Goal: Task Accomplishment & Management: Manage account settings

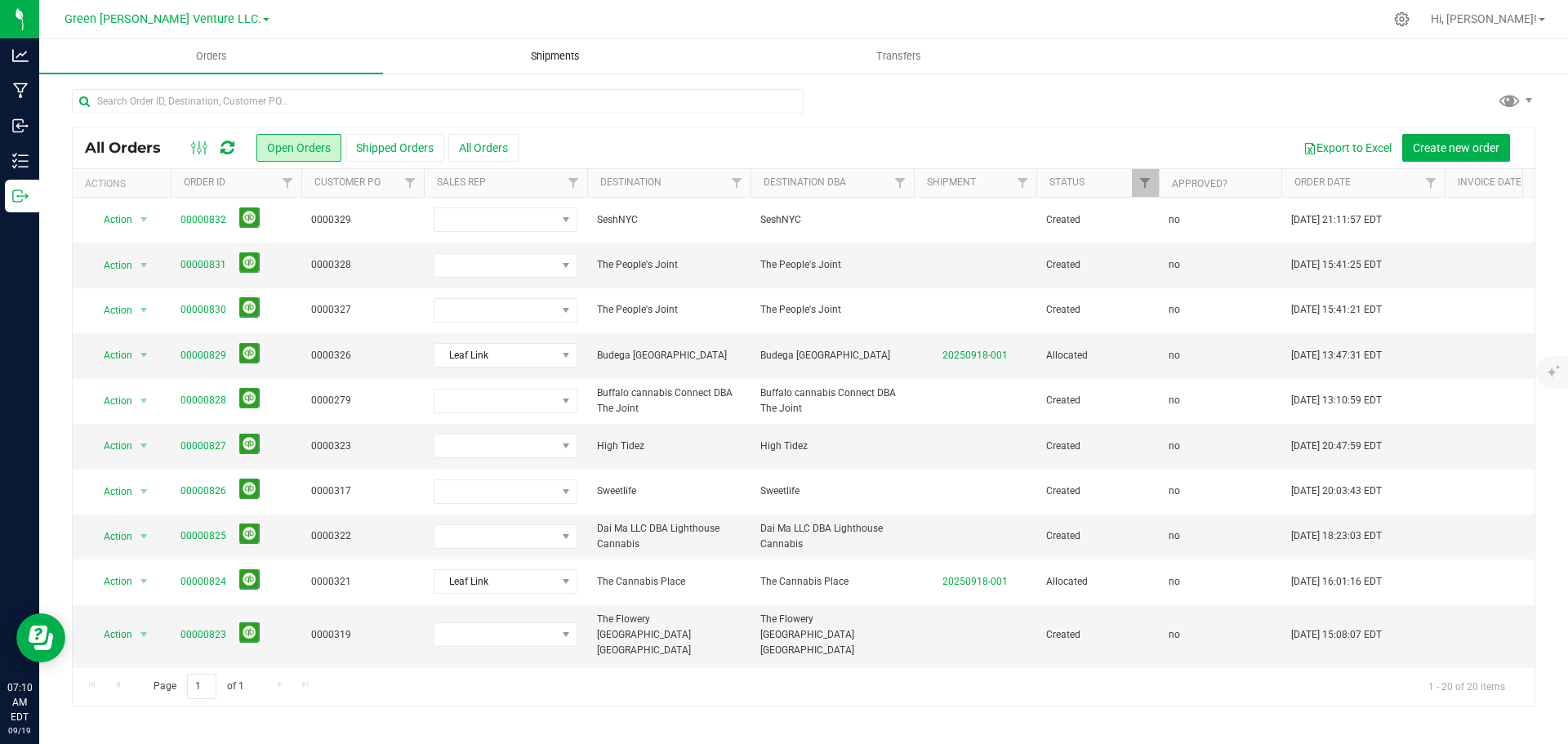
click at [559, 50] on span "Shipments" at bounding box center [555, 56] width 94 height 14
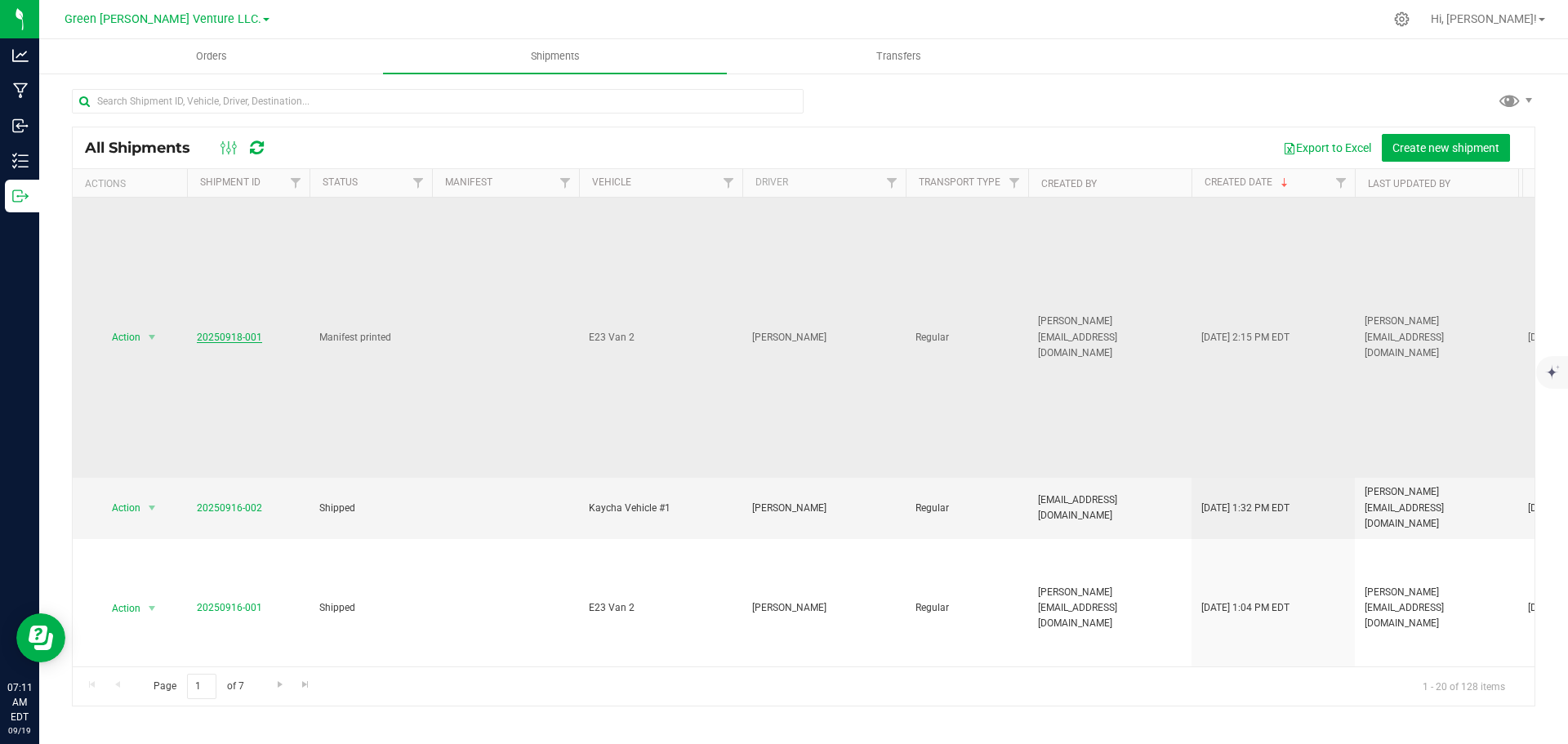
click at [234, 332] on link "20250918-001" at bounding box center [230, 338] width 66 height 12
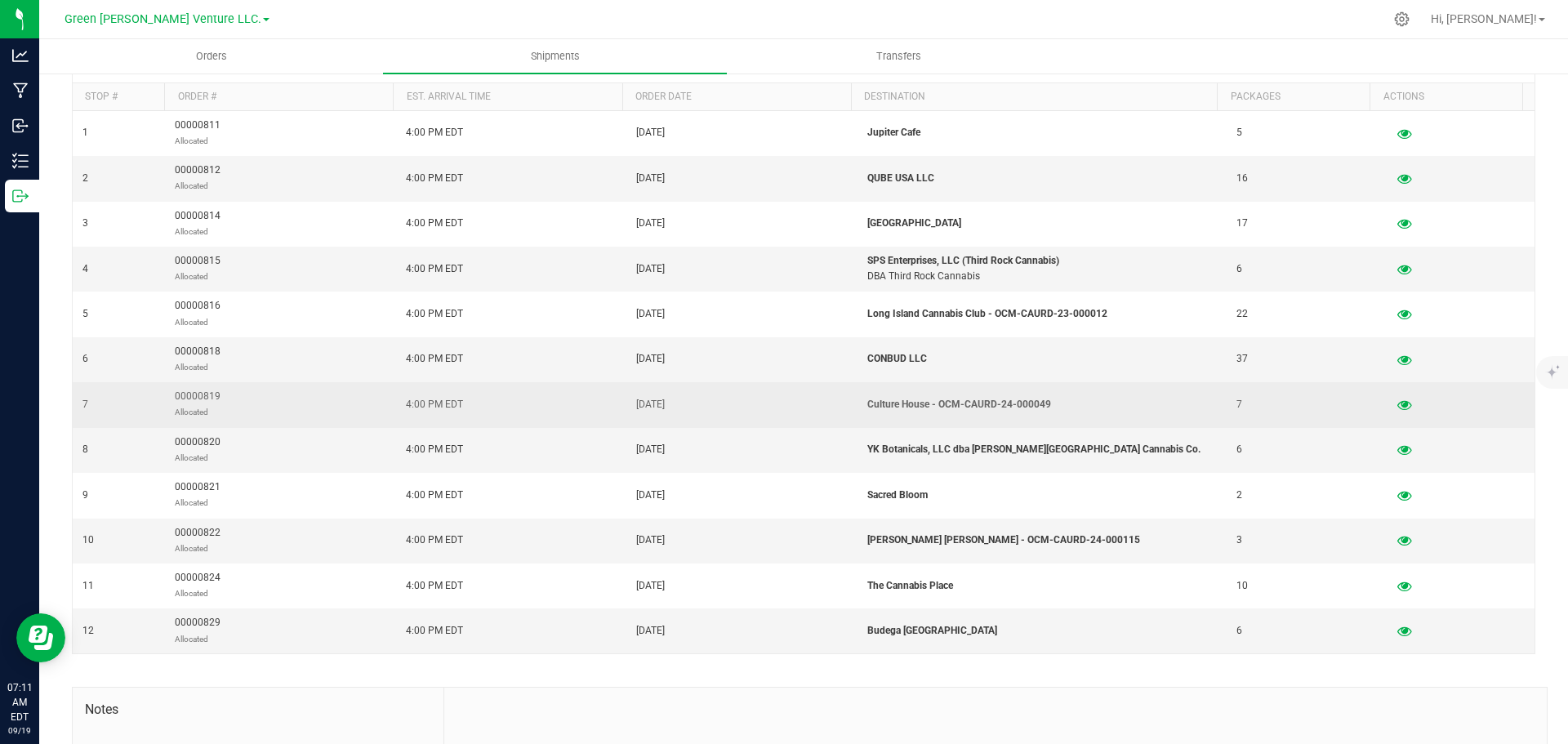
scroll to position [327, 0]
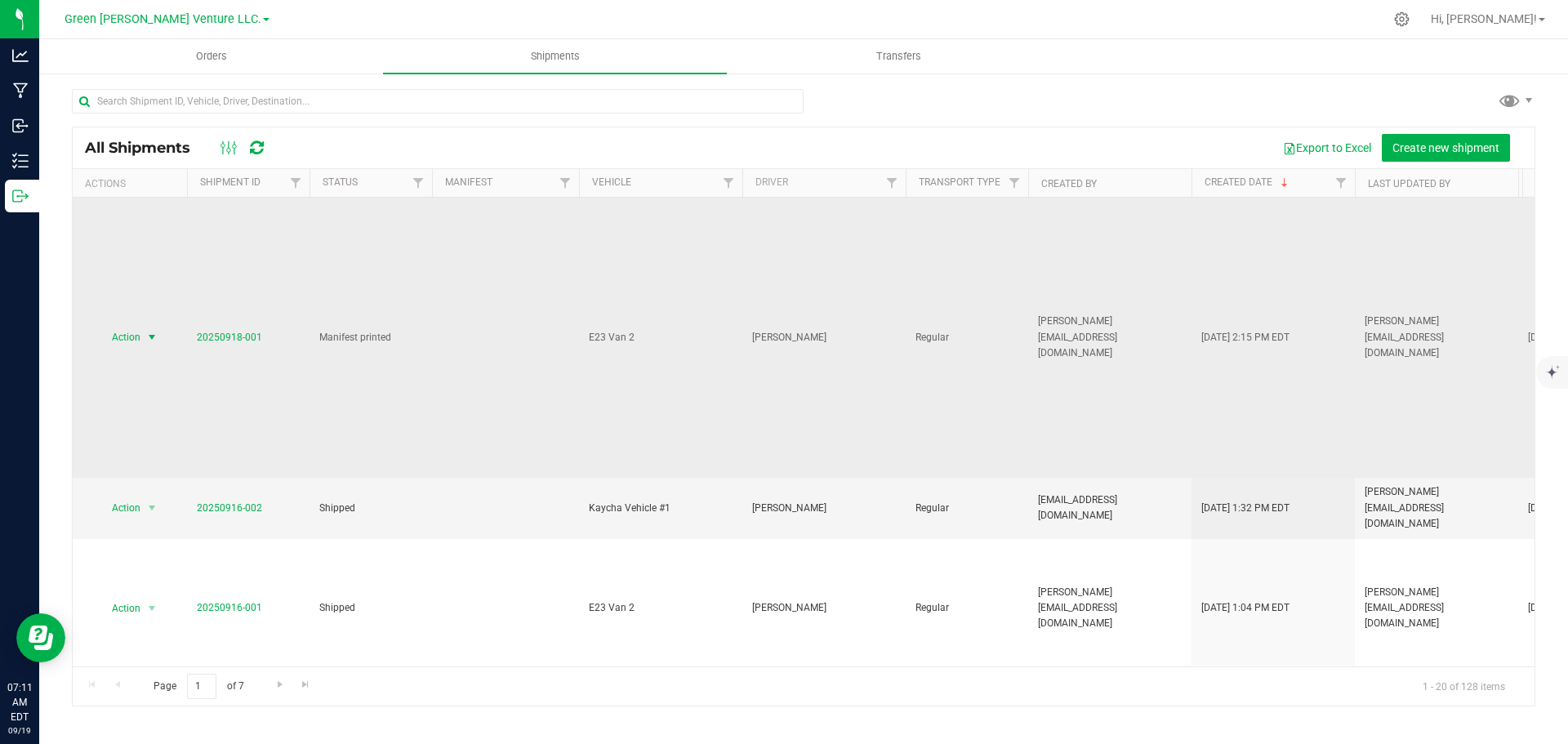
click at [136, 326] on span "Action" at bounding box center [120, 338] width 44 height 23
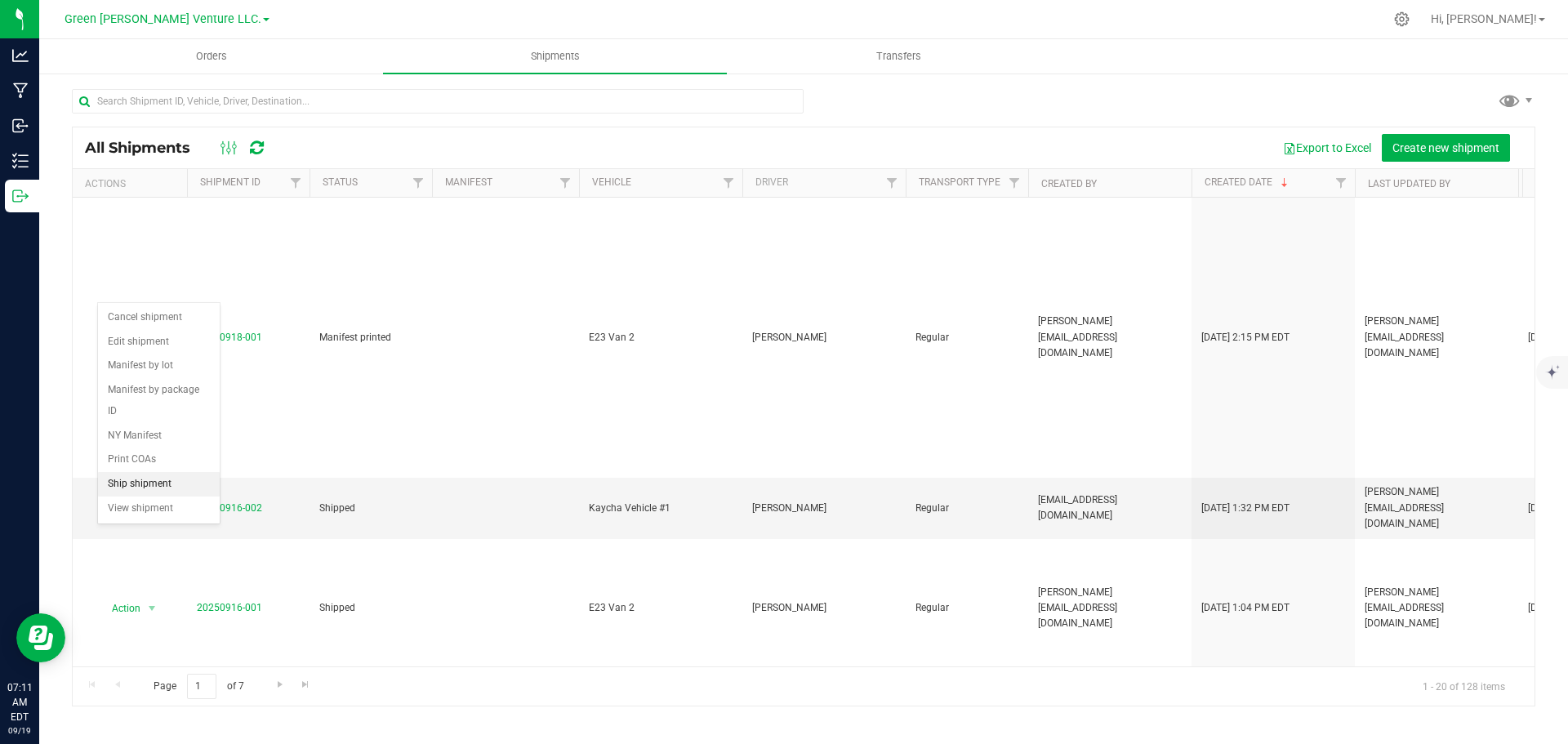
click at [155, 472] on li "Ship shipment" at bounding box center [159, 483] width 122 height 24
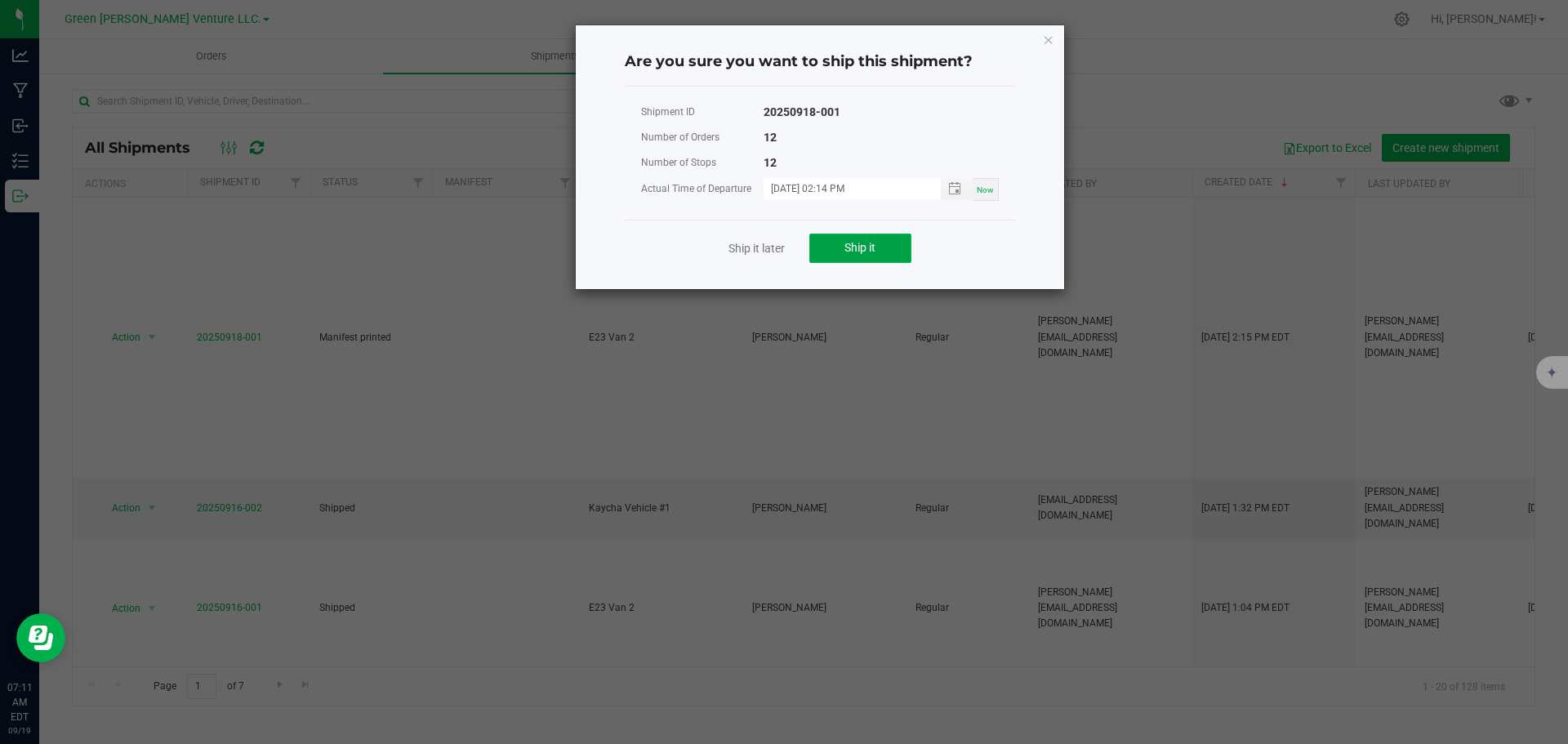
click at [833, 253] on button "Ship it" at bounding box center [861, 248] width 102 height 29
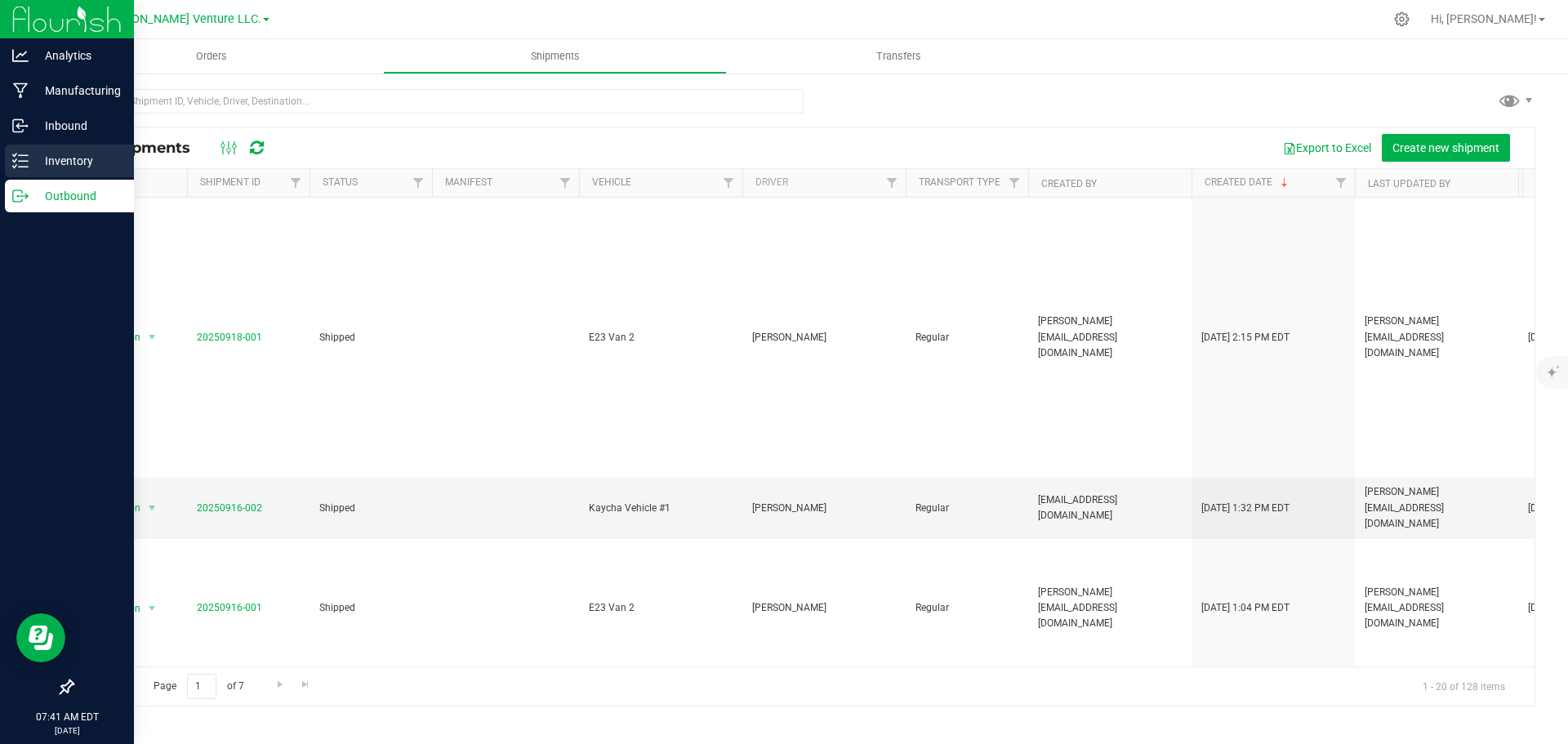
click at [14, 170] on div "Inventory" at bounding box center [69, 161] width 129 height 33
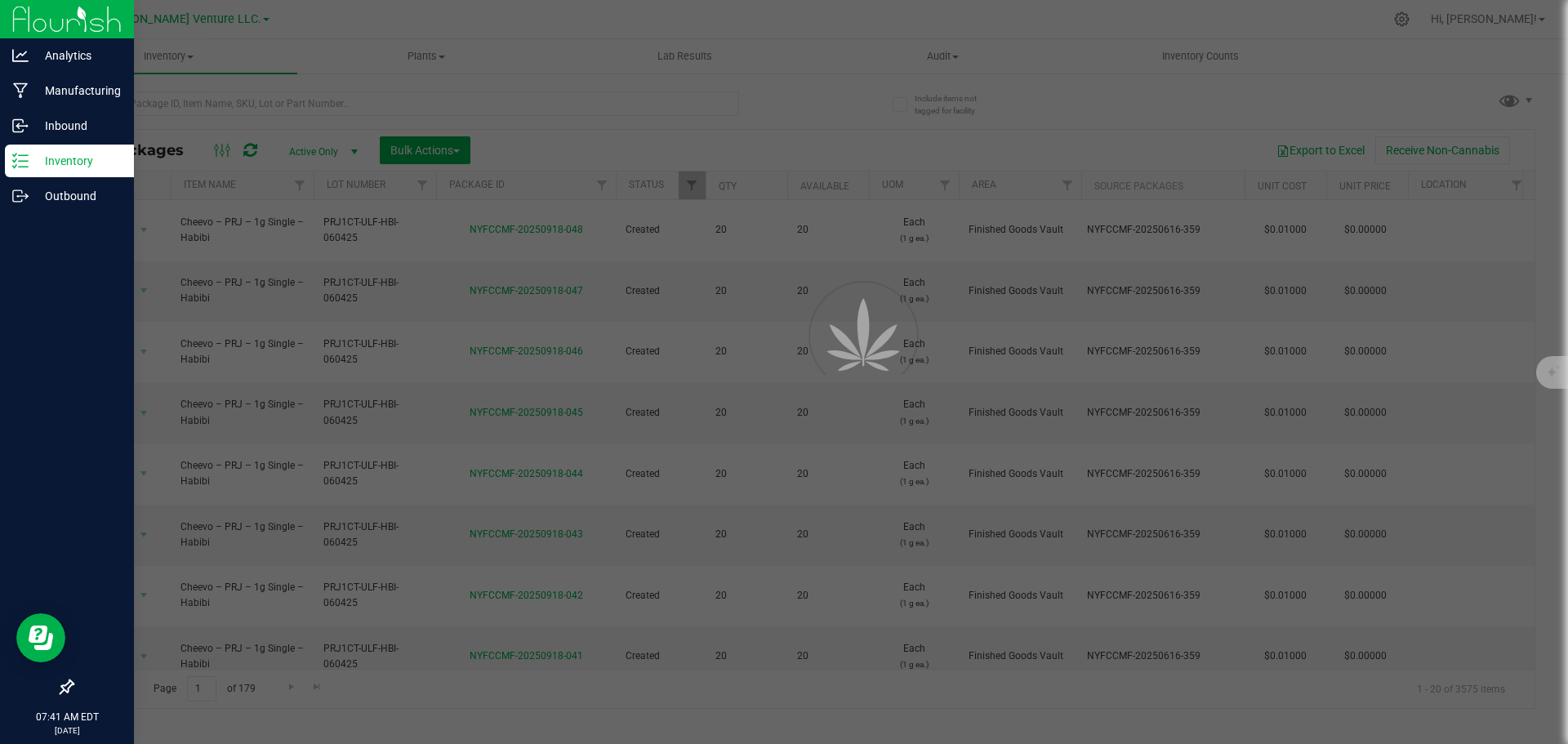
click at [52, 166] on p "Inventory" at bounding box center [78, 161] width 98 height 19
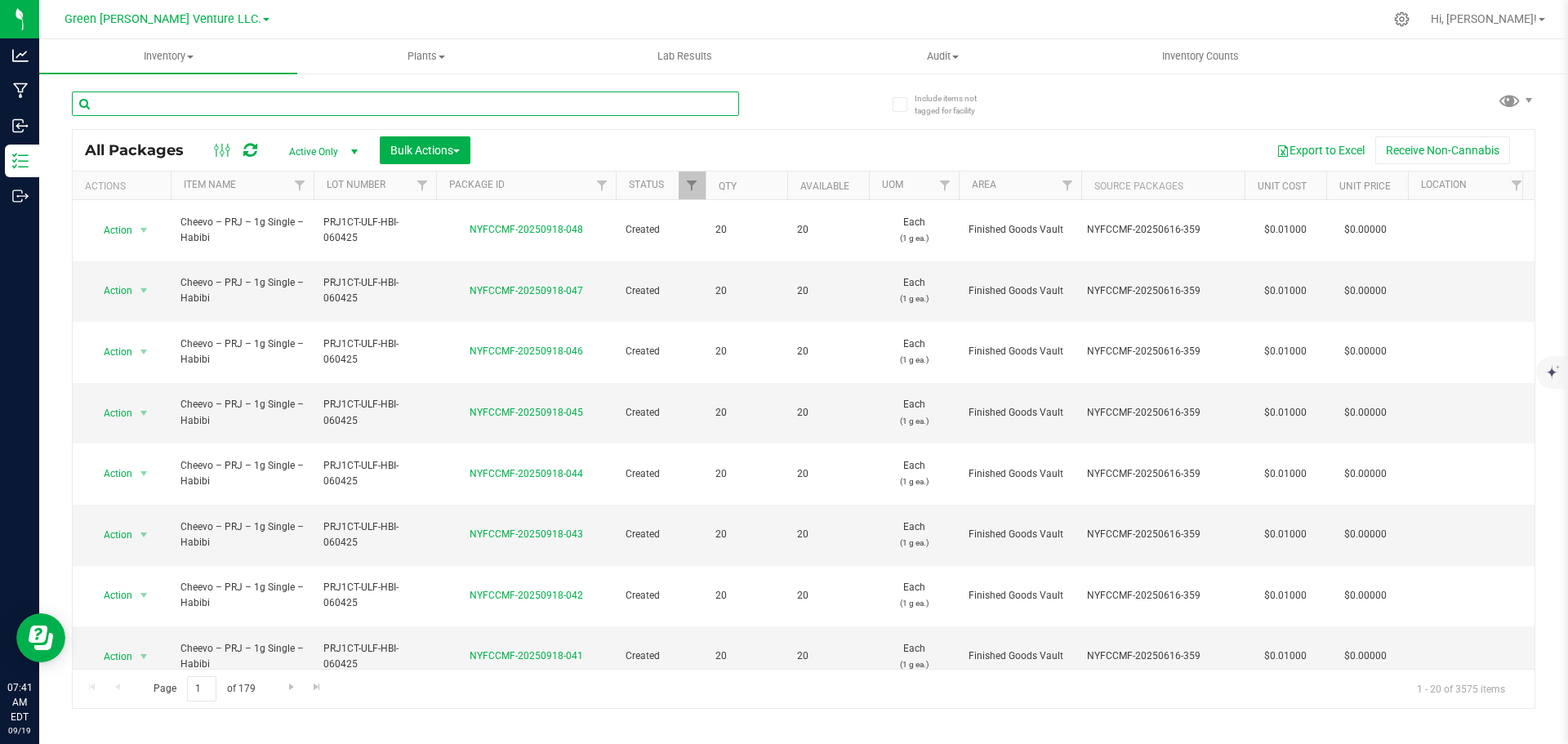
click at [166, 105] on input "text" at bounding box center [406, 103] width 668 height 24
type input "NYFCCMF-20250731-039"
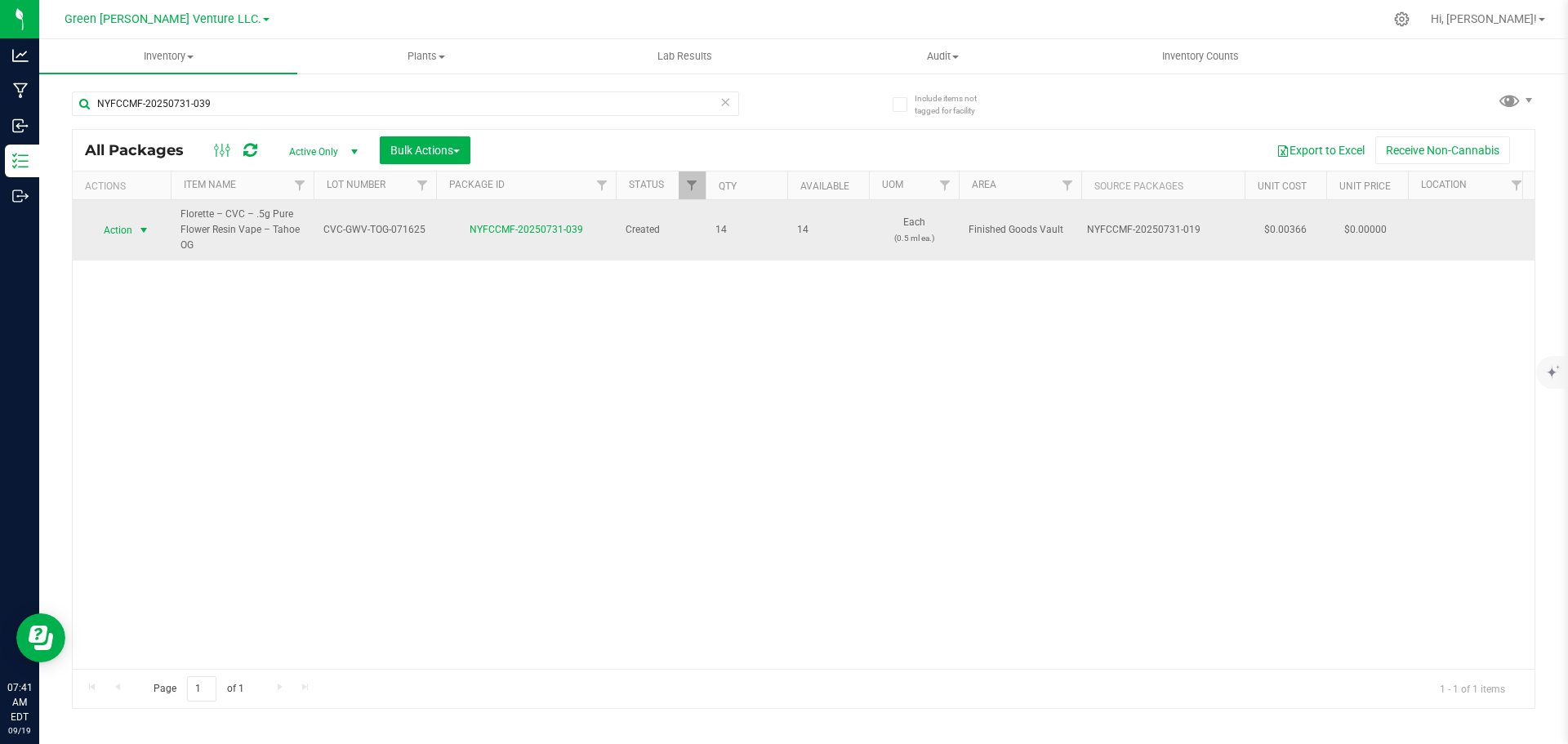
click at [143, 231] on span "select" at bounding box center [144, 231] width 14 height 14
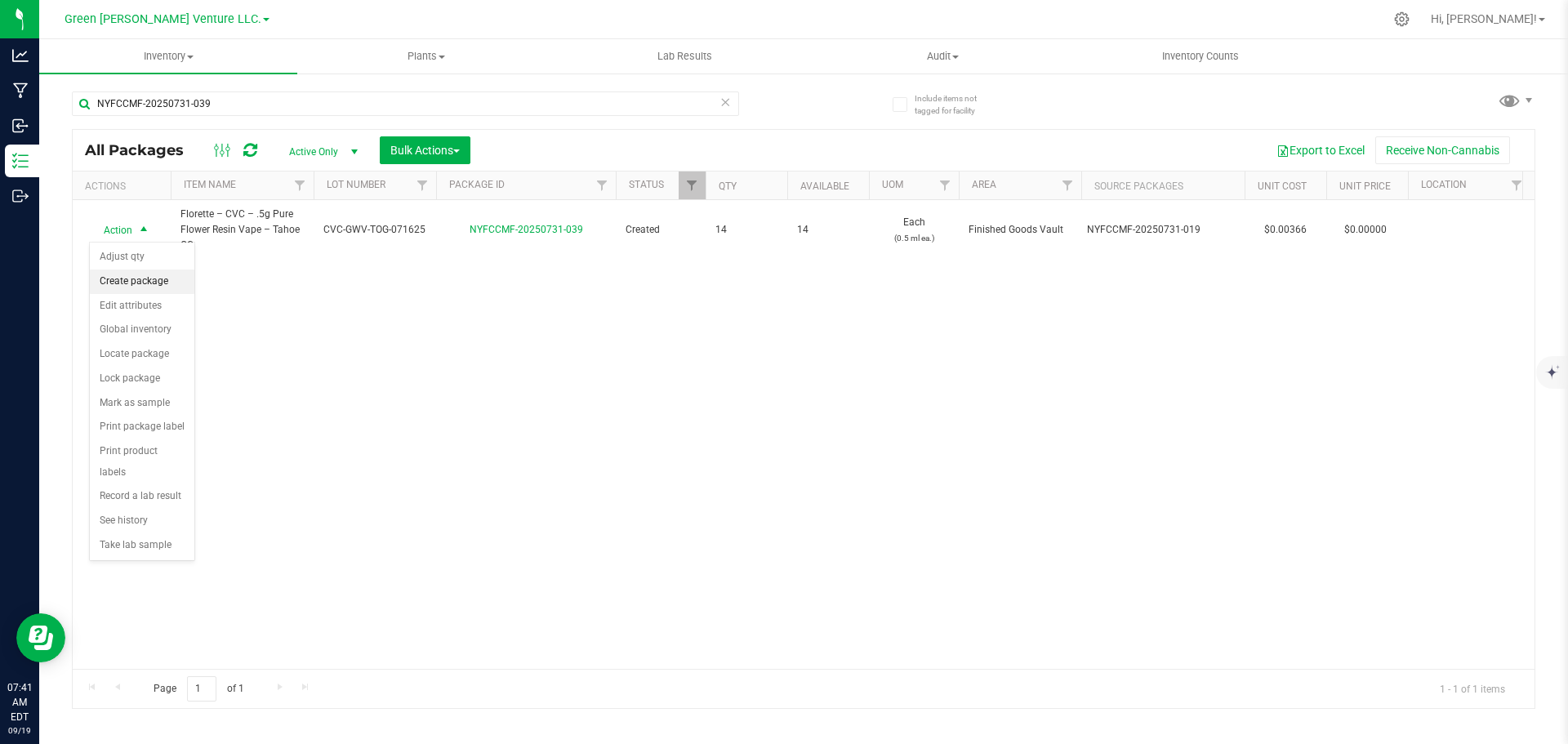
click at [144, 280] on li "Create package" at bounding box center [142, 281] width 104 height 24
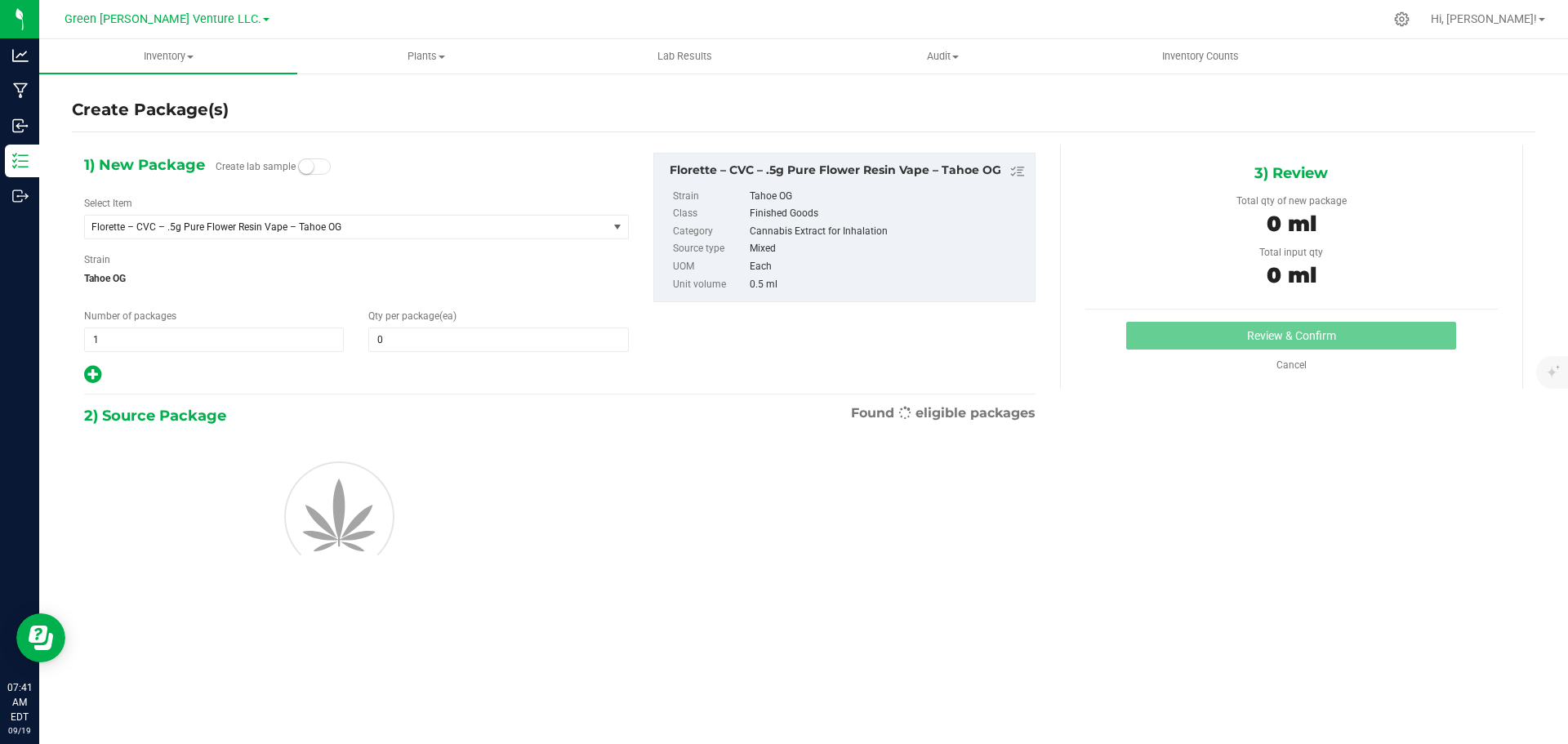
type input "0"
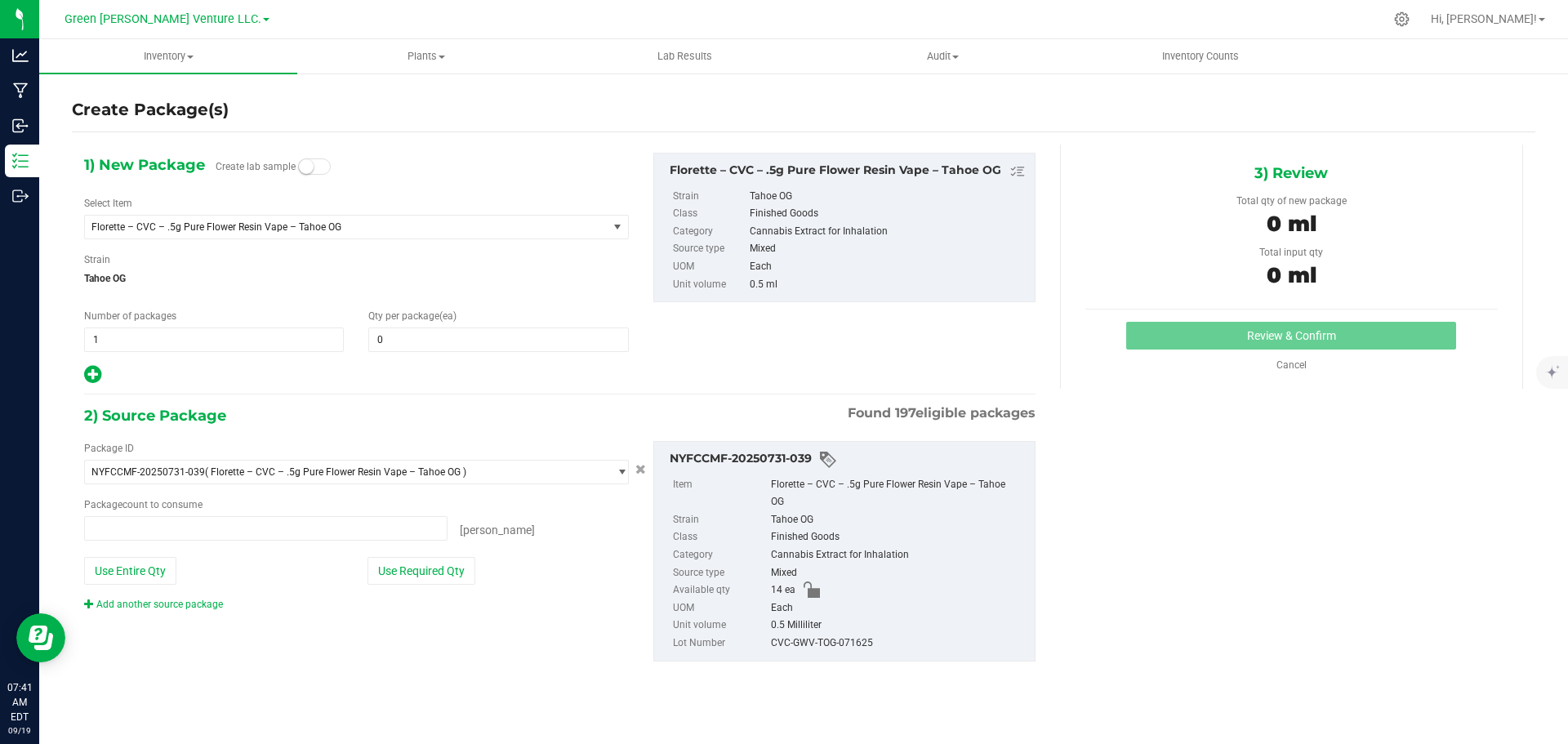
type input "0 ea"
drag, startPoint x: 409, startPoint y: 342, endPoint x: 354, endPoint y: 338, distance: 55.1
click at [354, 338] on div "Number of packages 1 1 Qty per package (ea)" at bounding box center [357, 330] width 569 height 43
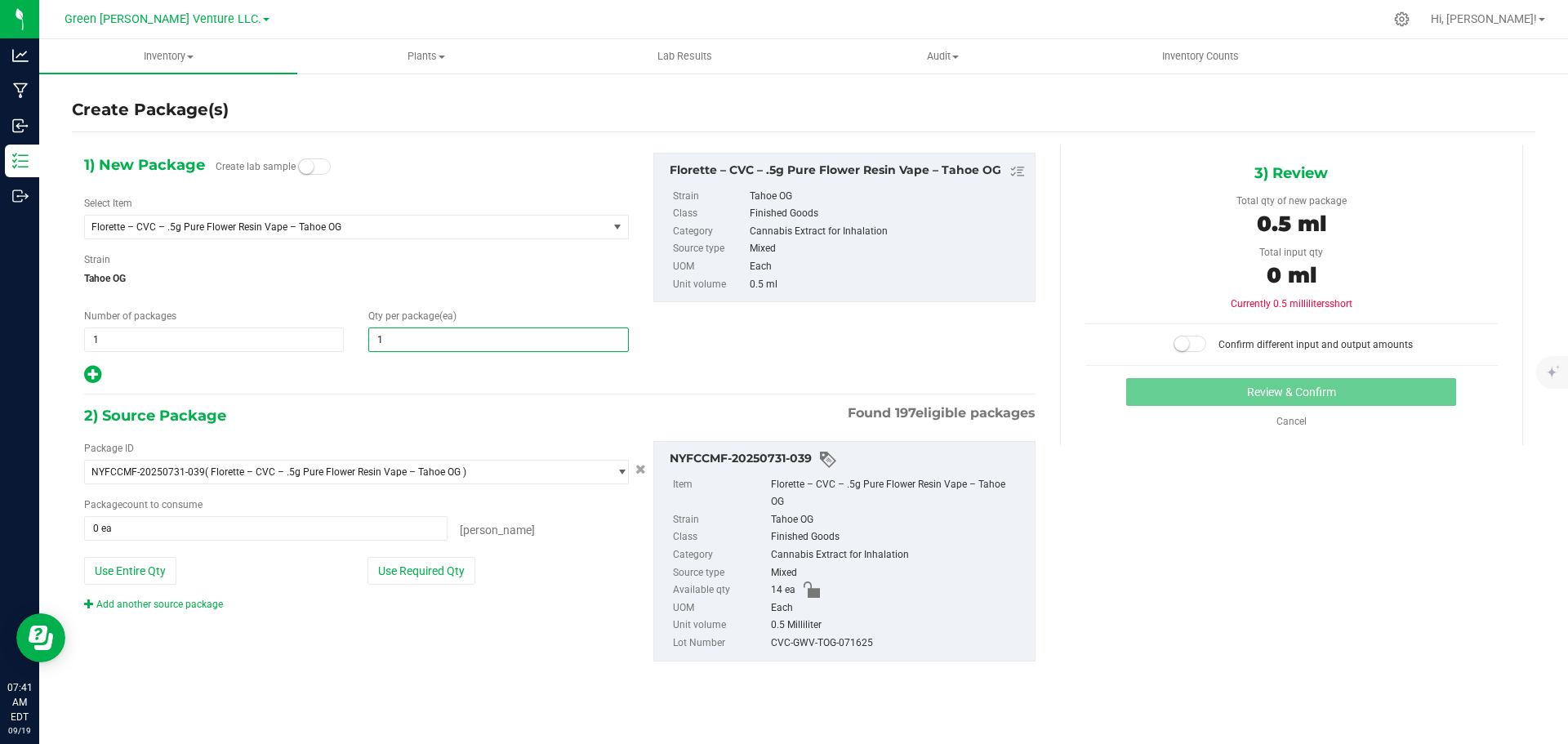
type input "10"
click at [411, 567] on button "Use Required Qty" at bounding box center [422, 570] width 108 height 28
type input "10 ea"
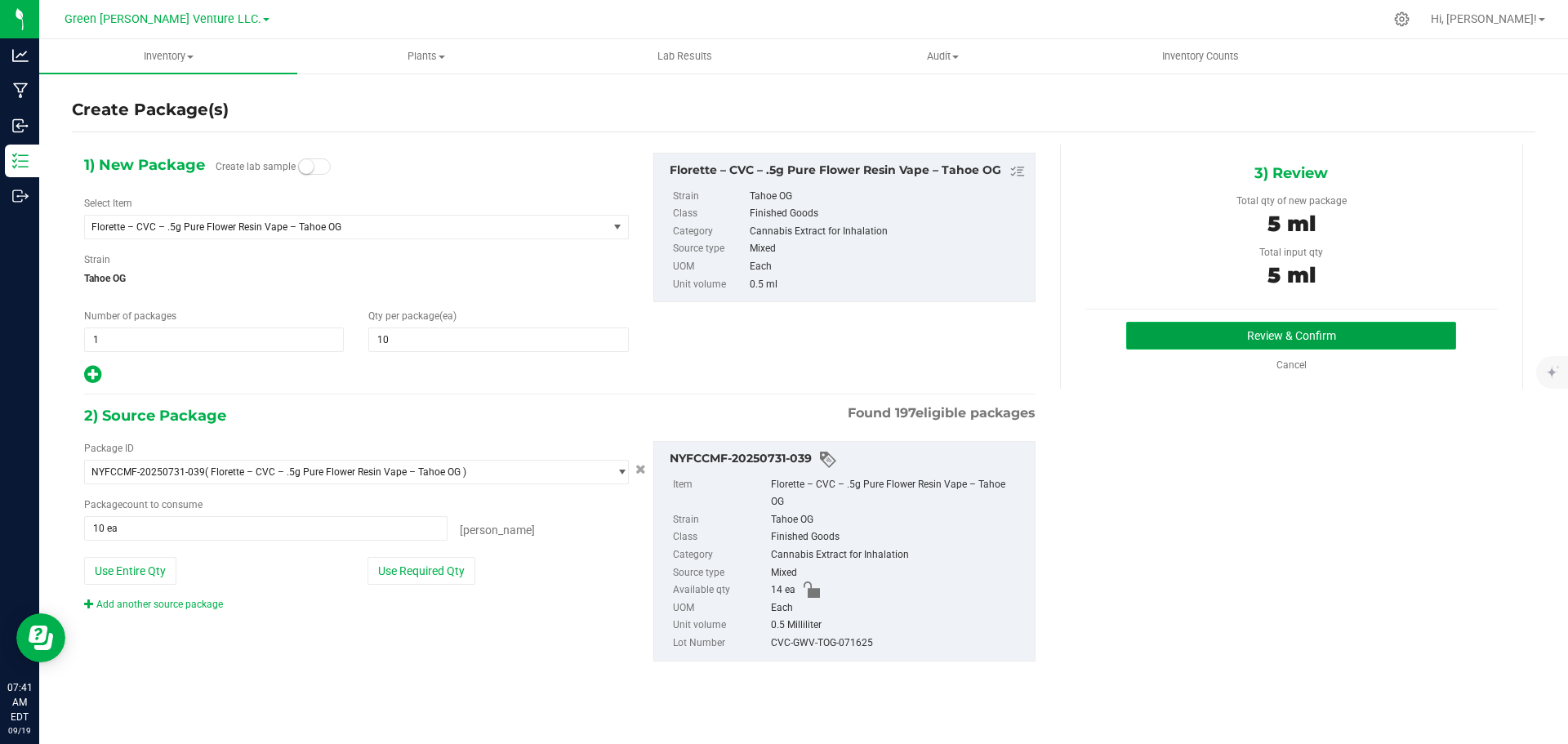
click at [1181, 339] on button "Review & Confirm" at bounding box center [1291, 336] width 330 height 28
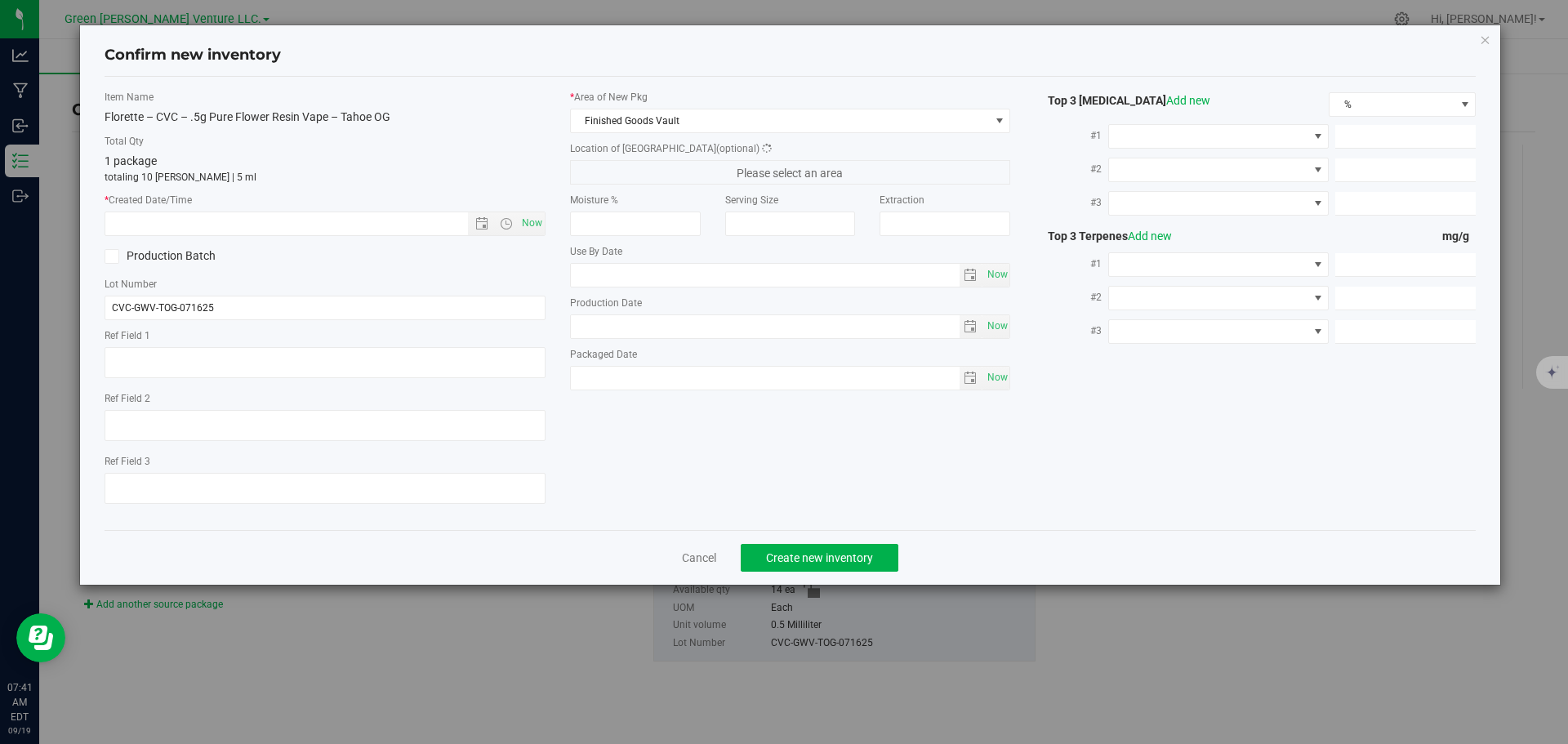
type input "[DATE]"
type input "0.9900"
type input "0.8300"
type input "0.5900"
click at [529, 223] on span "Now" at bounding box center [532, 223] width 28 height 24
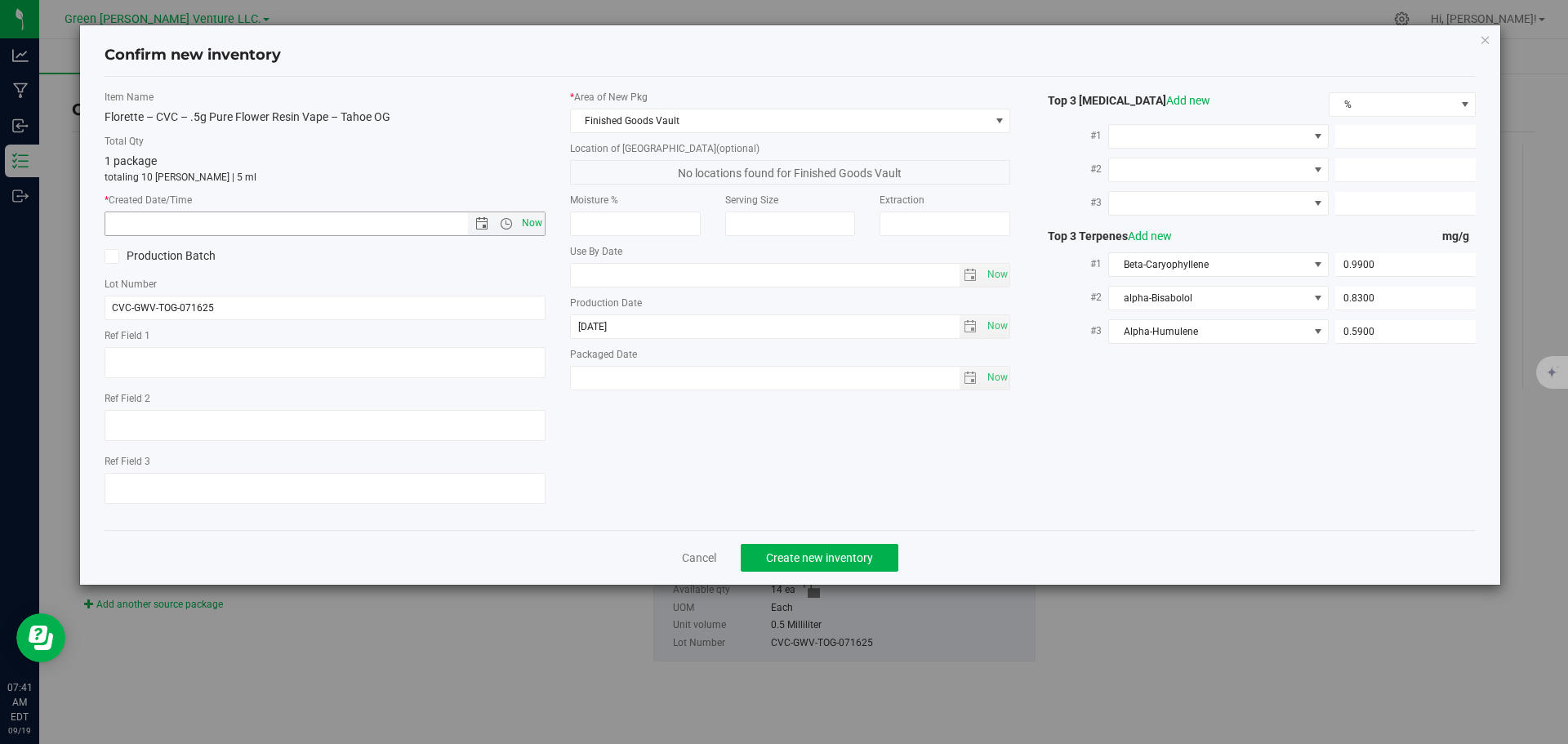
type input "[DATE] 7:41 AM"
click at [876, 562] on button "Create new inventory" at bounding box center [819, 558] width 157 height 28
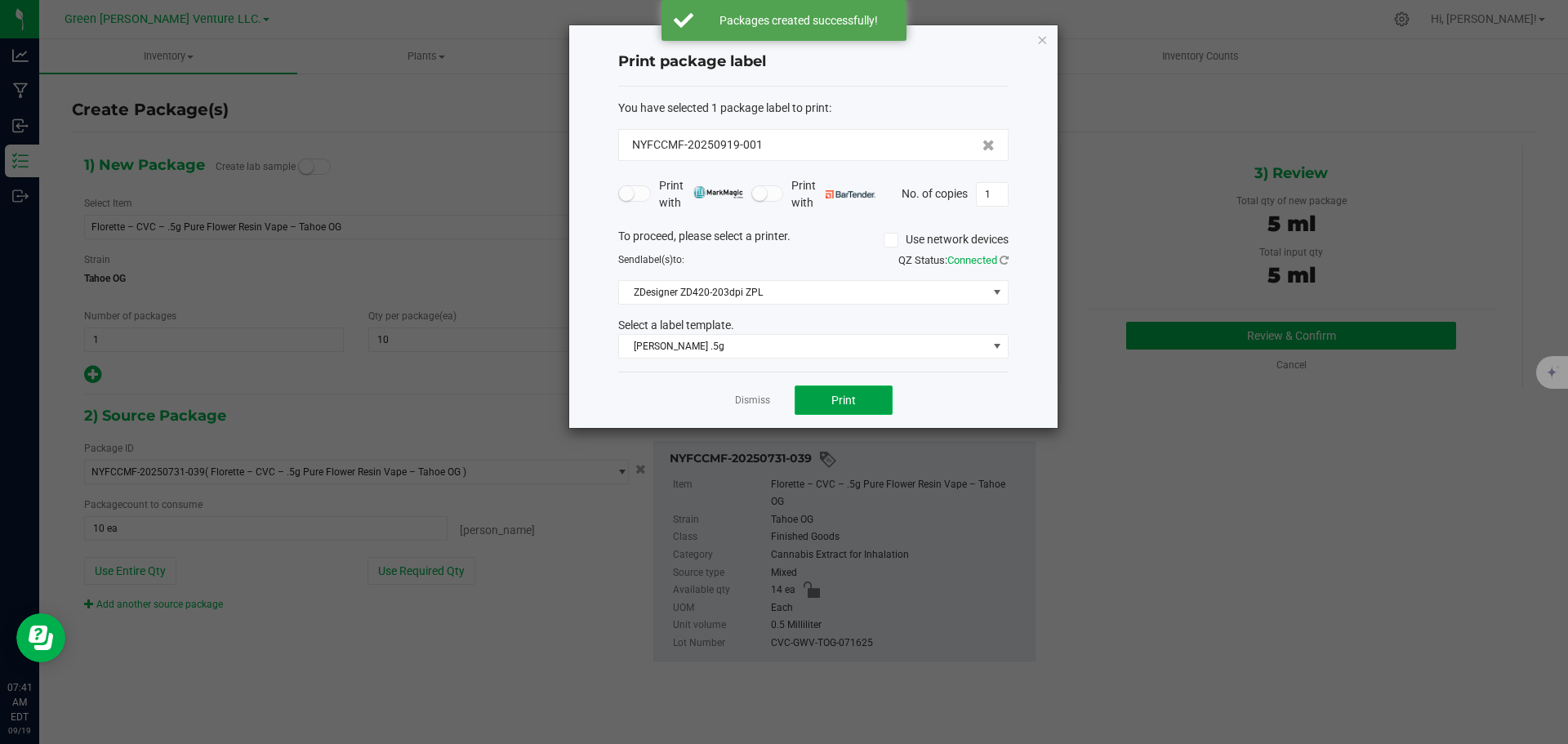
click at [856, 399] on button "Print" at bounding box center [844, 400] width 98 height 29
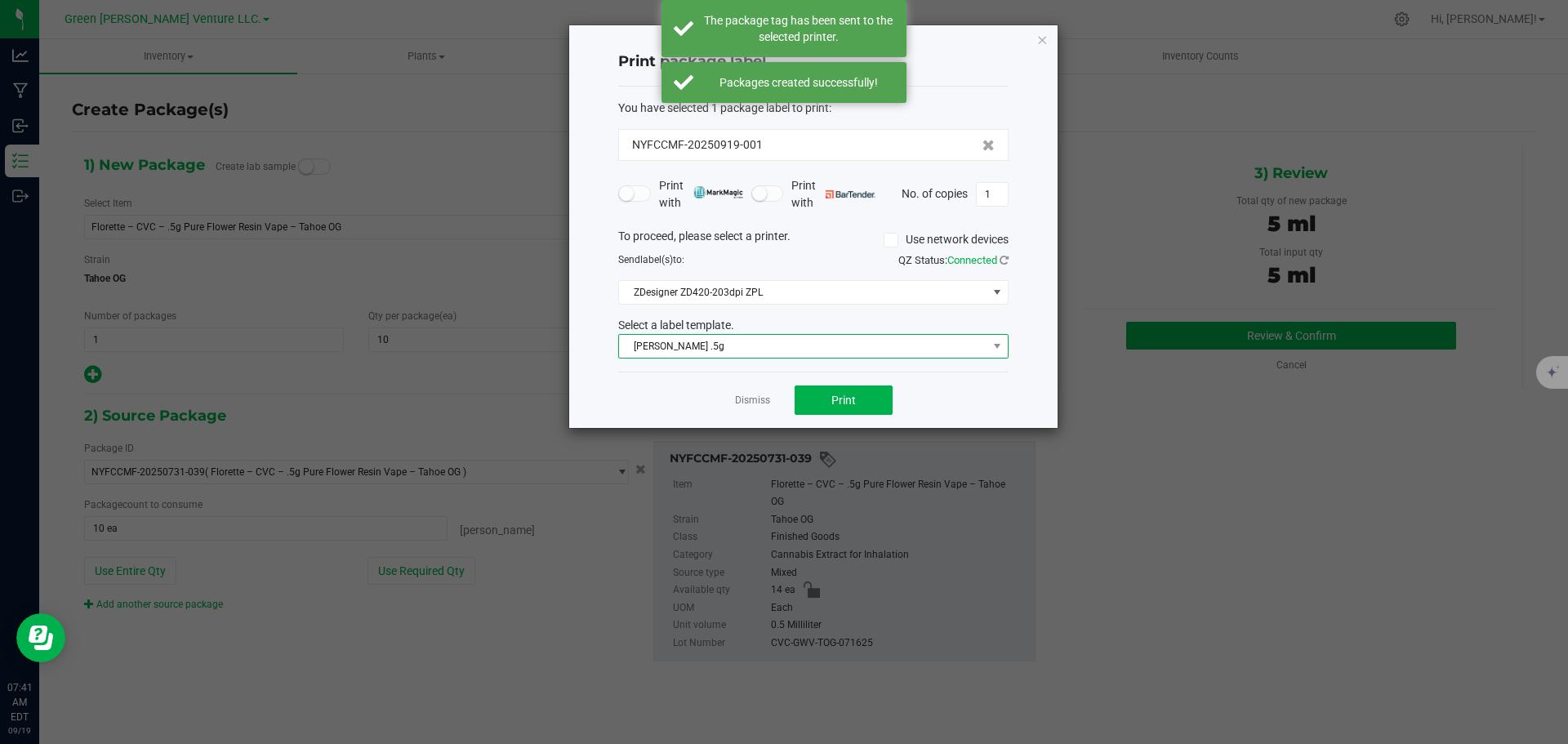
click at [858, 344] on span "[PERSON_NAME] .5g" at bounding box center [804, 346] width 369 height 23
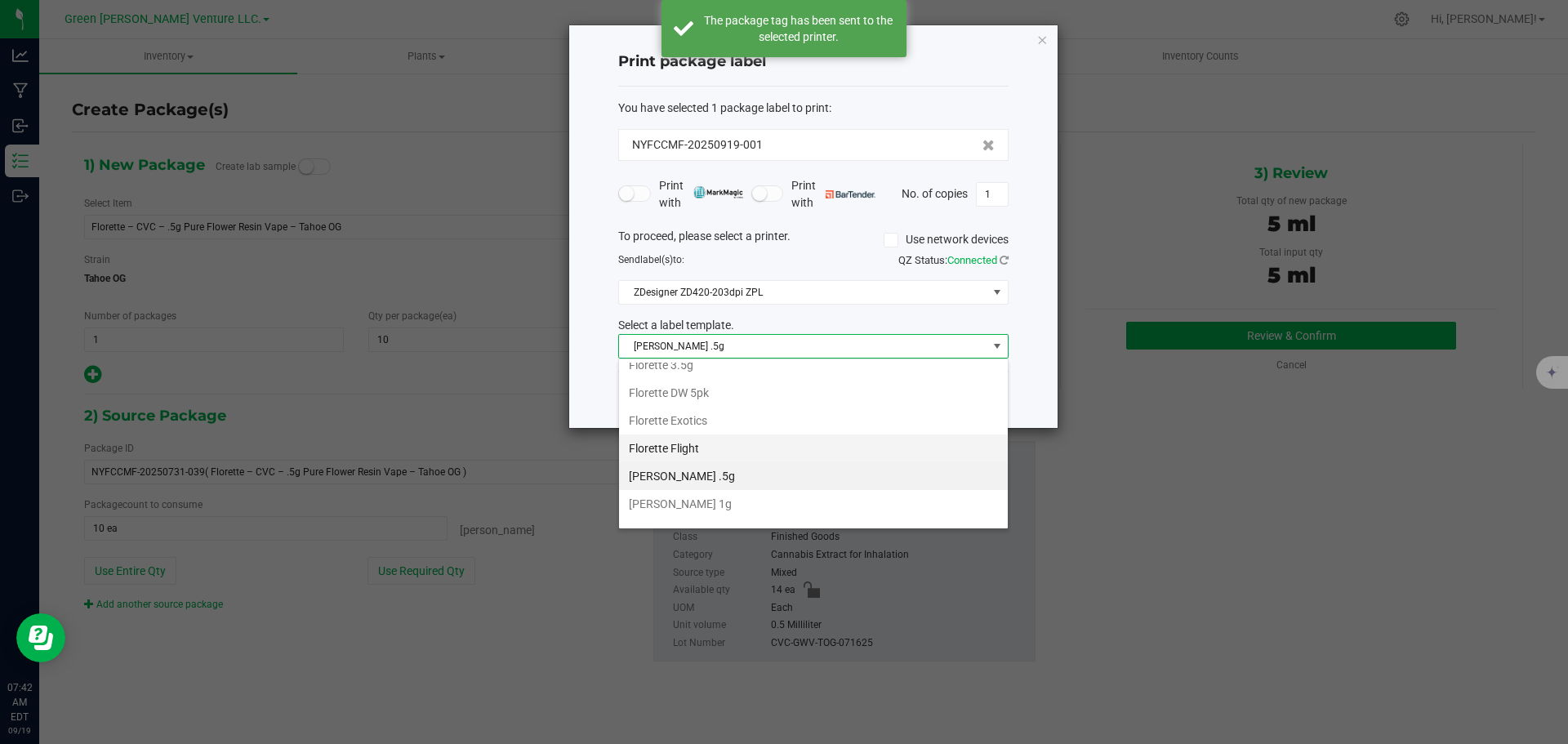
scroll to position [281, 0]
click at [753, 505] on li "Inventory Labels" at bounding box center [813, 511] width 389 height 28
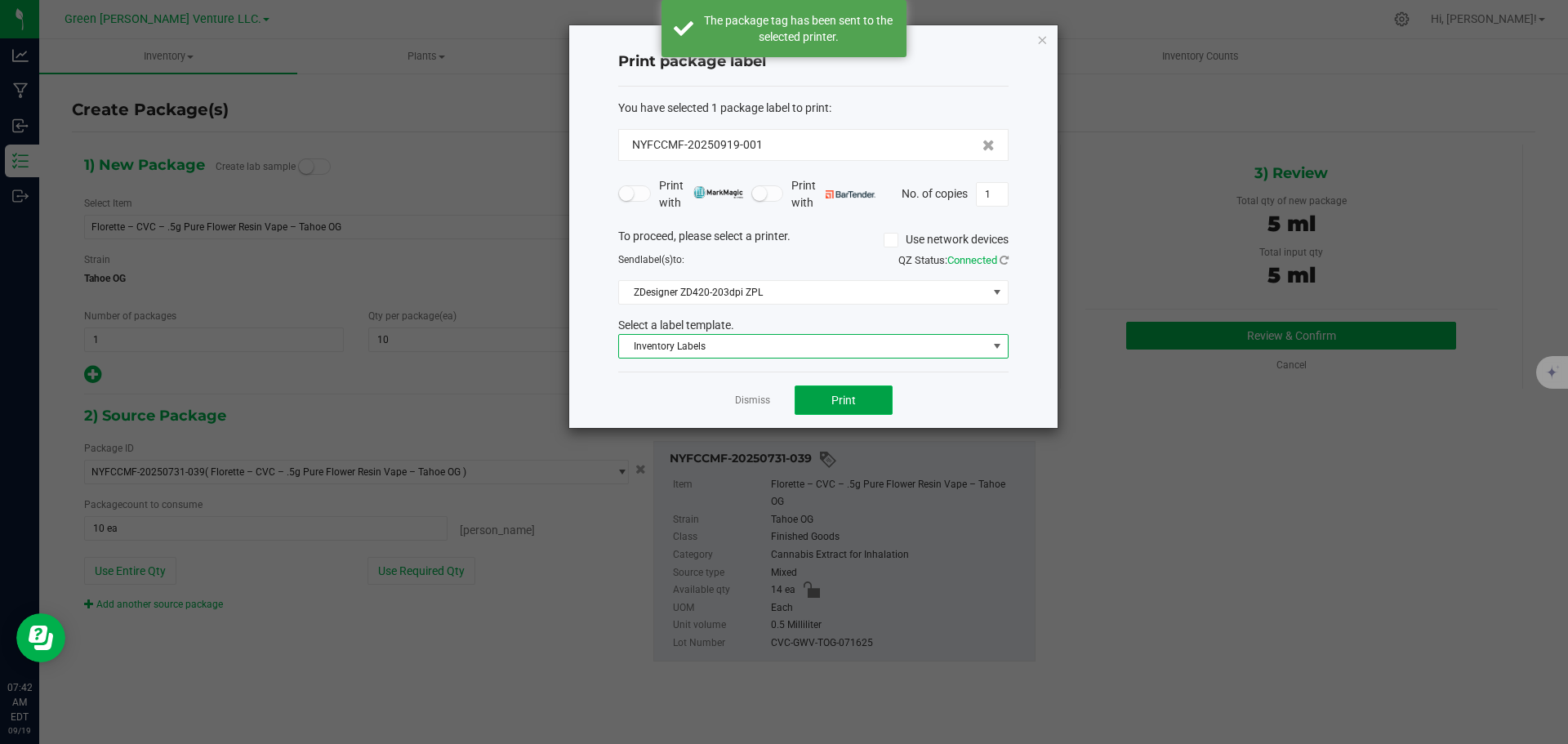
click at [840, 397] on span "Print" at bounding box center [843, 400] width 24 height 14
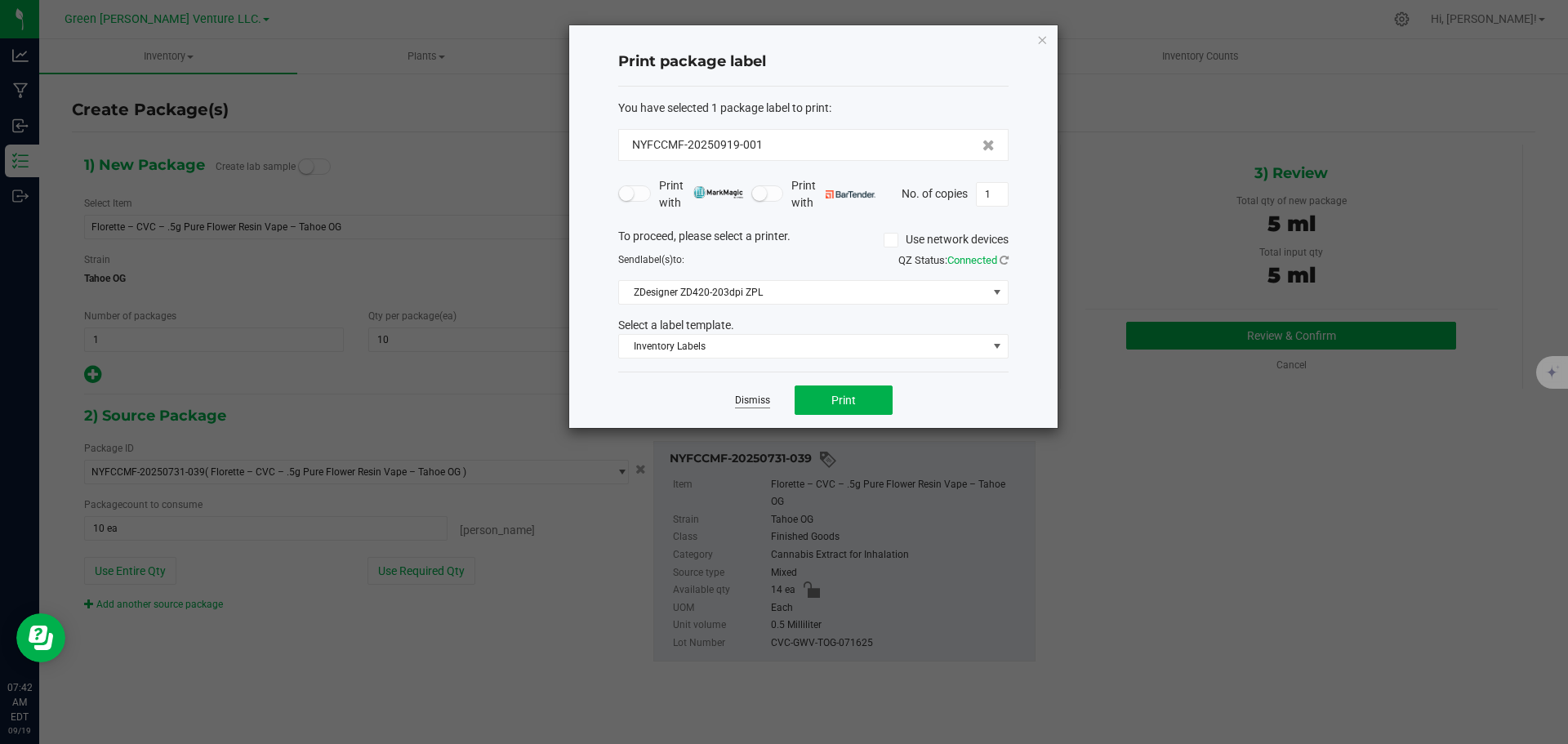
click at [751, 399] on link "Dismiss" at bounding box center [753, 400] width 35 height 14
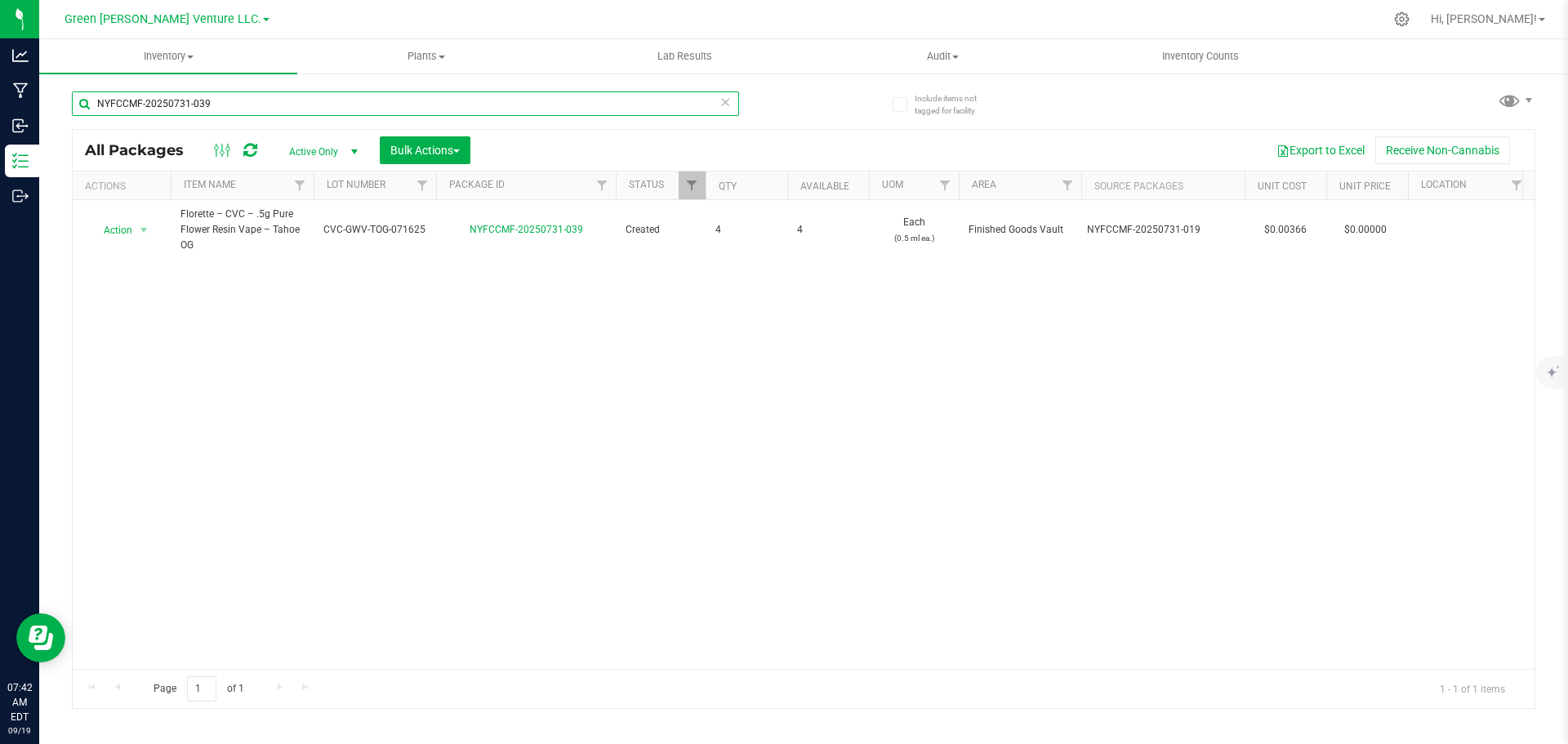
drag, startPoint x: 219, startPoint y: 102, endPoint x: 89, endPoint y: 88, distance: 130.8
click at [92, 89] on div "NYFCCMF-20250731-039" at bounding box center [438, 103] width 732 height 52
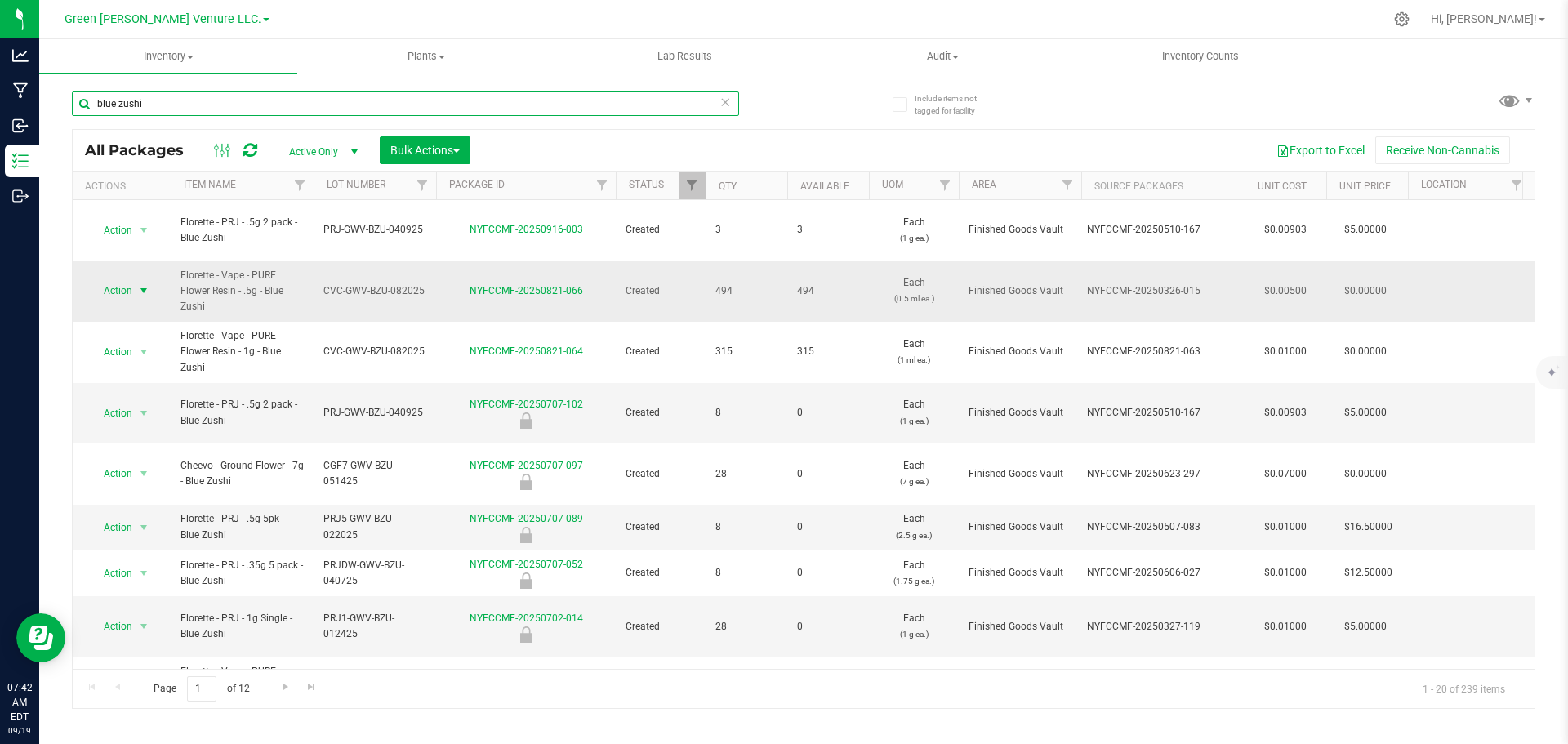
type input "blue zushi"
click at [132, 280] on span "Action" at bounding box center [122, 291] width 66 height 23
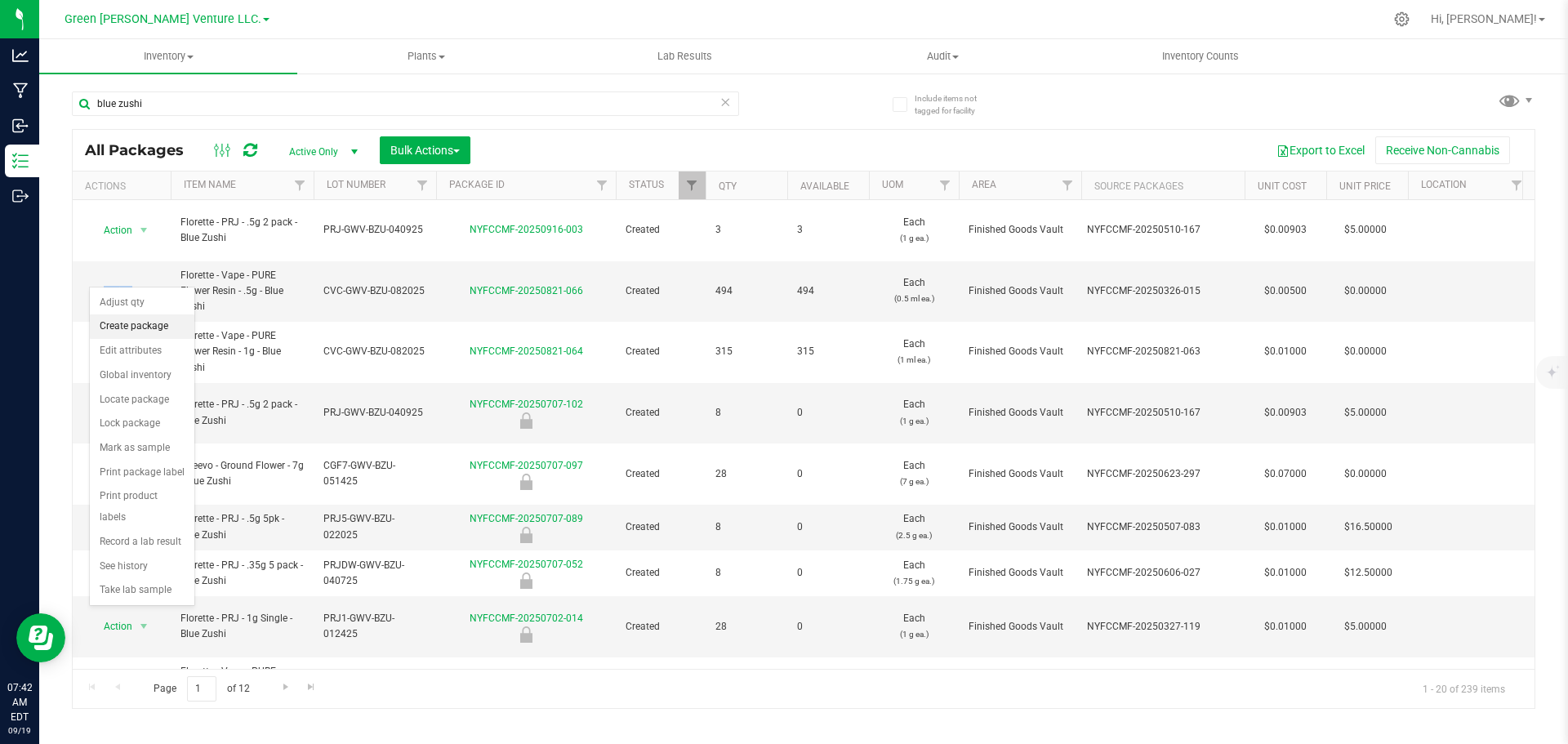
click at [138, 327] on li "Create package" at bounding box center [142, 326] width 104 height 24
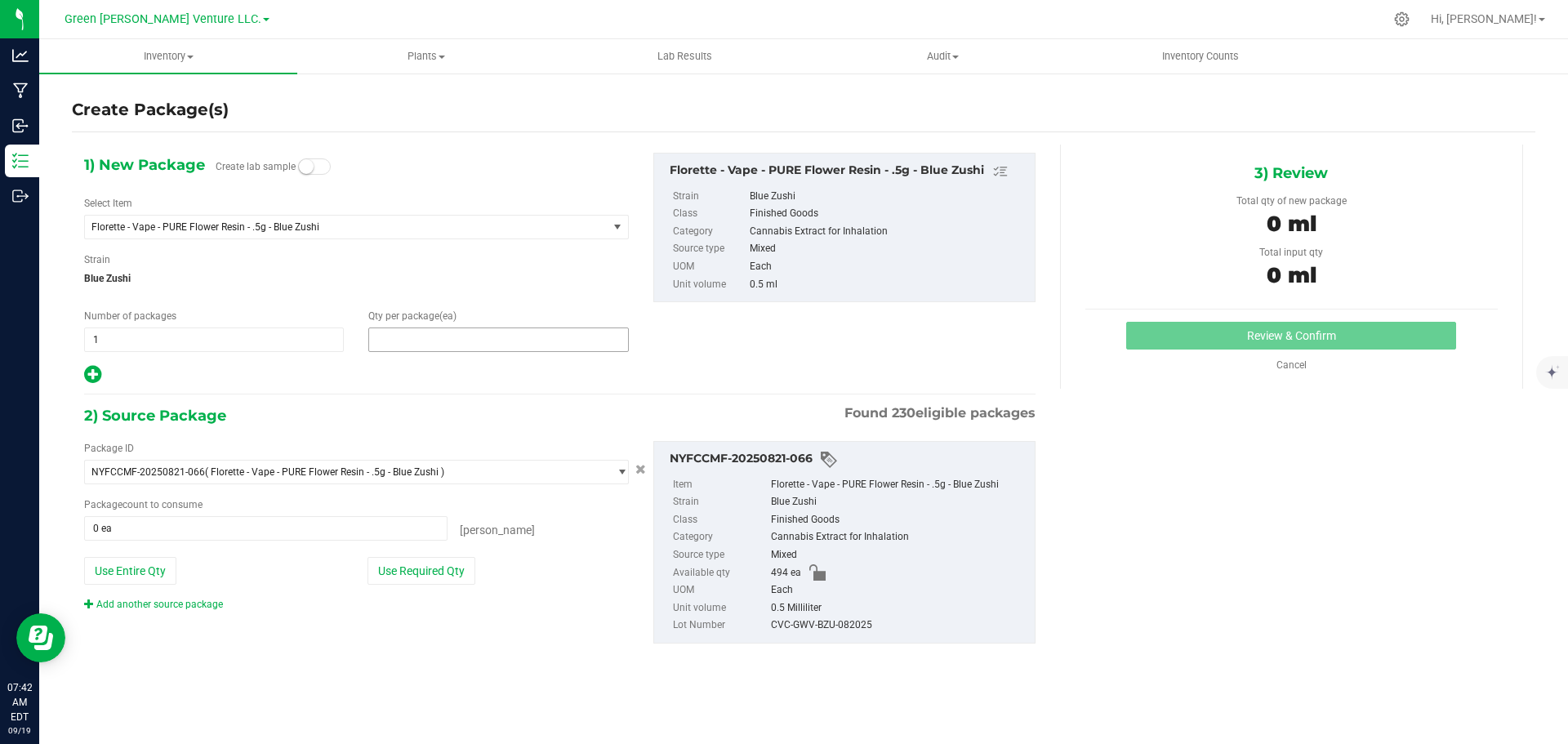
click at [434, 346] on span at bounding box center [498, 339] width 260 height 24
type input "10"
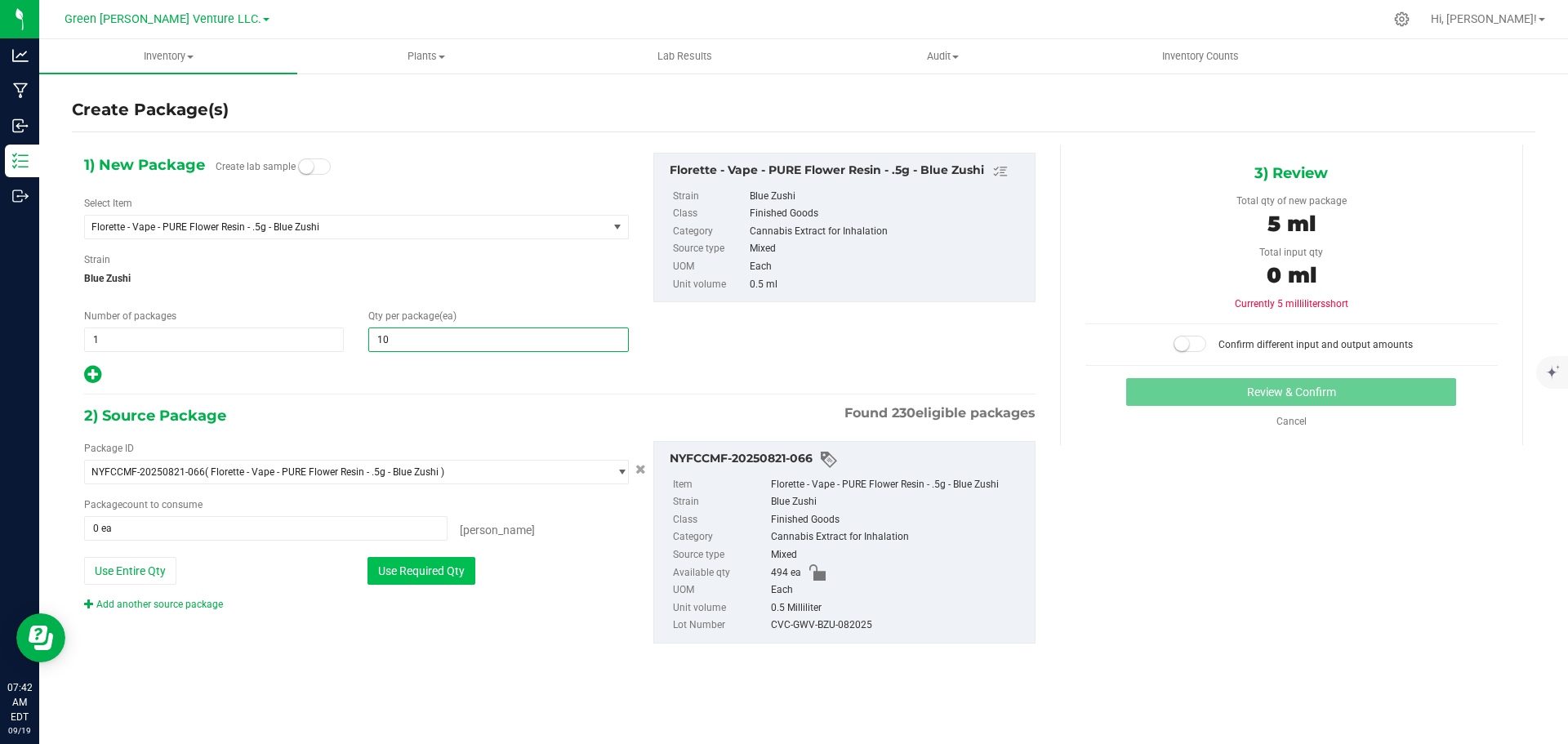
type input "10"
click at [425, 571] on button "Use Required Qty" at bounding box center [422, 570] width 108 height 28
type input "10 ea"
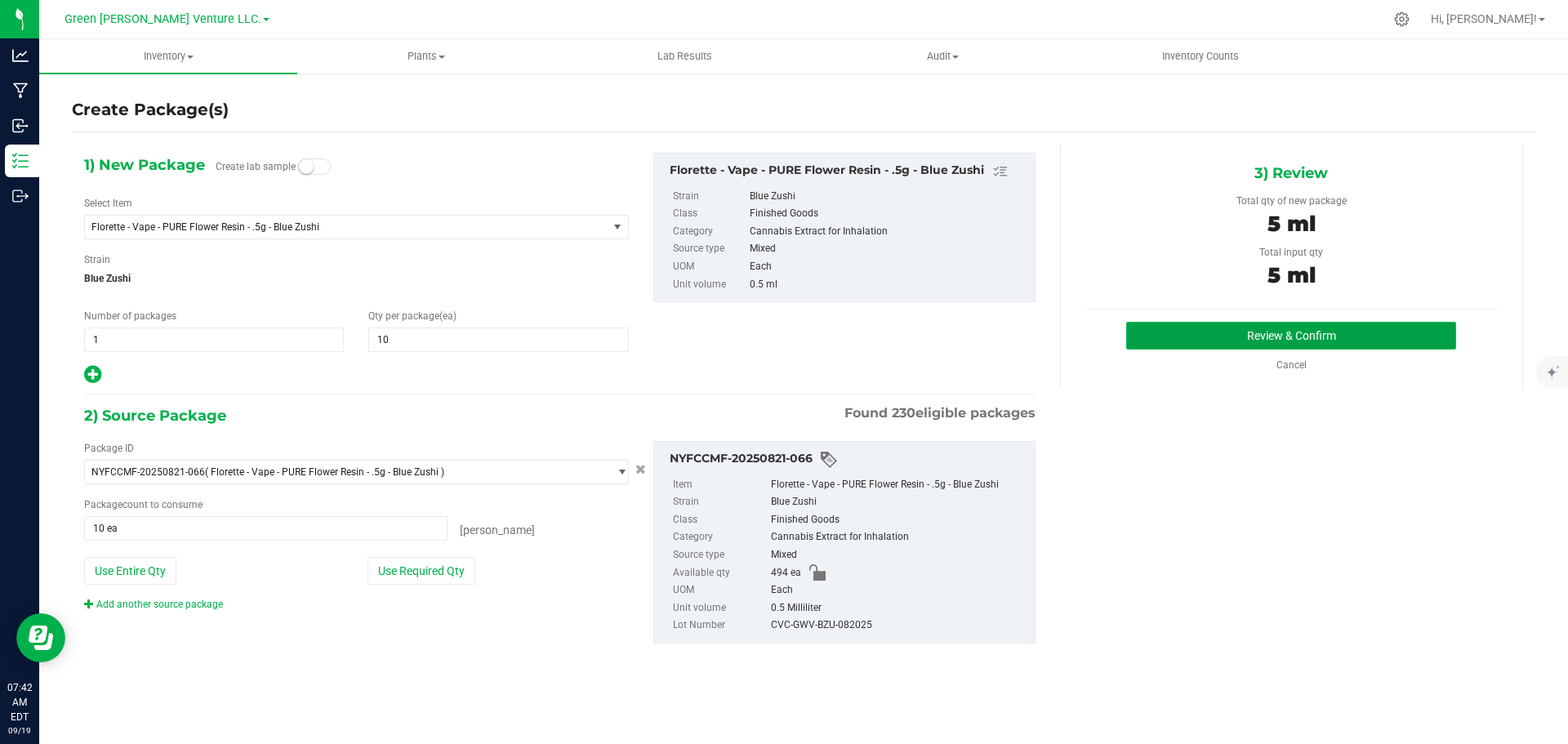
click at [1201, 329] on button "Review & Confirm" at bounding box center [1291, 336] width 330 height 28
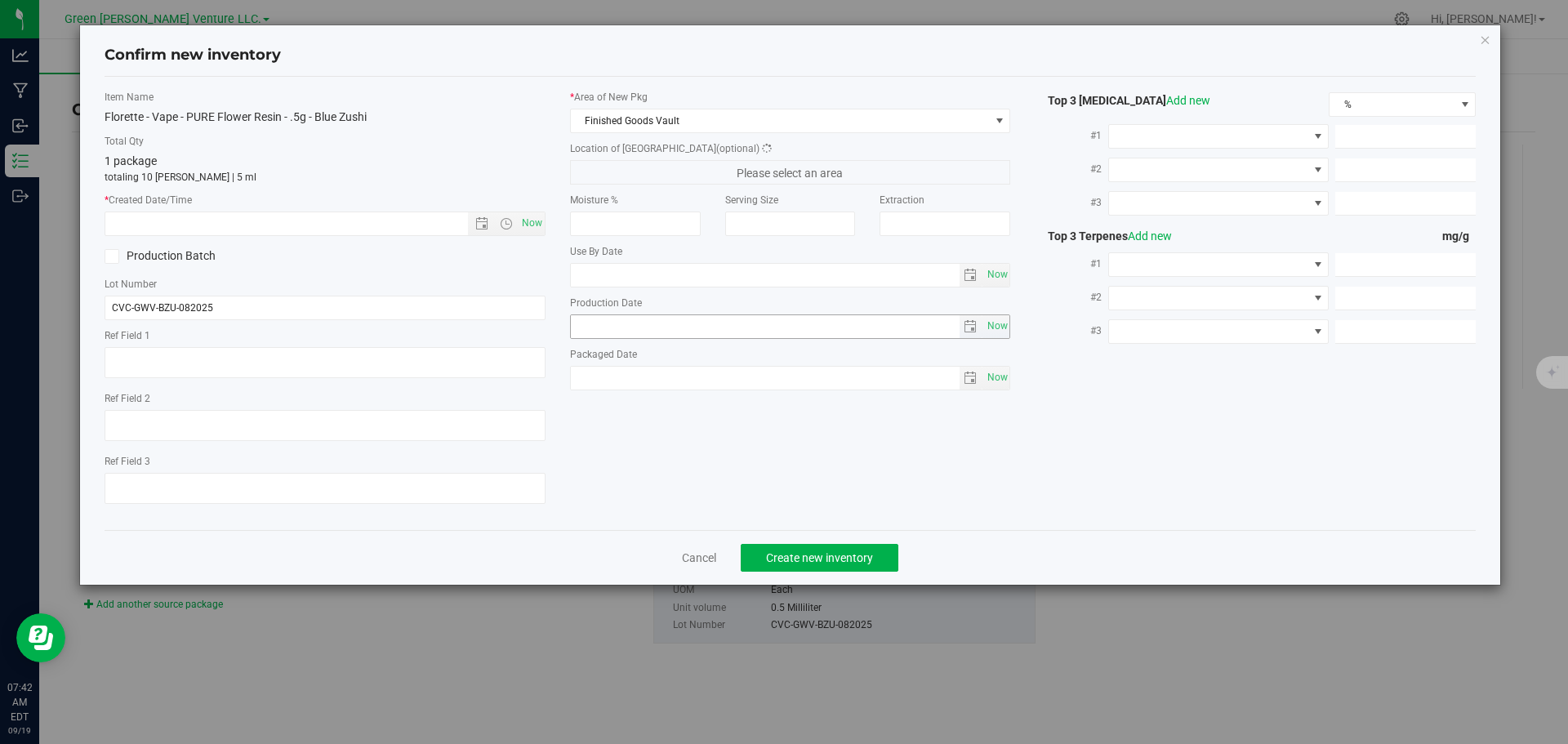
type input "11.6500"
type input "5.3500"
type input "4.5000"
click at [528, 219] on span "Now" at bounding box center [532, 223] width 28 height 24
type input "[DATE] 7:42 AM"
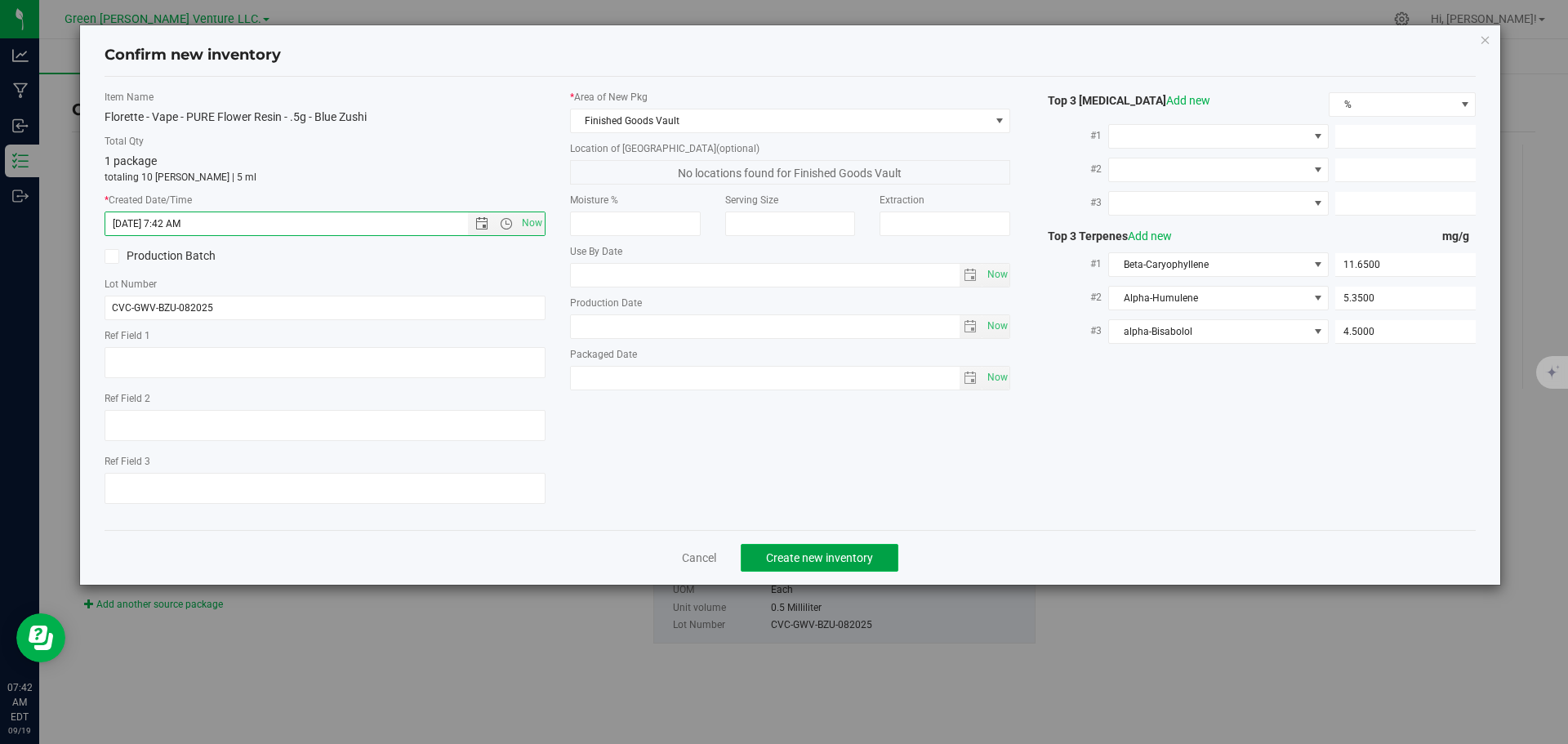
click at [805, 557] on span "Create new inventory" at bounding box center [819, 558] width 107 height 14
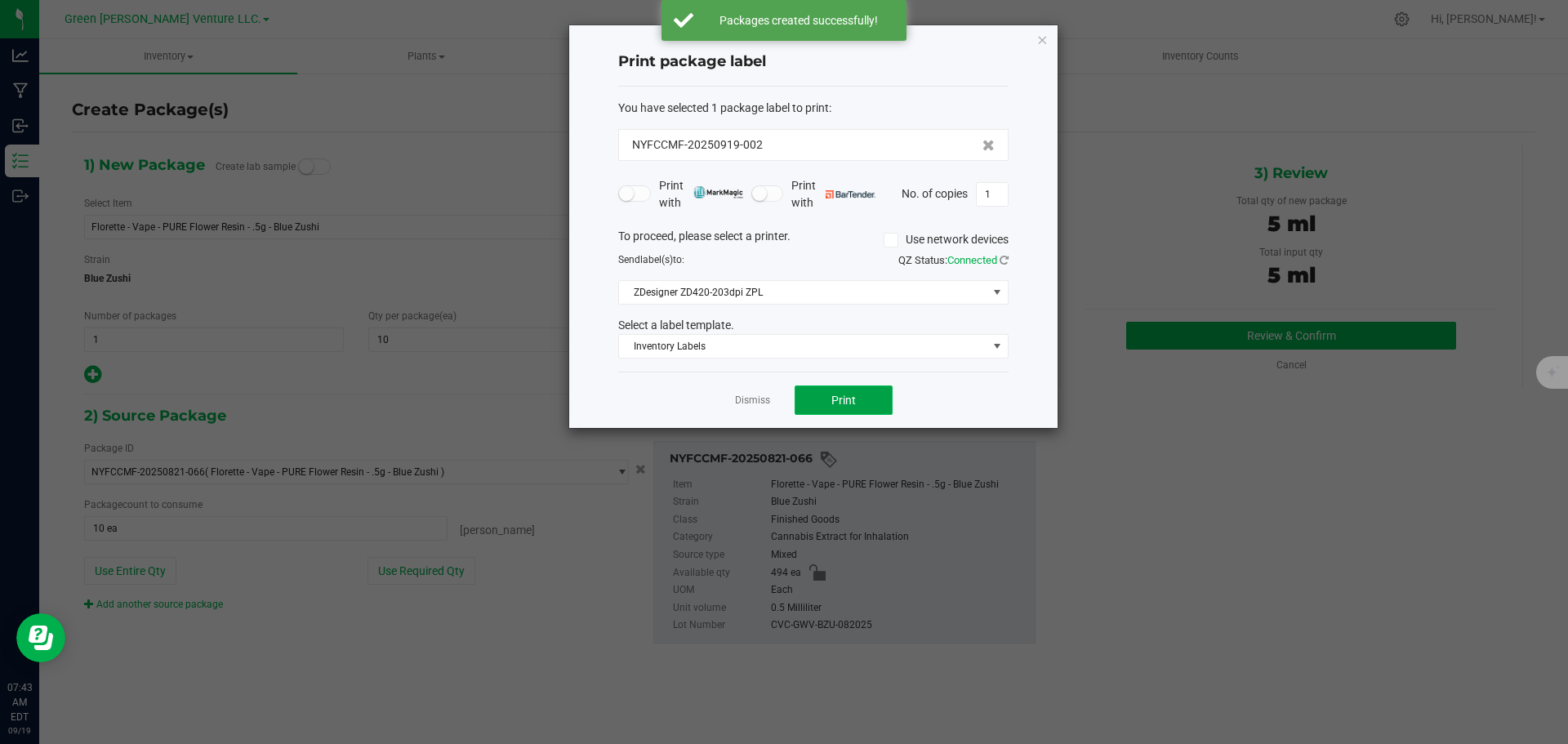
click at [828, 402] on button "Print" at bounding box center [844, 400] width 98 height 29
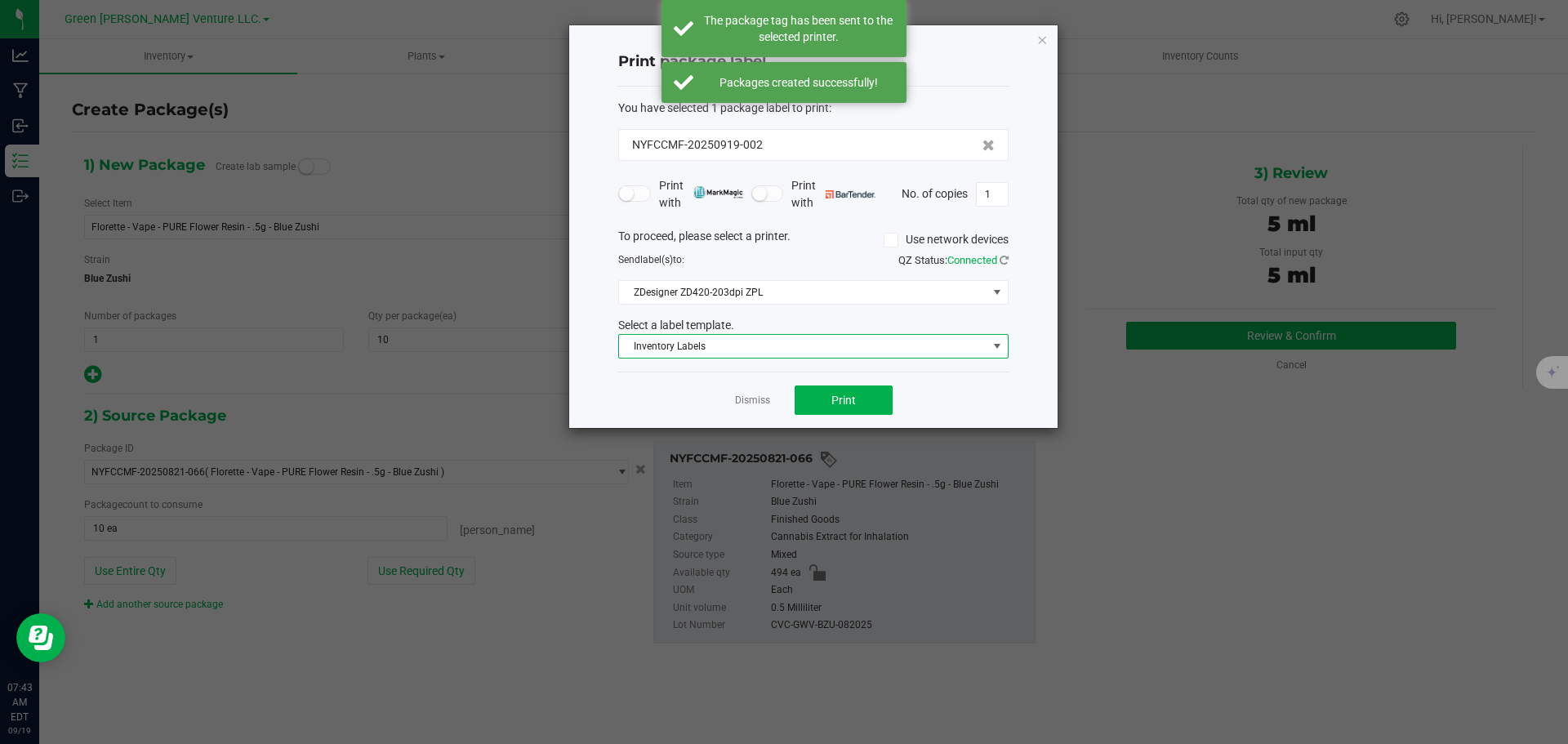
click at [875, 351] on span "Inventory Labels" at bounding box center [804, 346] width 369 height 23
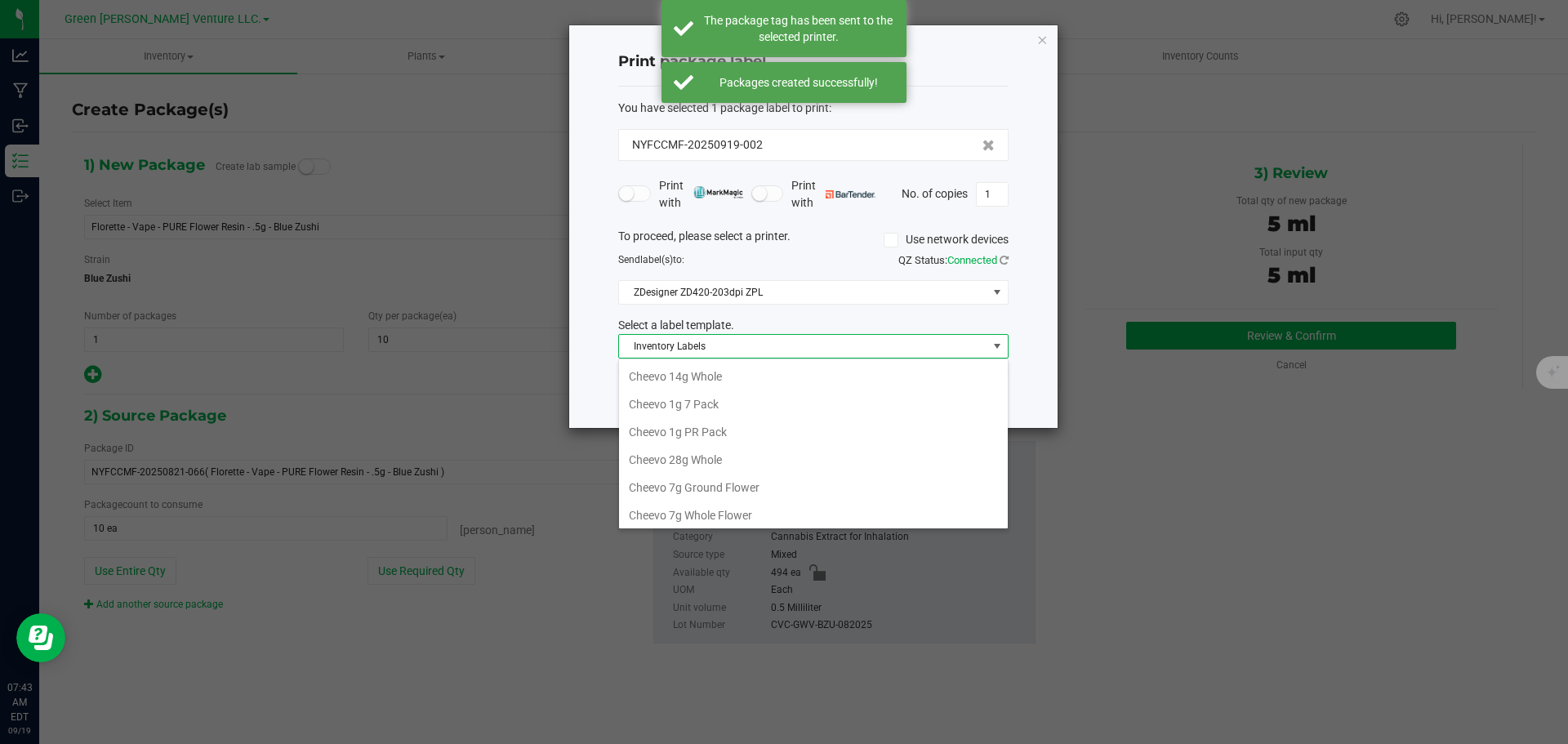
scroll to position [24, 391]
click at [700, 453] on li "[PERSON_NAME] .5g" at bounding box center [813, 456] width 389 height 28
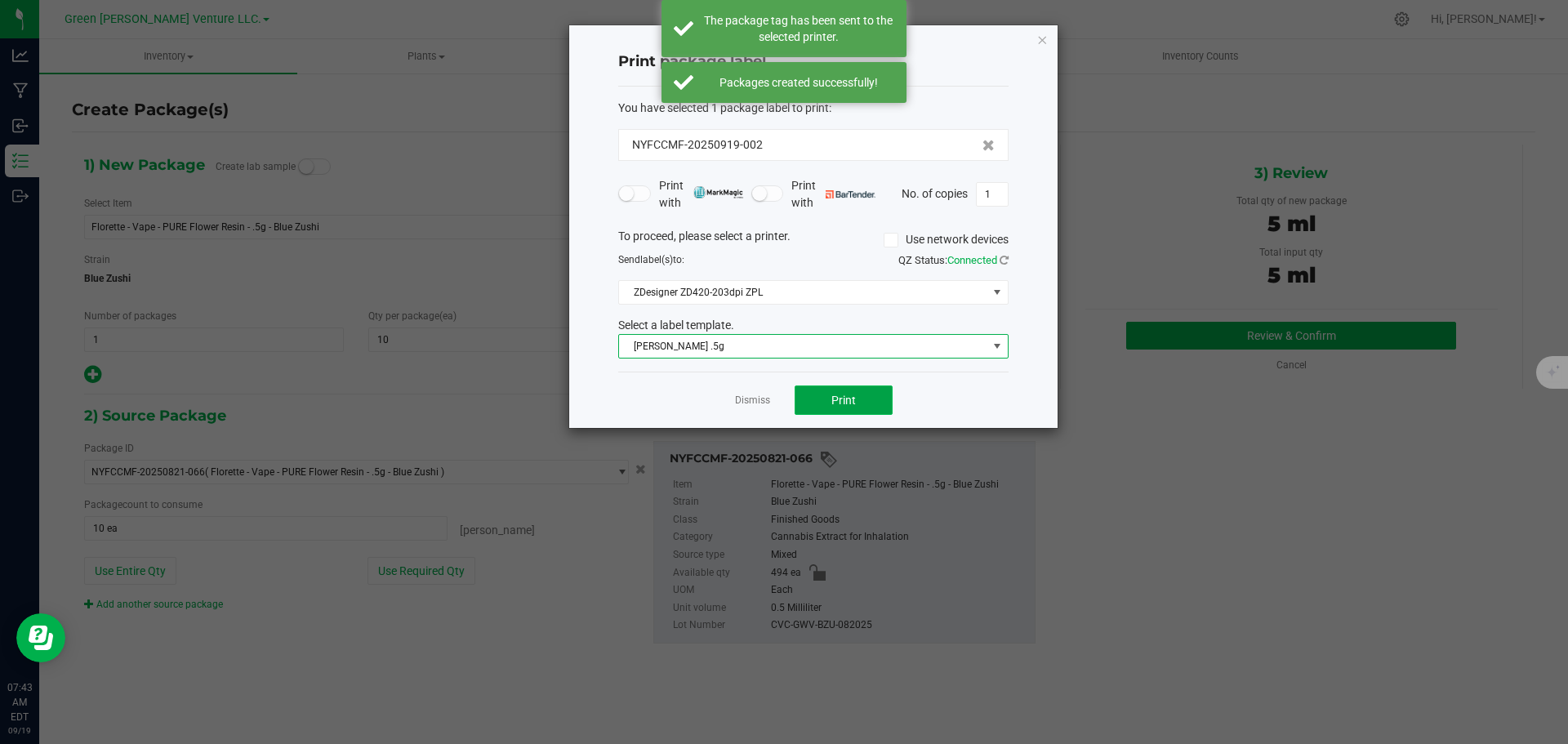
click at [839, 386] on button "Print" at bounding box center [844, 400] width 98 height 29
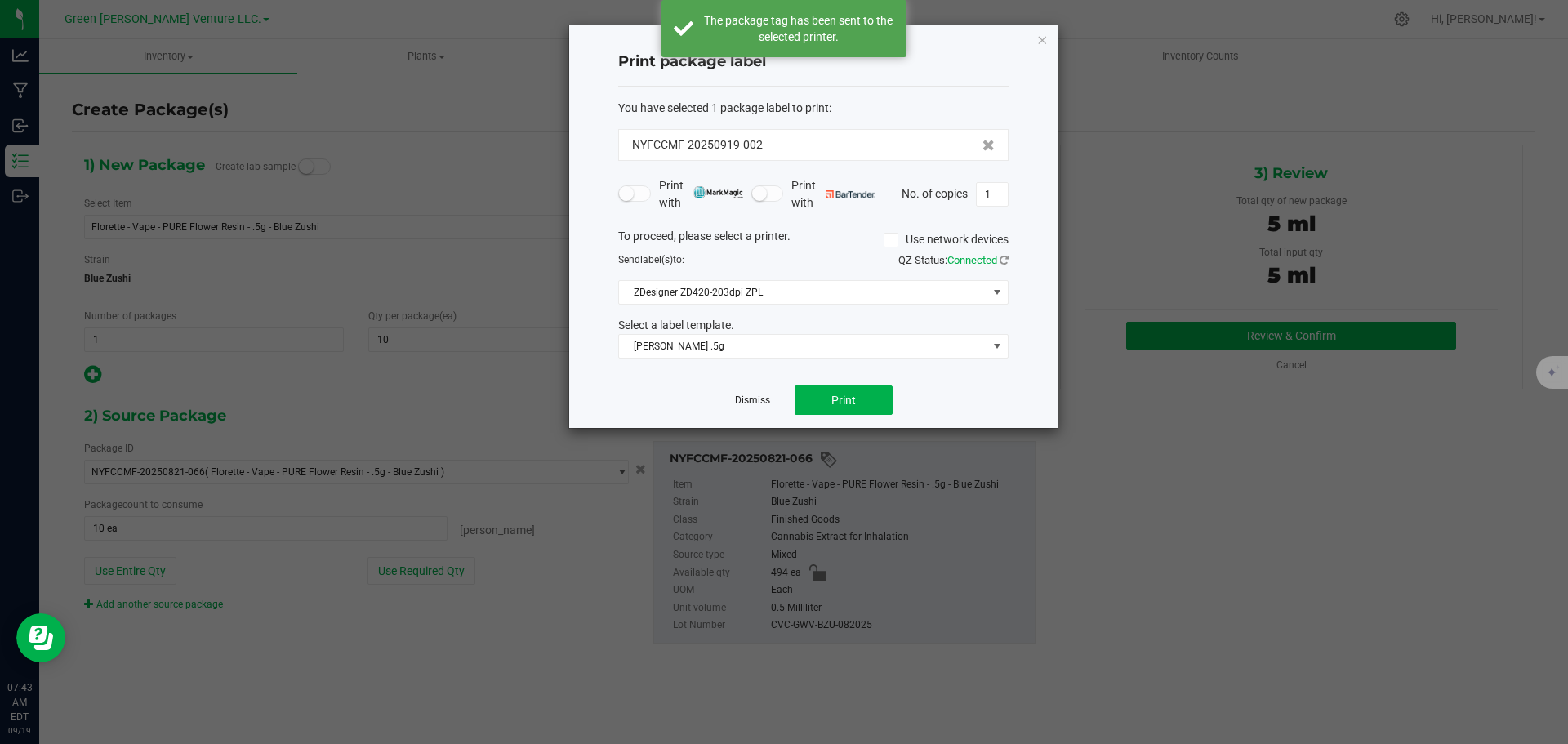
click at [761, 401] on link "Dismiss" at bounding box center [753, 400] width 35 height 14
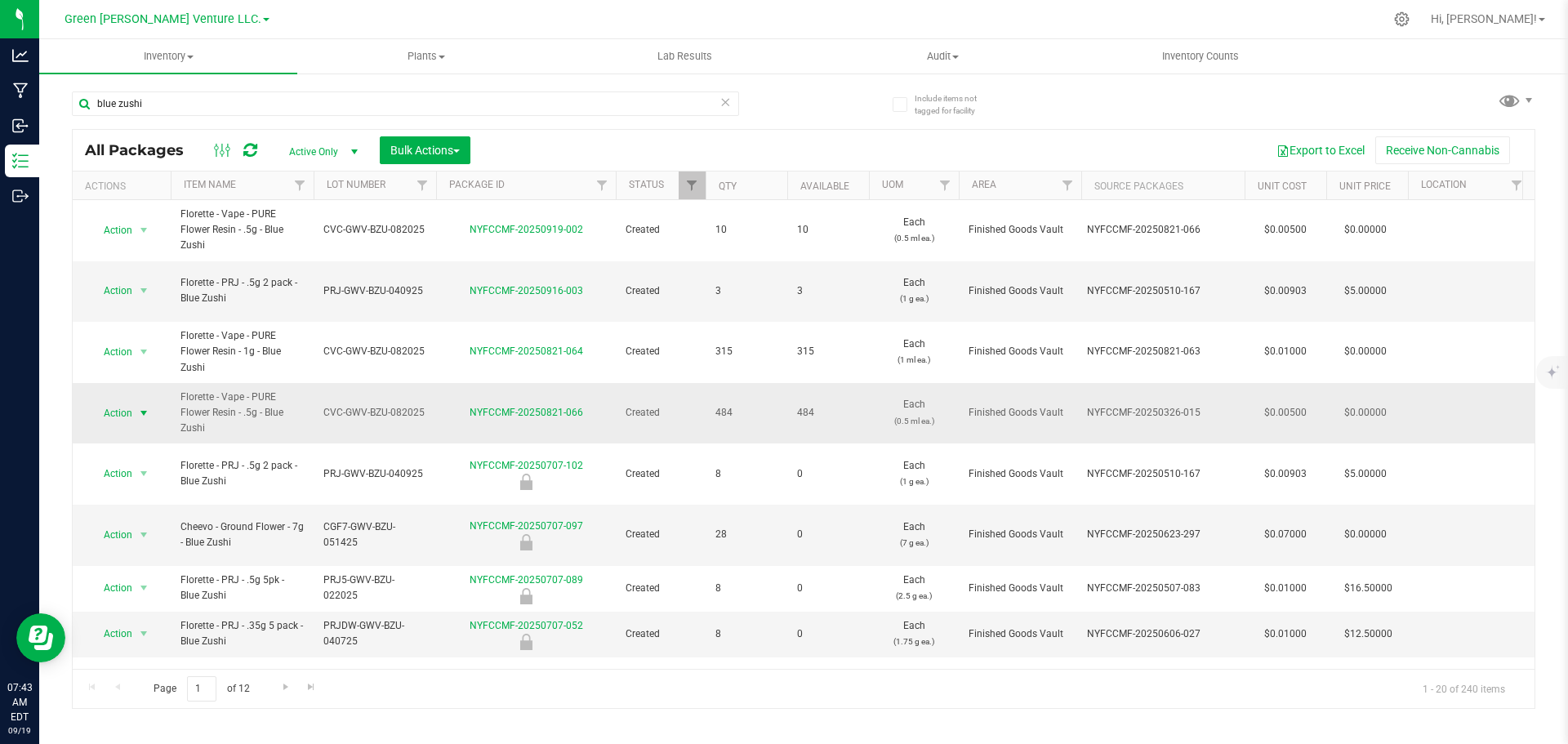
click at [134, 402] on span "select" at bounding box center [144, 414] width 20 height 23
click at [151, 446] on li "Create package" at bounding box center [142, 449] width 104 height 24
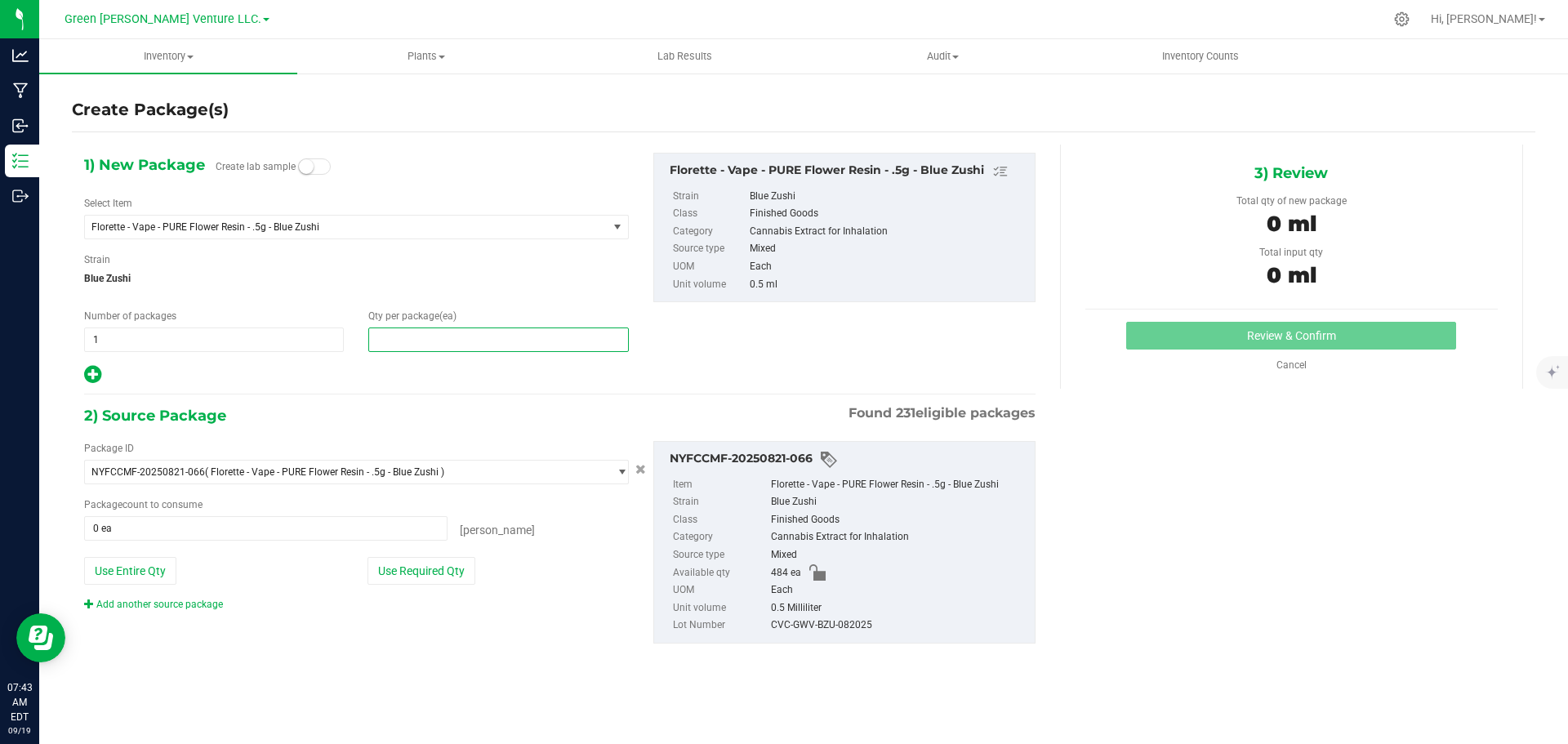
click at [392, 338] on span at bounding box center [498, 339] width 260 height 24
type input "20"
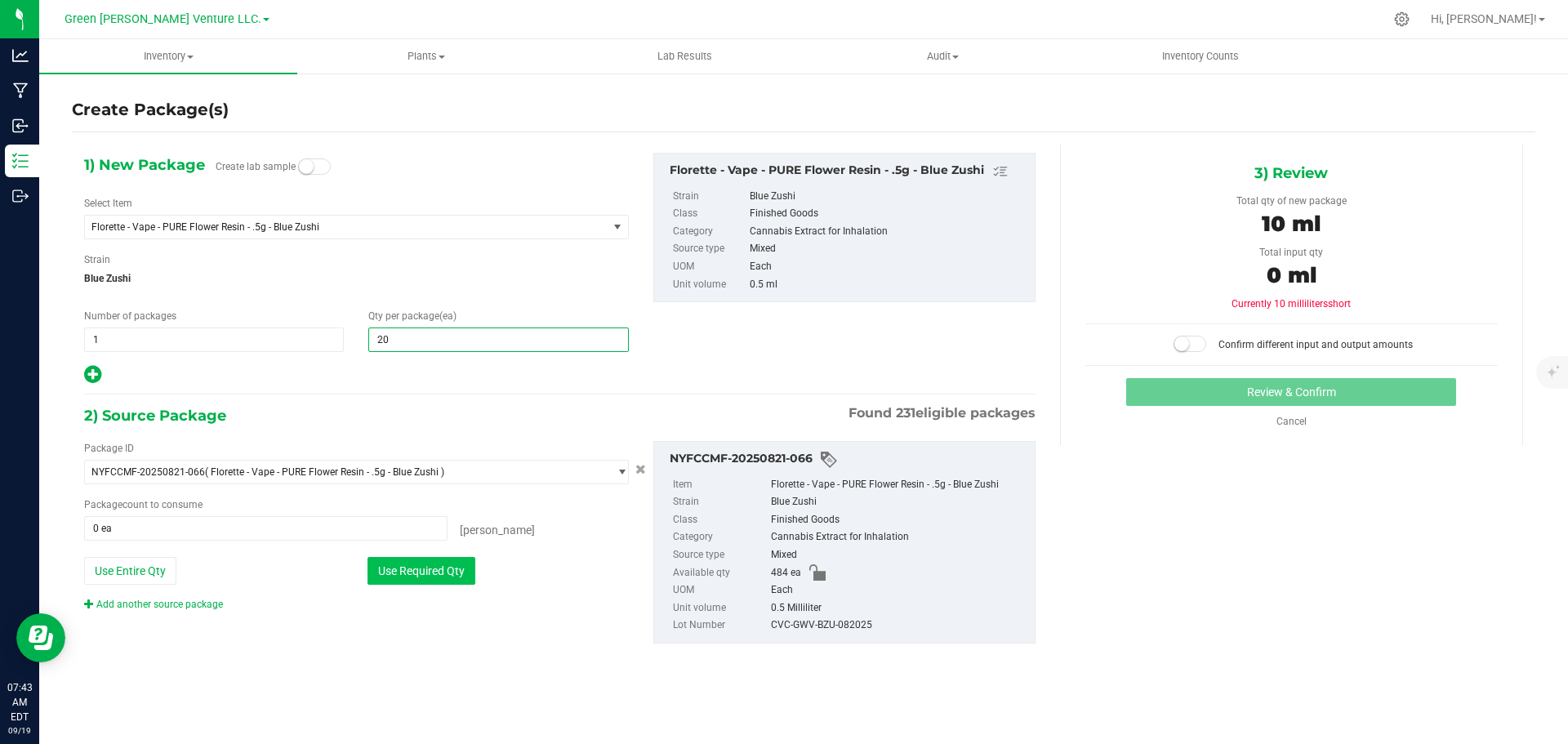
type input "20"
click at [395, 573] on button "Use Required Qty" at bounding box center [422, 570] width 108 height 28
type input "20 ea"
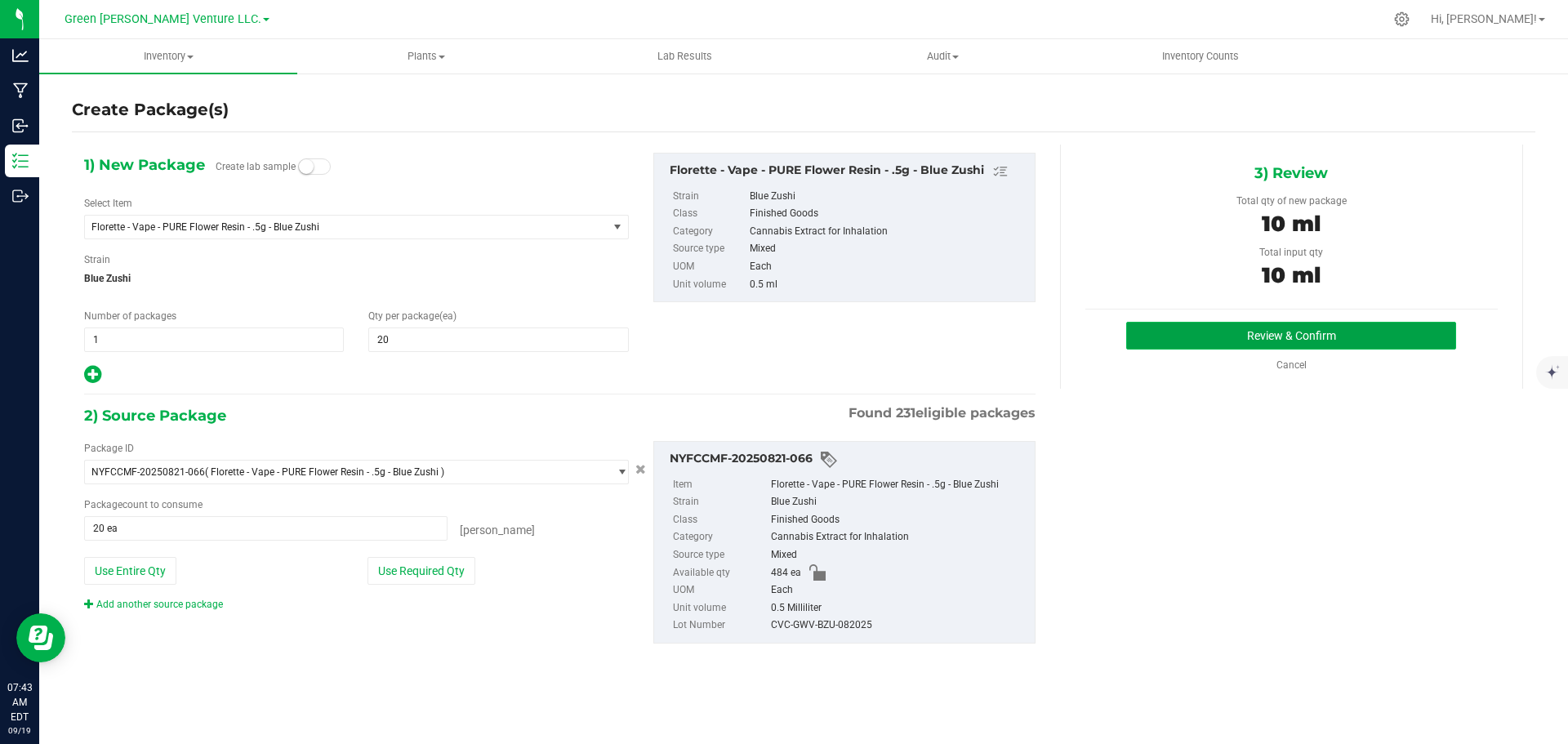
click at [1247, 327] on button "Review & Confirm" at bounding box center [1291, 336] width 330 height 28
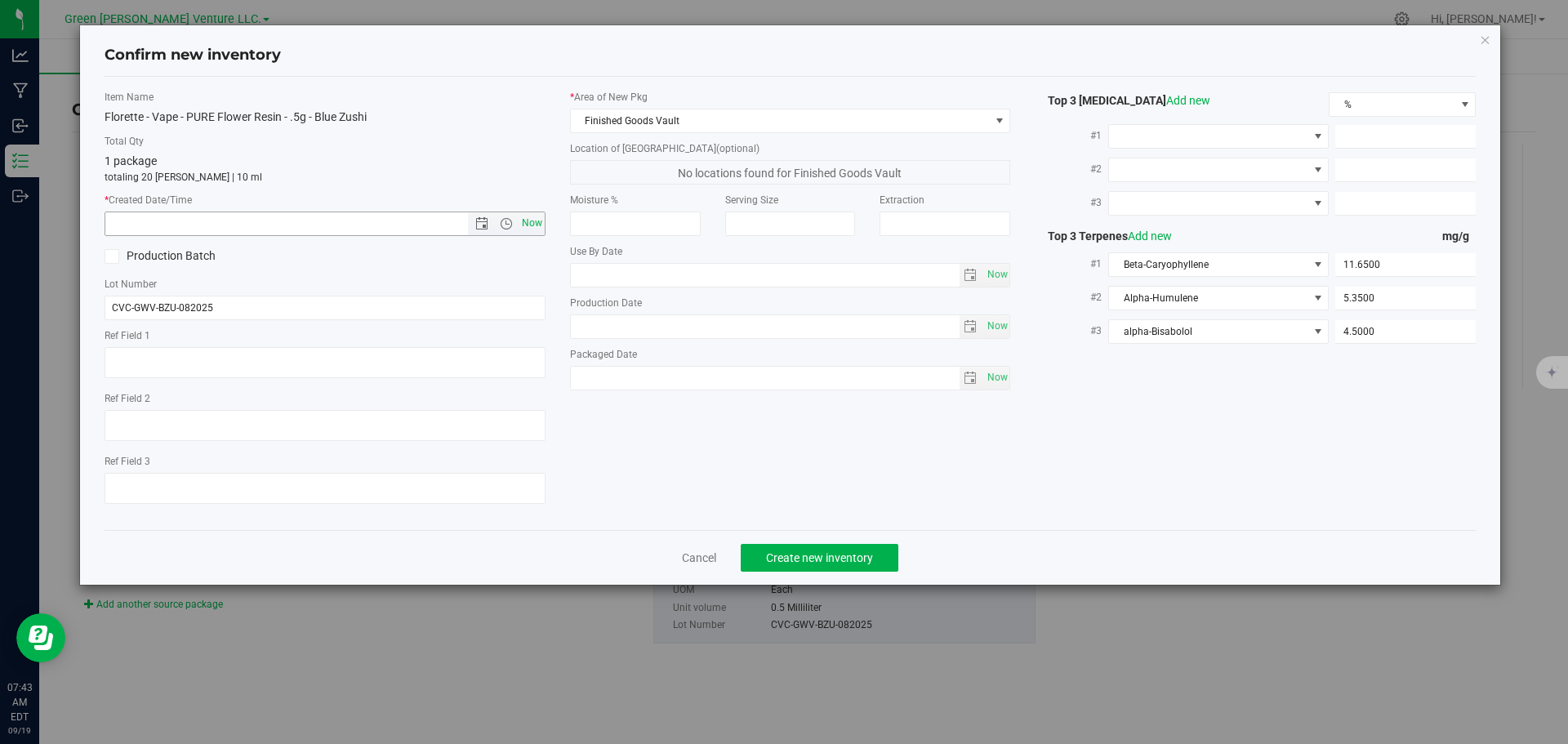
click at [530, 221] on span "Now" at bounding box center [532, 223] width 28 height 24
type input "[DATE] 7:43 AM"
click at [767, 558] on span "Create new inventory" at bounding box center [819, 558] width 107 height 14
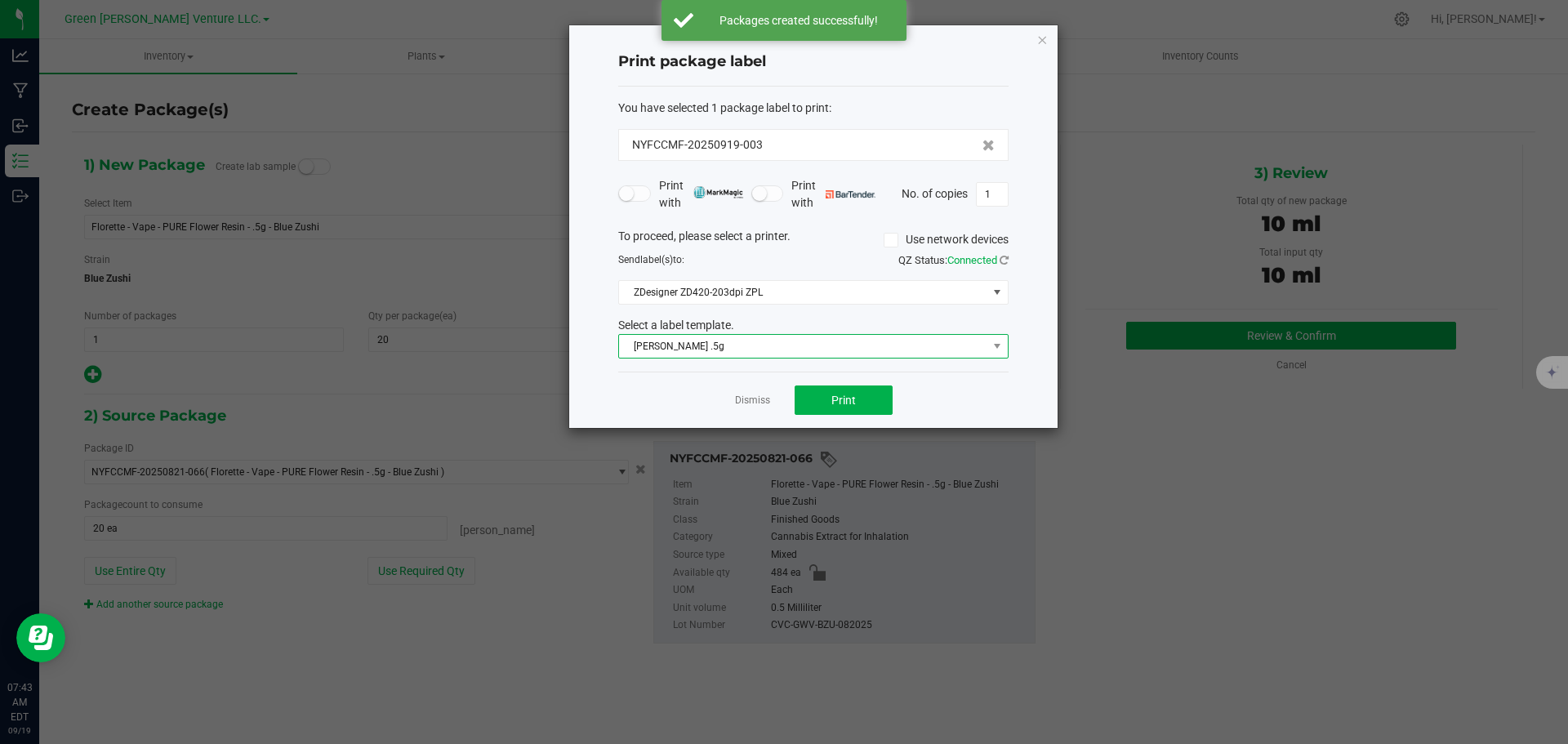
click at [814, 351] on span "[PERSON_NAME] .5g" at bounding box center [804, 346] width 369 height 23
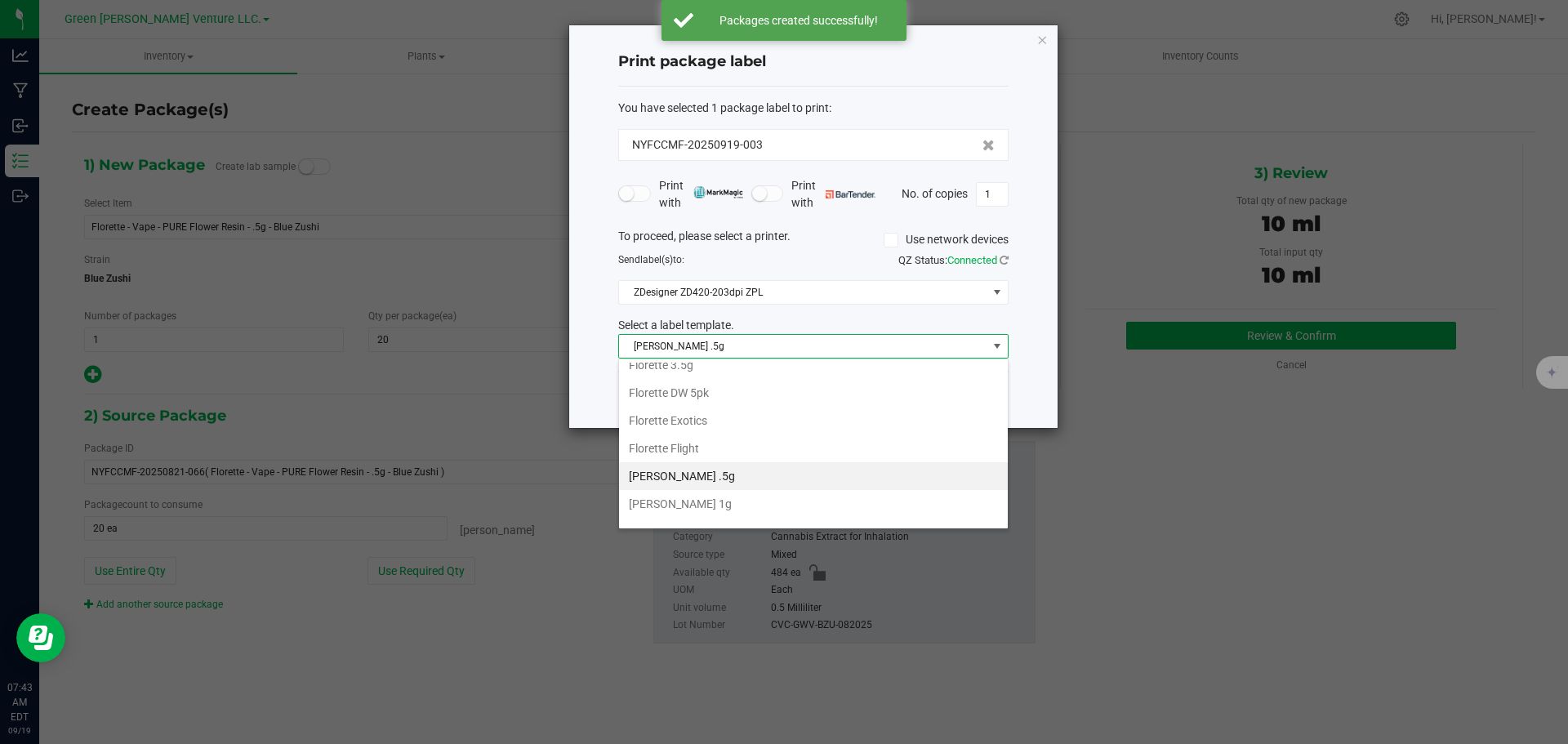
scroll to position [281, 0]
click at [742, 513] on li "Inventory Labels" at bounding box center [813, 511] width 389 height 28
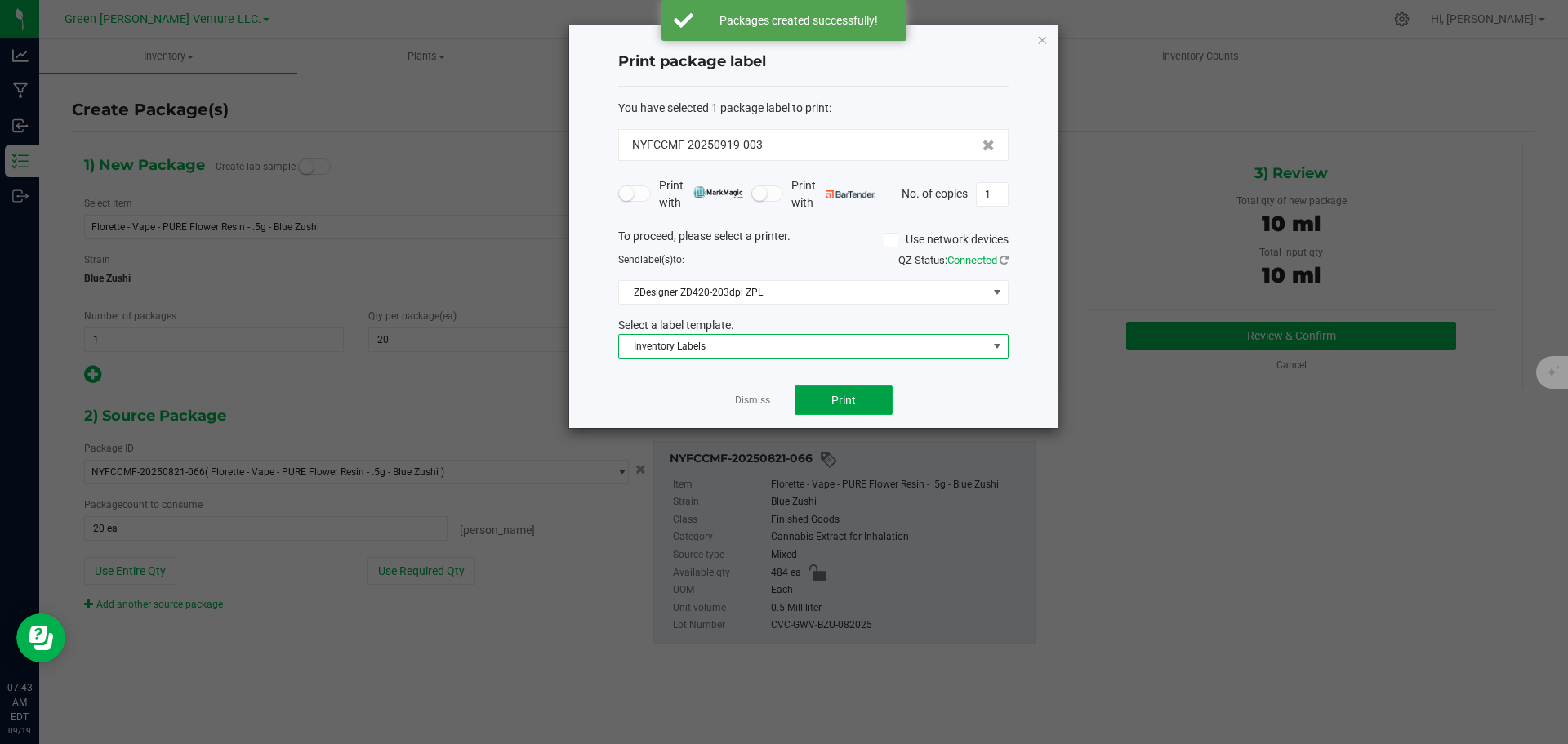
click at [822, 405] on button "Print" at bounding box center [844, 400] width 98 height 29
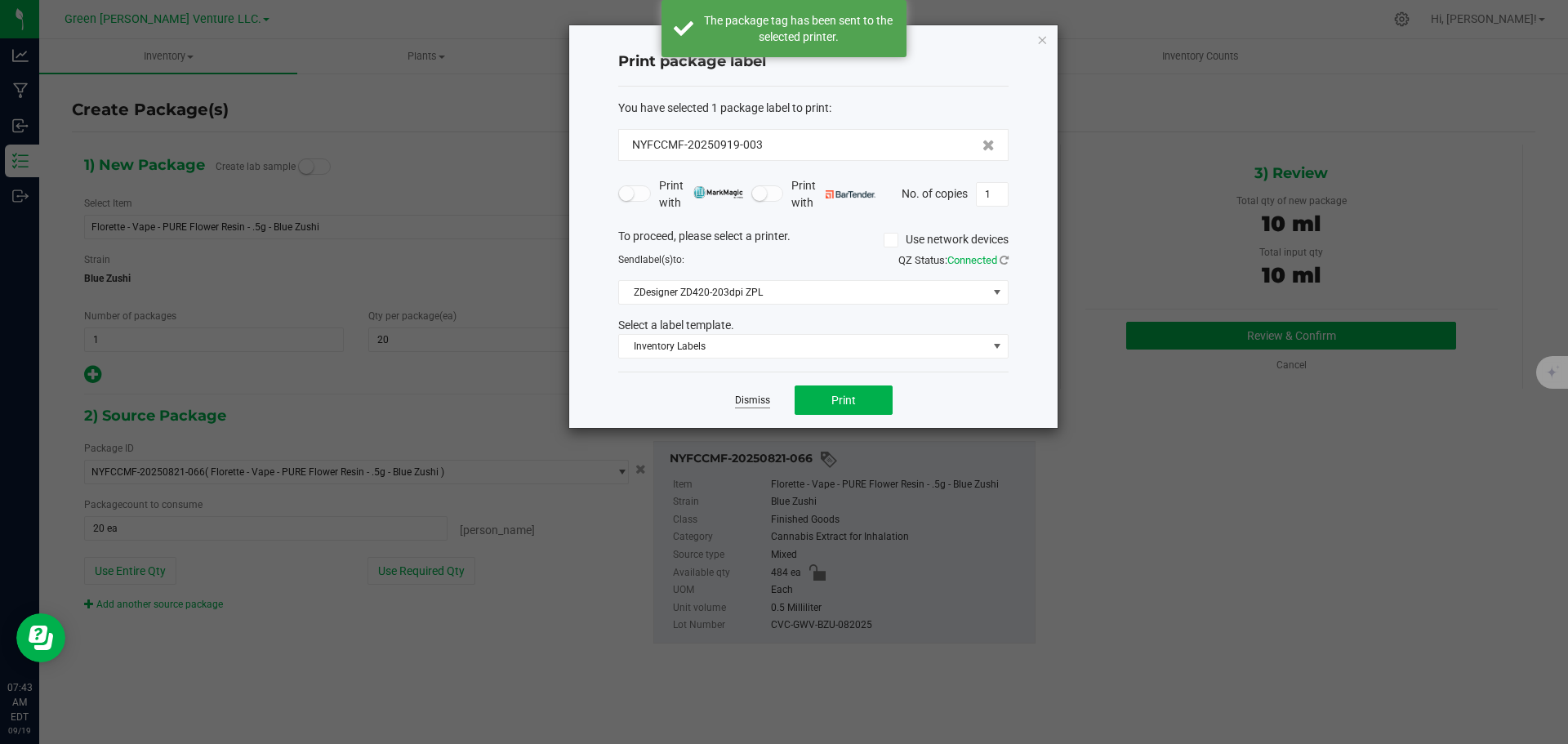
click at [755, 402] on link "Dismiss" at bounding box center [753, 400] width 35 height 14
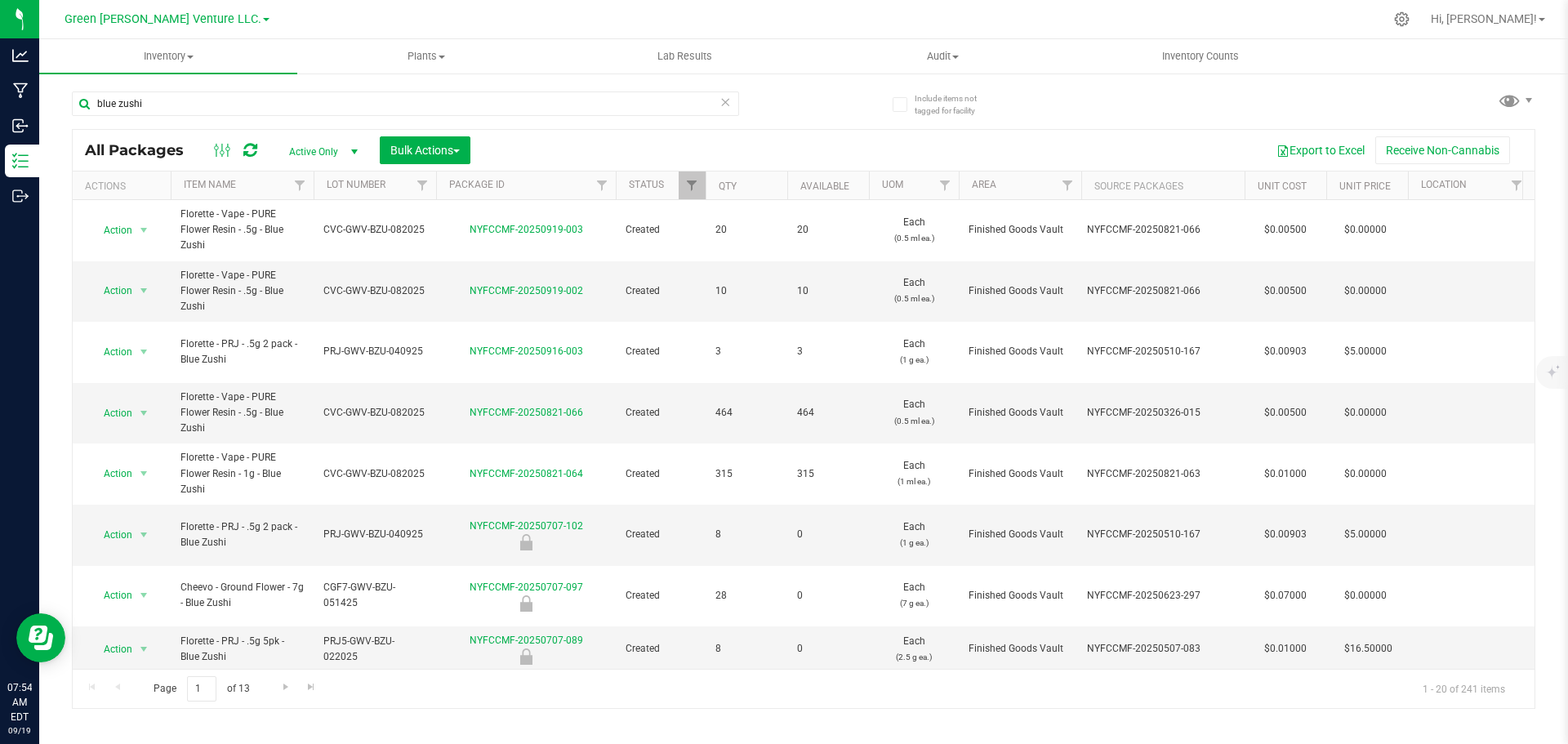
click at [534, 121] on div "blue zushi All Packages Active Only Active Only Lab Samples Locked All Bulk Act…" at bounding box center [804, 393] width 1464 height 633
click at [514, 55] on span "Plants" at bounding box center [426, 56] width 257 height 14
drag, startPoint x: 514, startPoint y: 56, endPoint x: 225, endPoint y: 98, distance: 292.0
click at [225, 98] on inventory "Inventory All packages All inventory Waste log Create inventory Plants All plan…" at bounding box center [804, 305] width 1529 height 531
click at [224, 97] on input "blue zushi" at bounding box center [406, 103] width 668 height 24
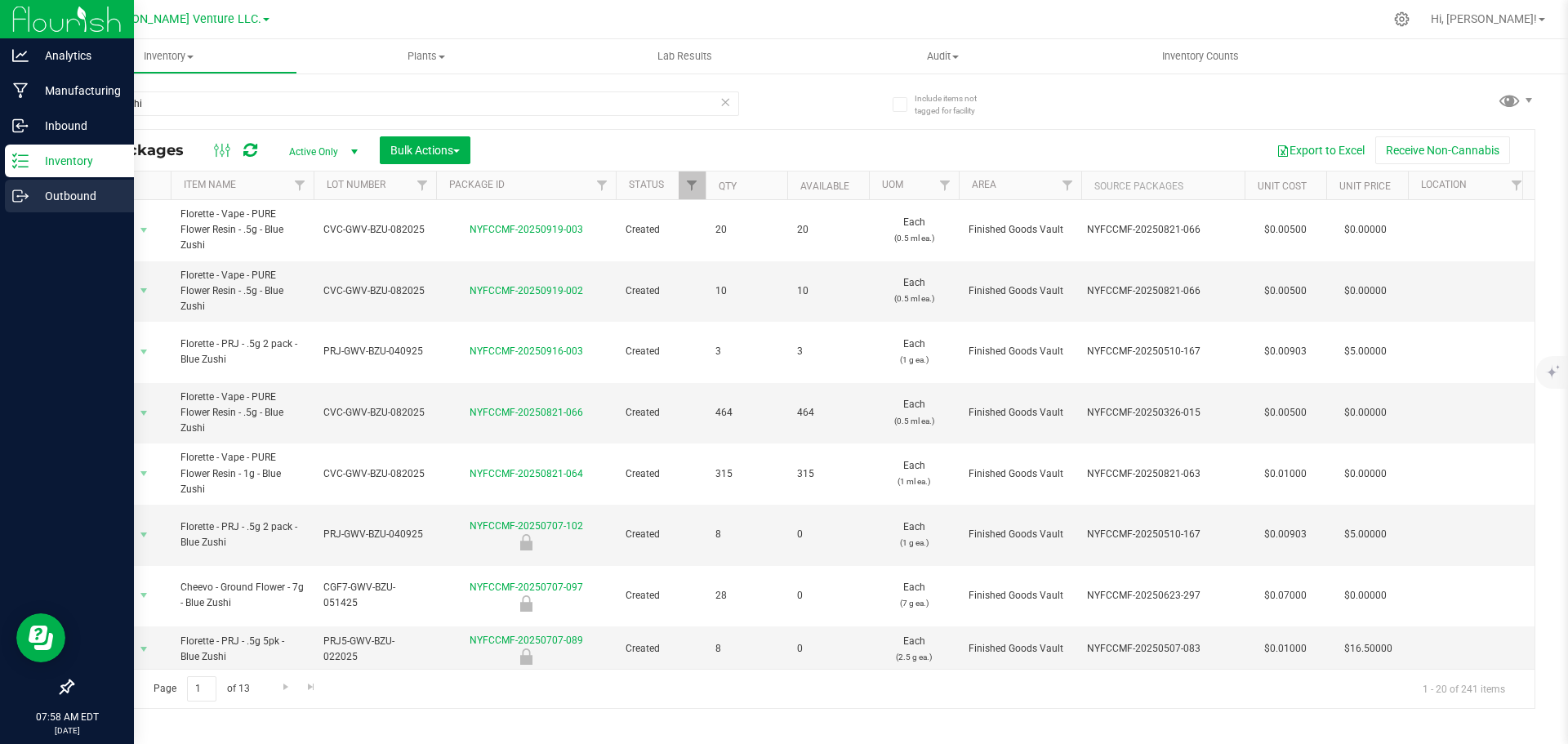
click at [32, 200] on p "Outbound" at bounding box center [78, 196] width 98 height 19
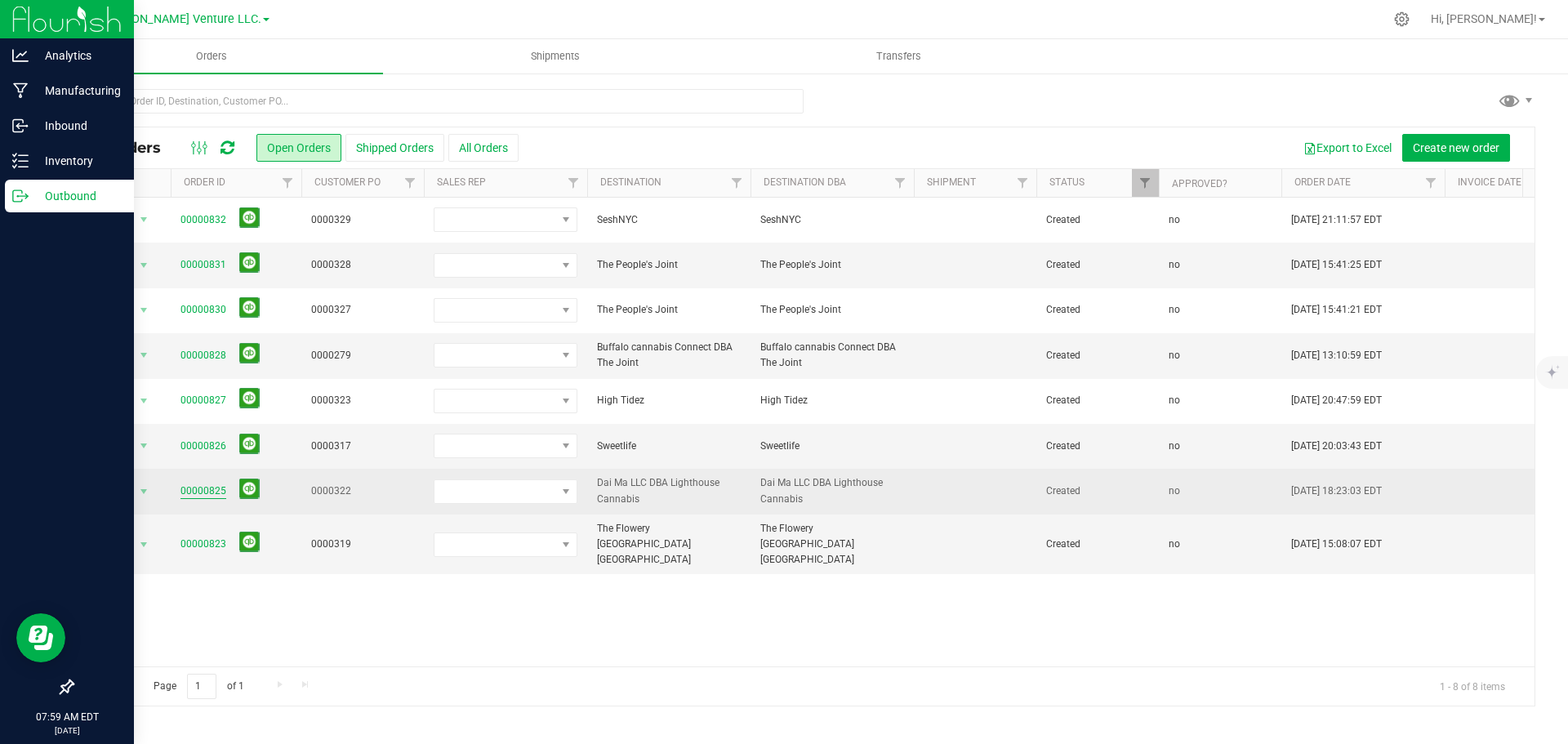
click at [191, 493] on link "00000825" at bounding box center [203, 491] width 45 height 15
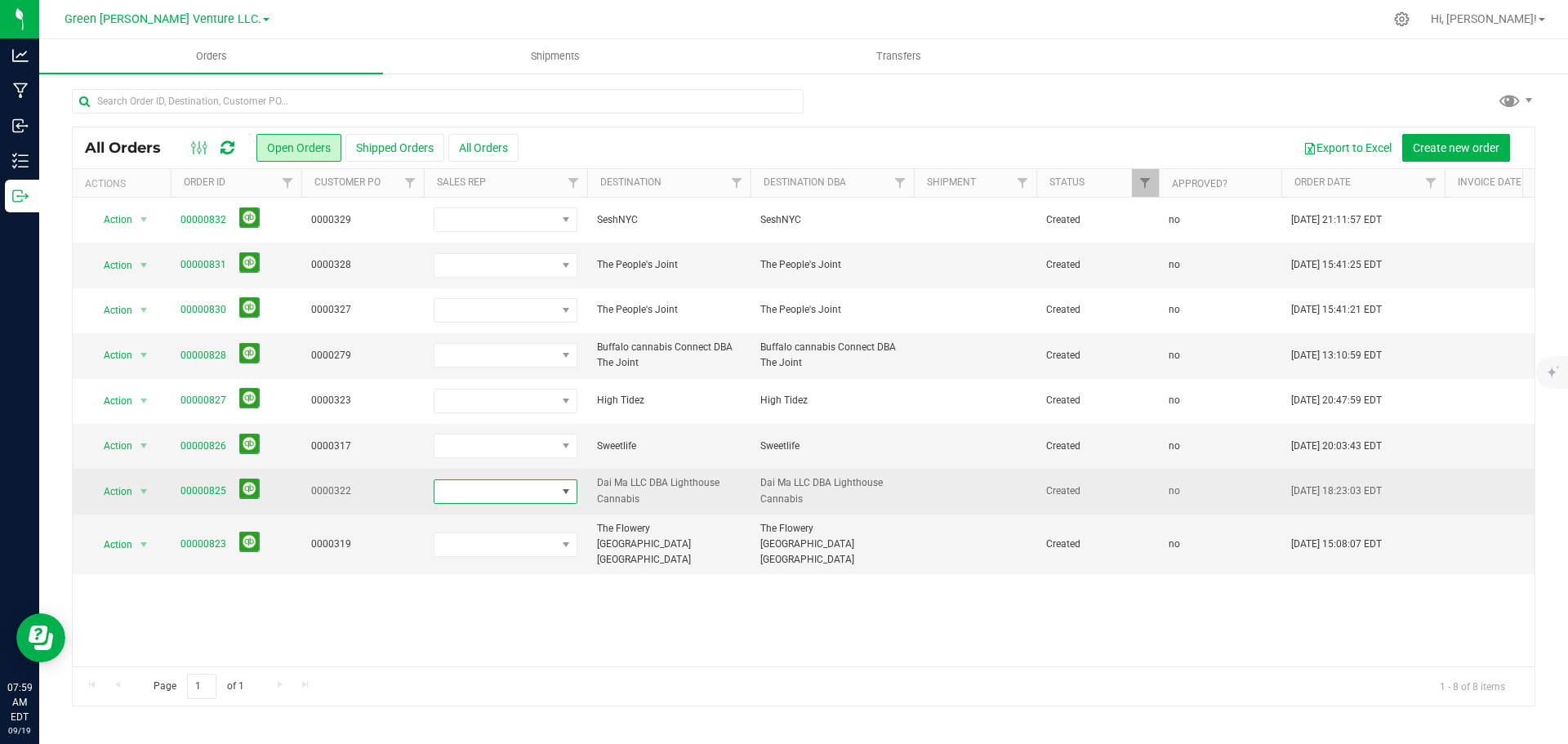
click at [546, 493] on span at bounding box center [495, 492] width 122 height 23
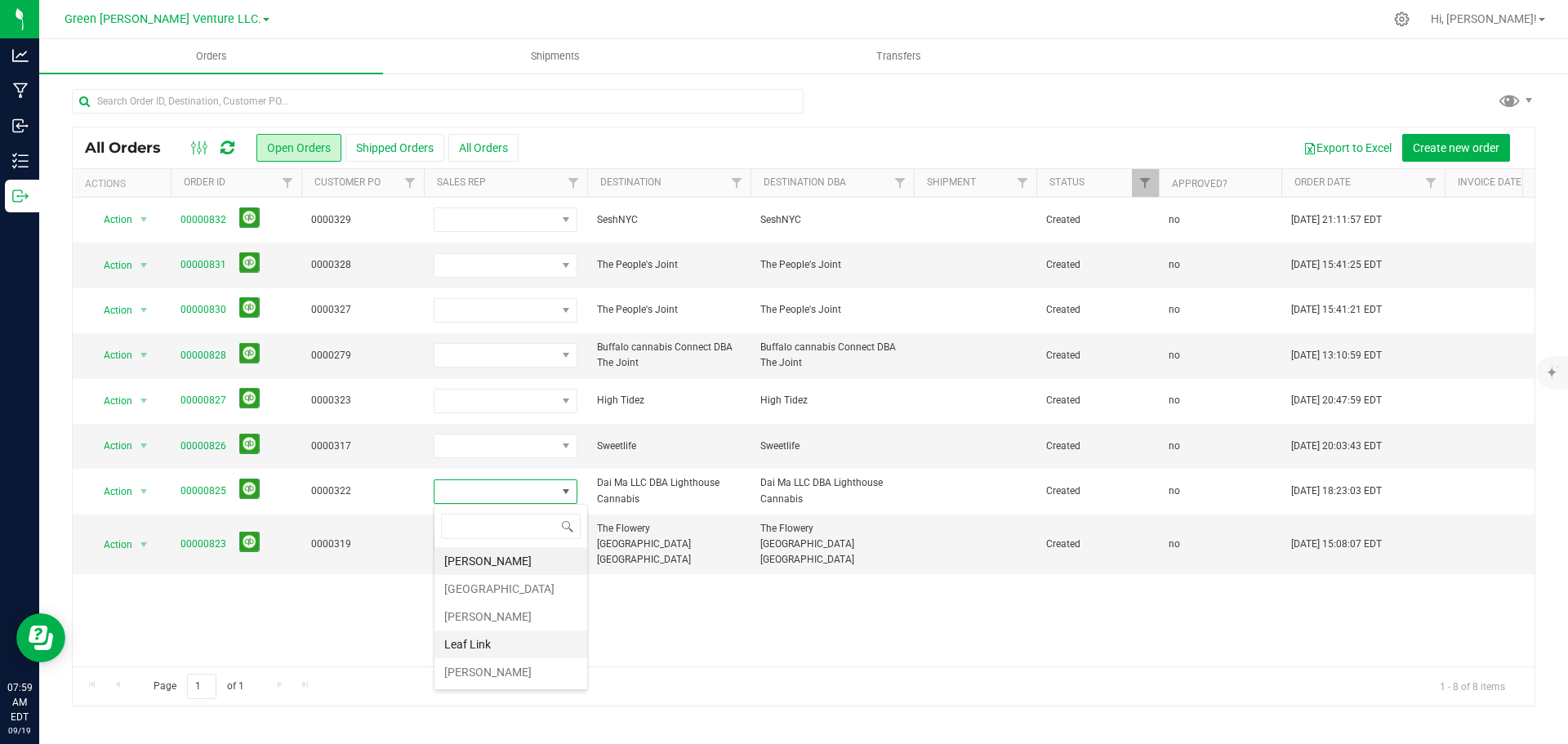
click at [507, 637] on li "Leaf Link" at bounding box center [510, 645] width 152 height 28
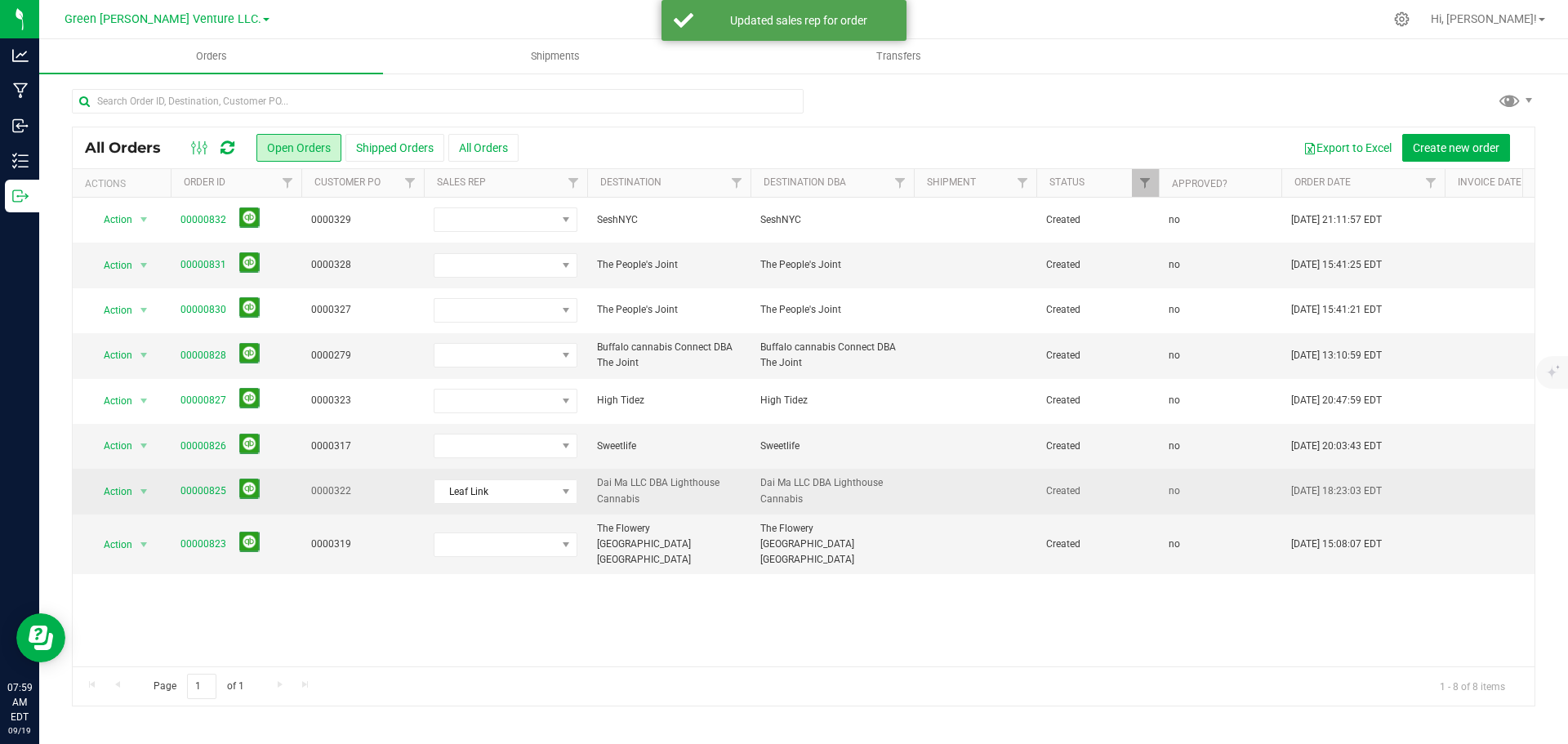
click at [206, 481] on span "00000825" at bounding box center [235, 491] width 111 height 25
click at [206, 493] on link "00000825" at bounding box center [203, 491] width 45 height 15
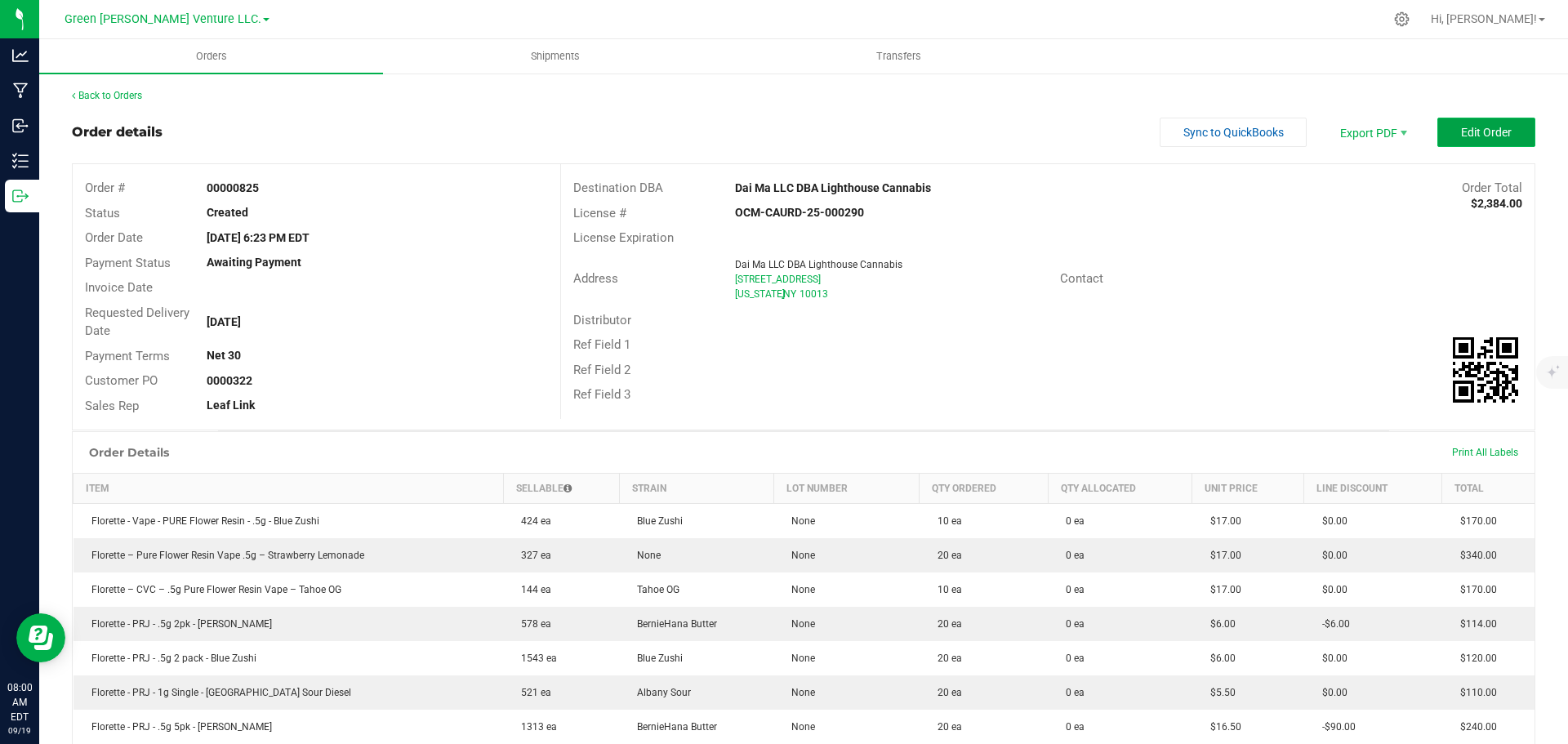
click at [1462, 136] on span "Edit Order" at bounding box center [1487, 132] width 50 height 14
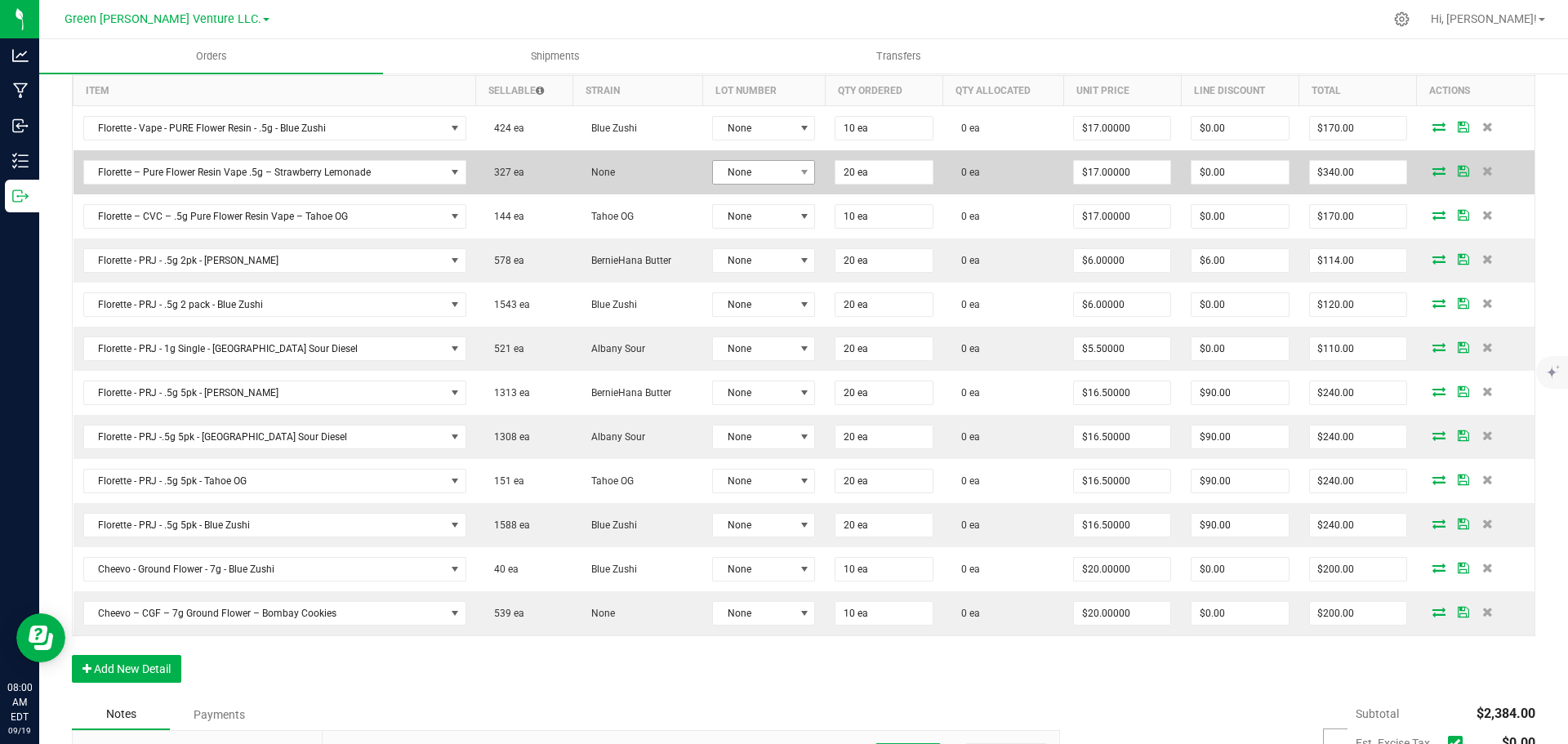
scroll to position [408, 0]
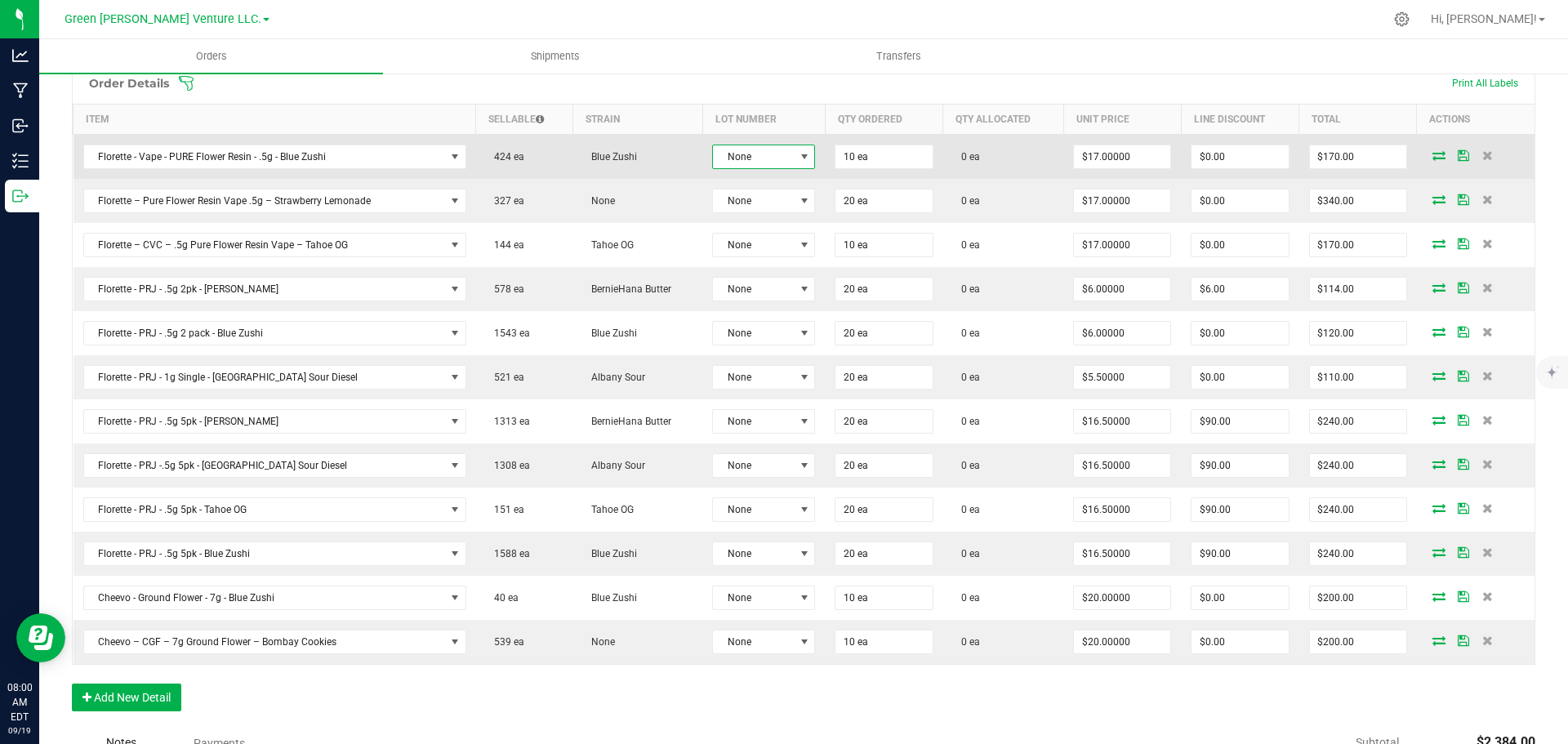
click at [765, 159] on span "None" at bounding box center [754, 157] width 81 height 23
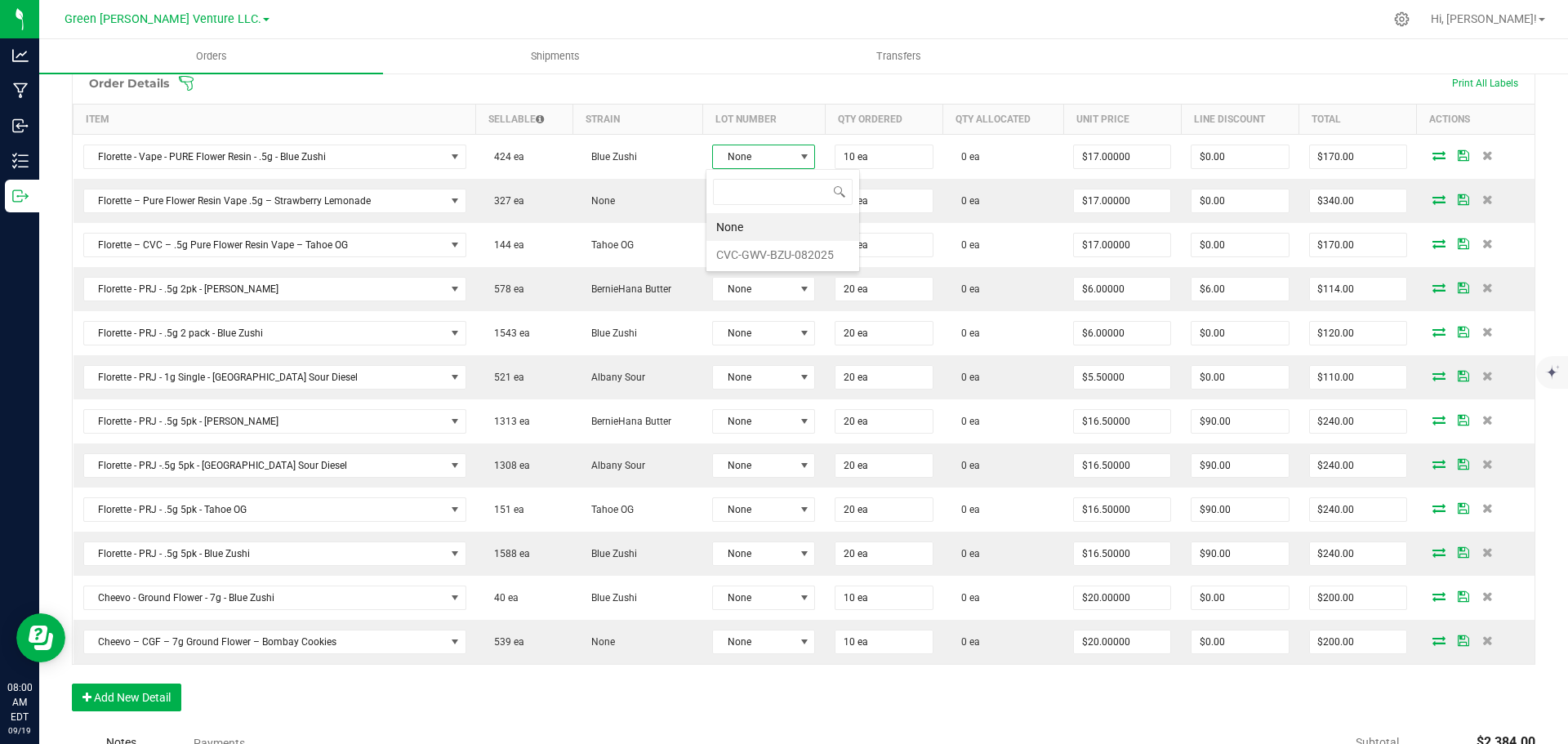
scroll to position [24, 102]
click at [765, 250] on li "CVC-GWV-BZU-082025" at bounding box center [783, 255] width 152 height 28
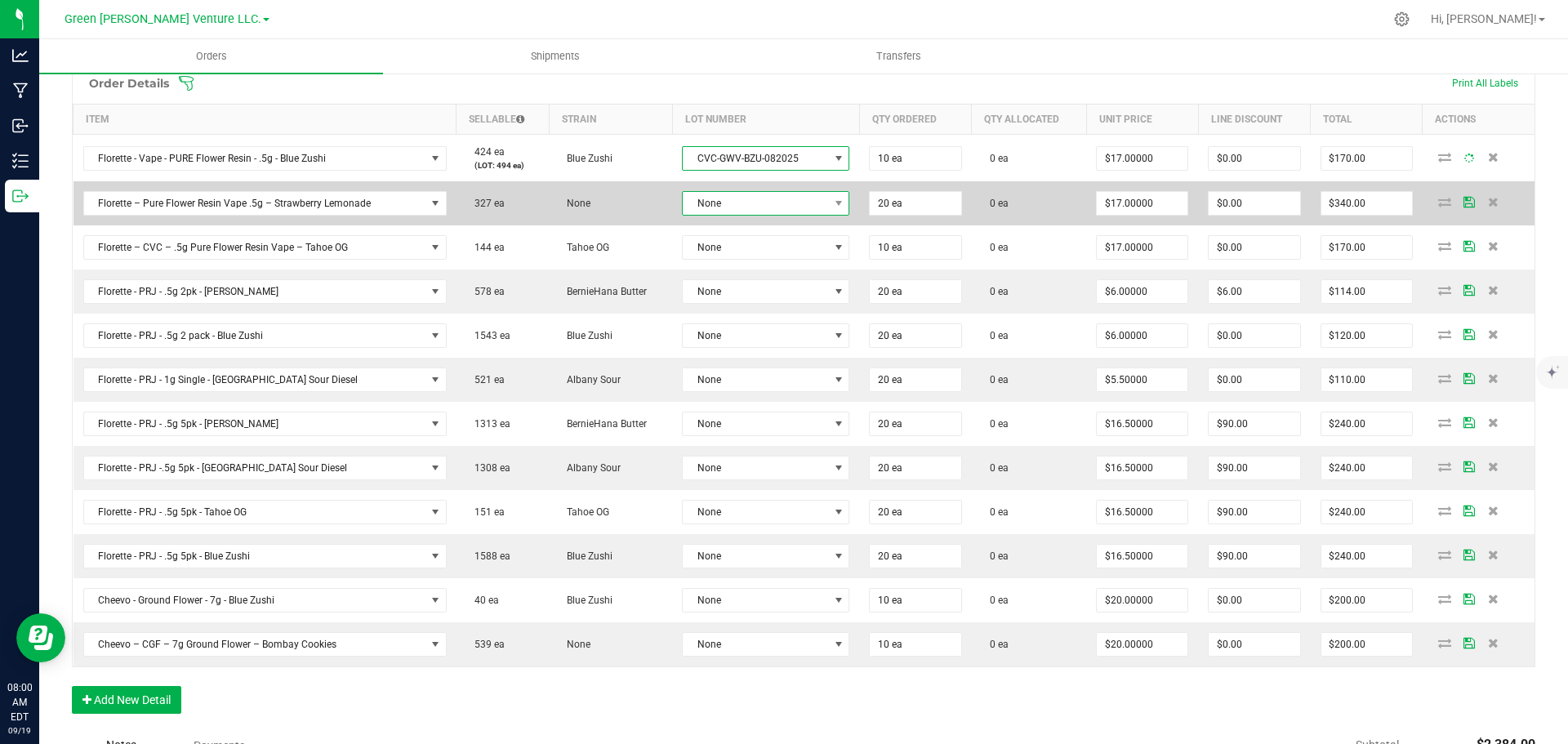
click at [754, 198] on span "None" at bounding box center [756, 204] width 146 height 23
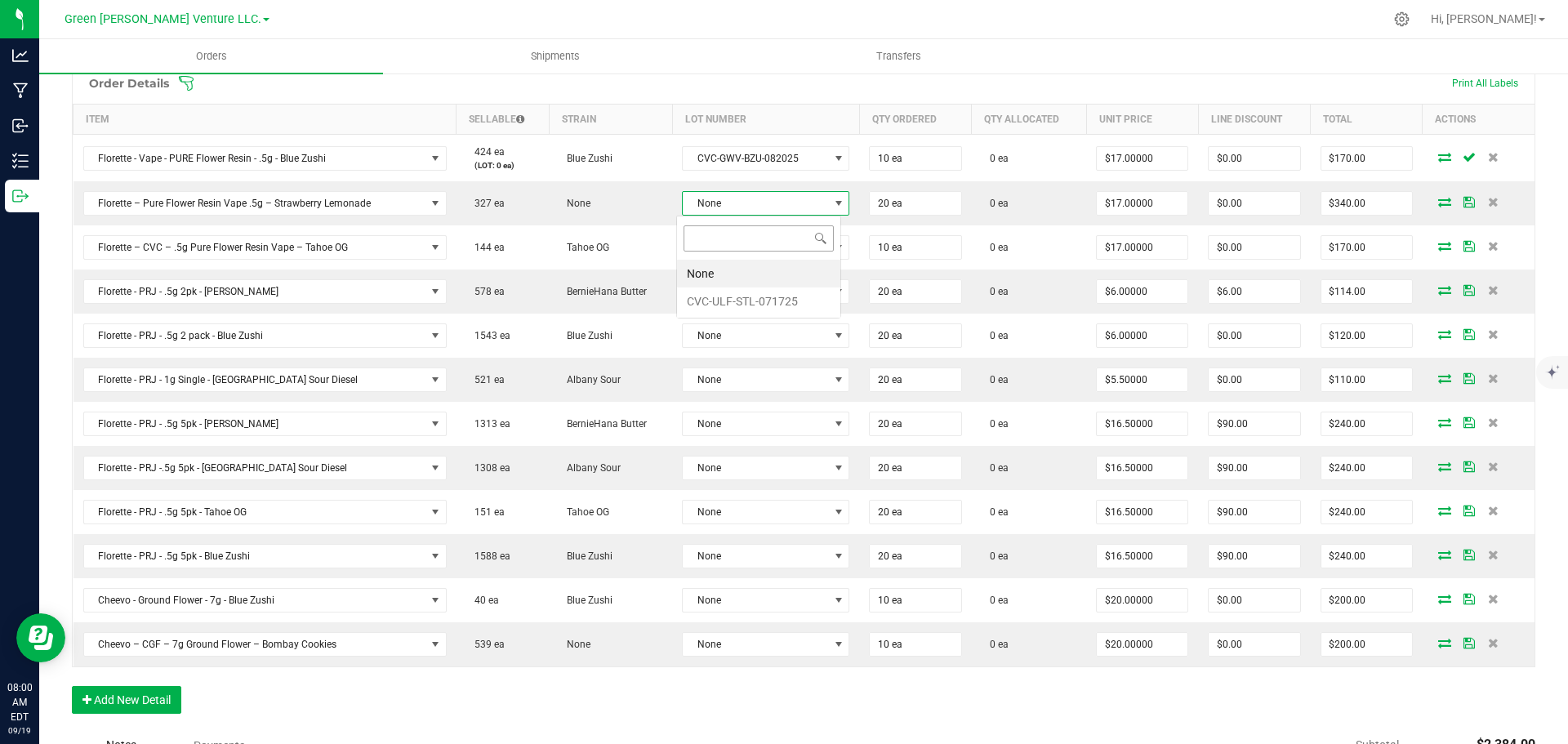
scroll to position [24, 165]
click at [748, 295] on li "CVC-ULF-STL-071725" at bounding box center [758, 301] width 163 height 28
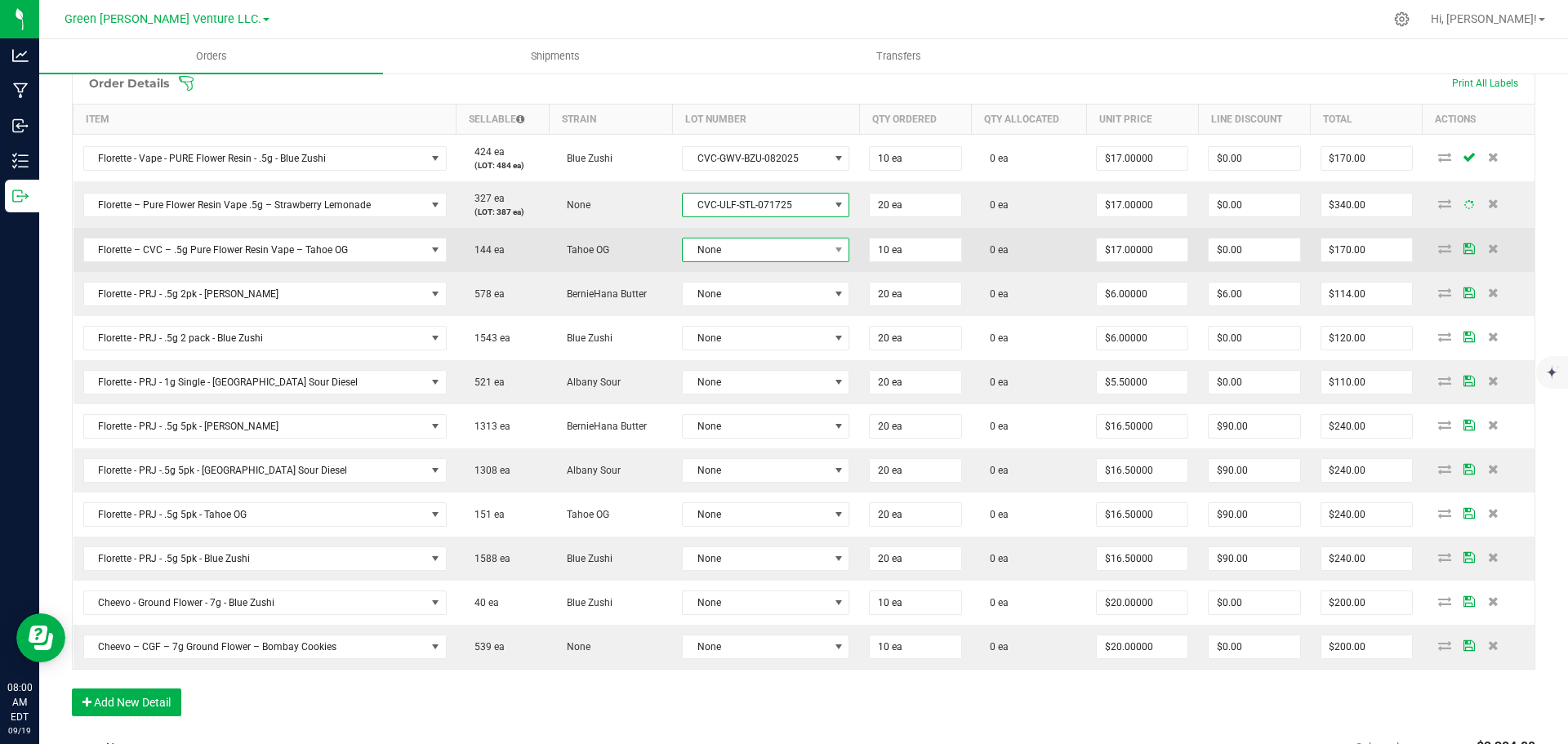
click at [742, 255] on span "None" at bounding box center [756, 250] width 146 height 23
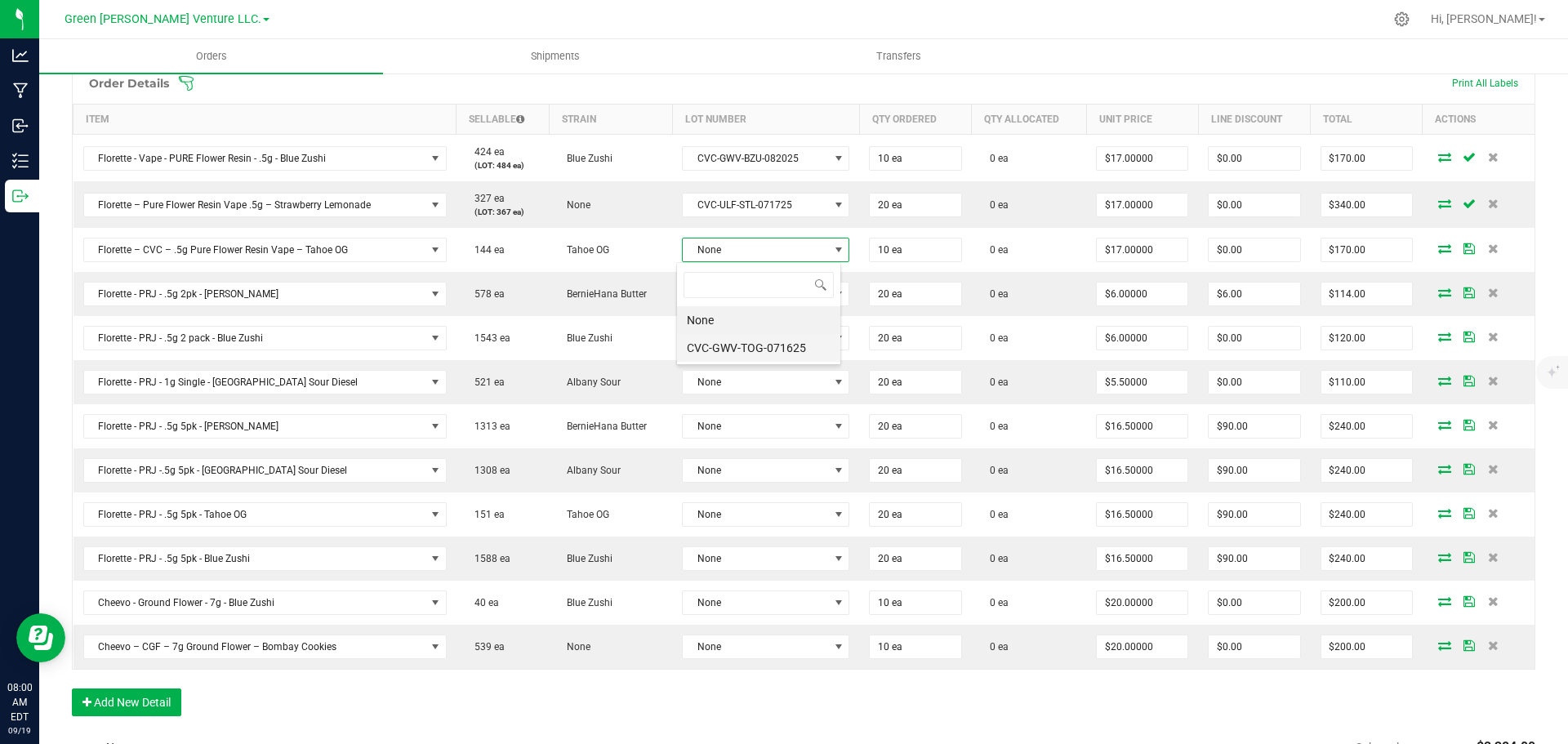
click at [741, 347] on li "CVC-GWV-TOG-071625" at bounding box center [758, 347] width 163 height 28
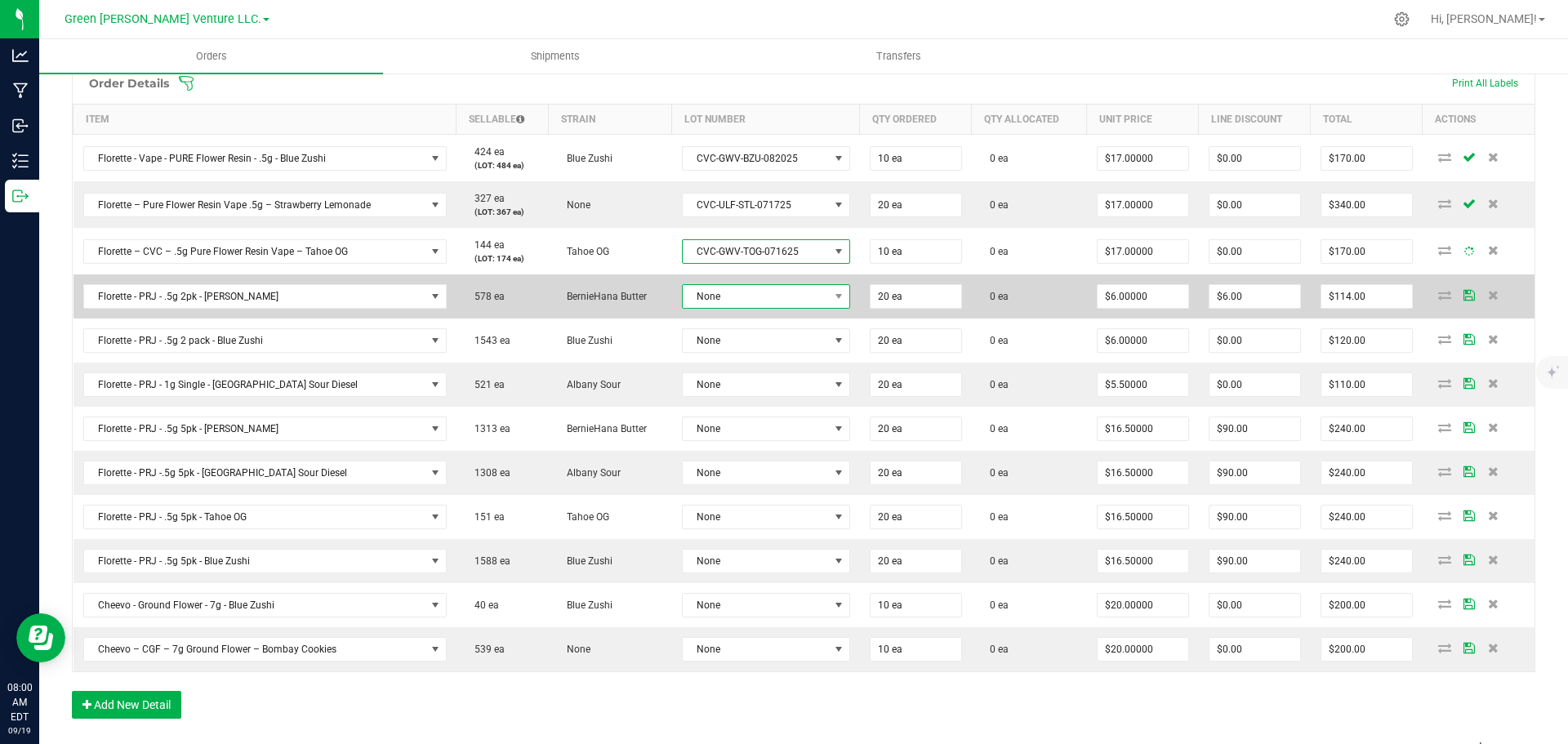
click at [734, 290] on span "None" at bounding box center [756, 296] width 147 height 23
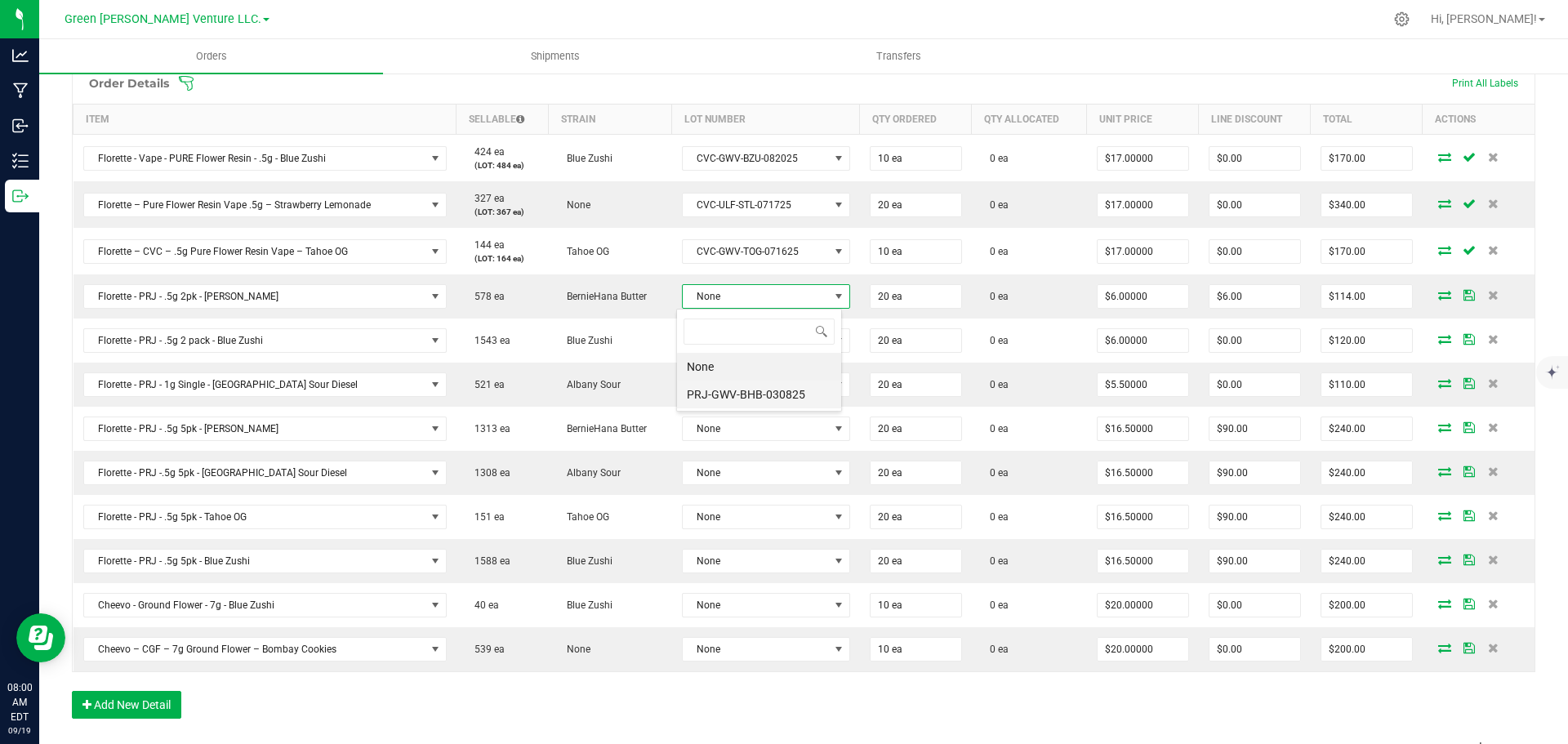
click at [742, 395] on li "PRJ-GWV-BHB-030825" at bounding box center [759, 395] width 164 height 28
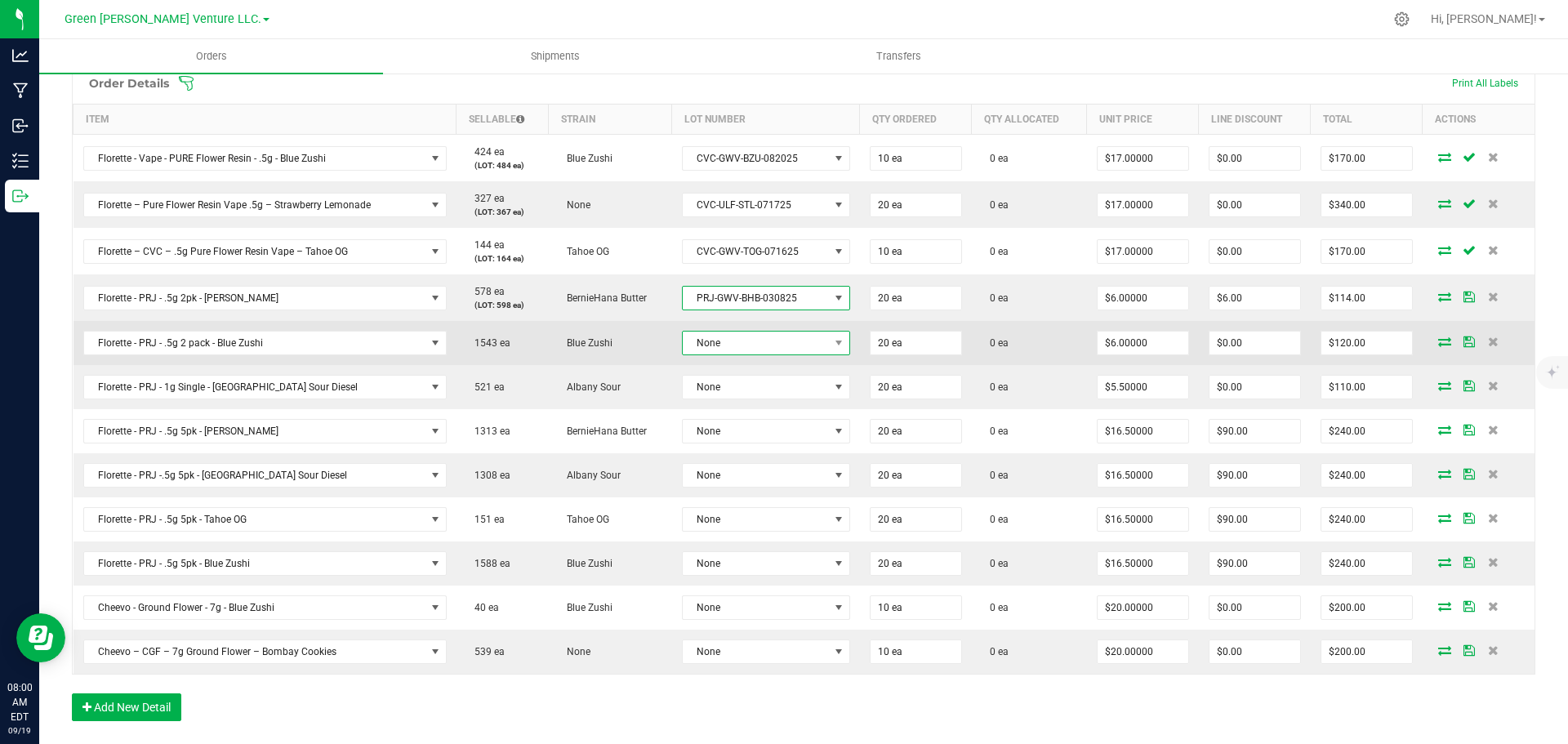
click at [731, 349] on span "None" at bounding box center [756, 344] width 147 height 23
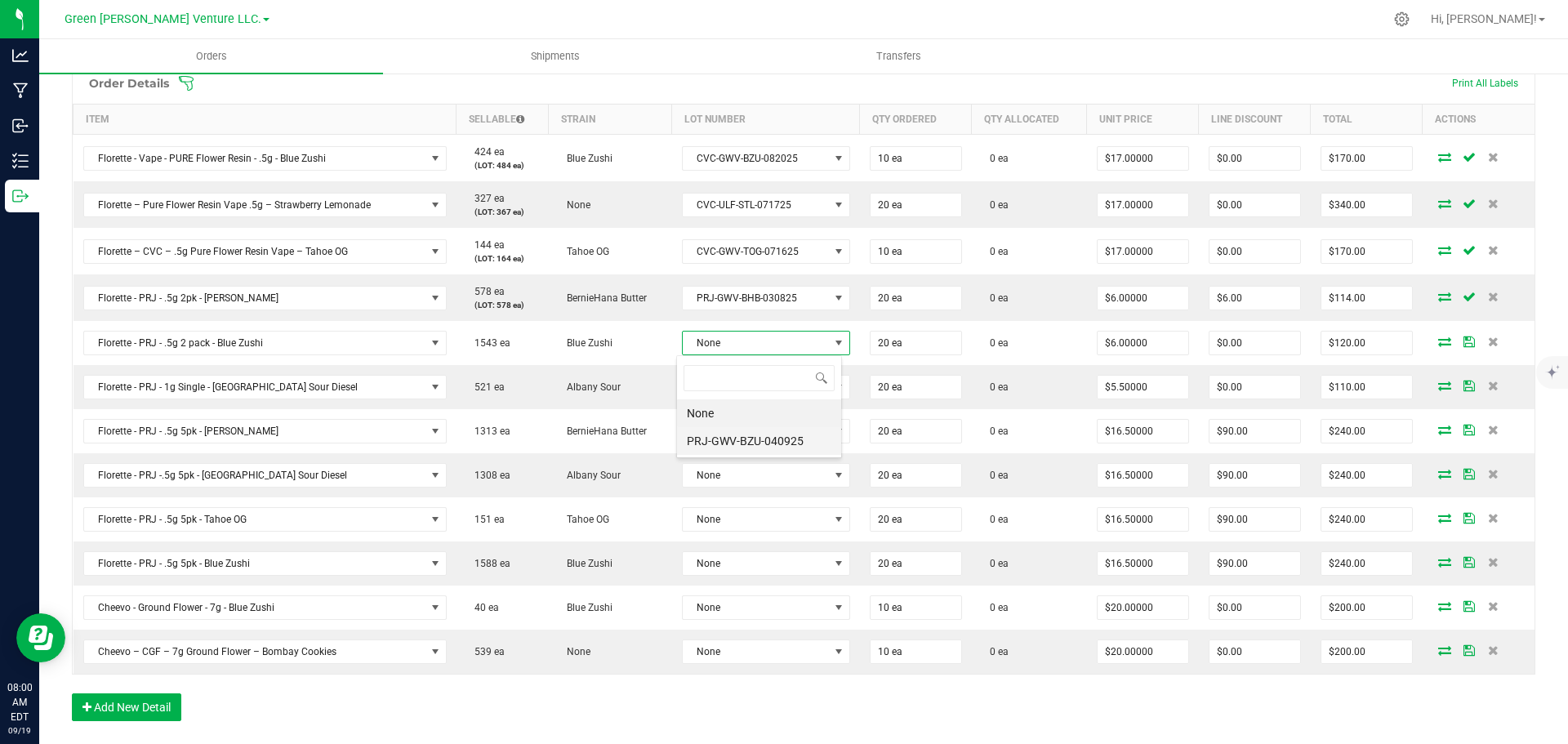
click at [733, 438] on li "PRJ-GWV-BZU-040925" at bounding box center [759, 441] width 164 height 28
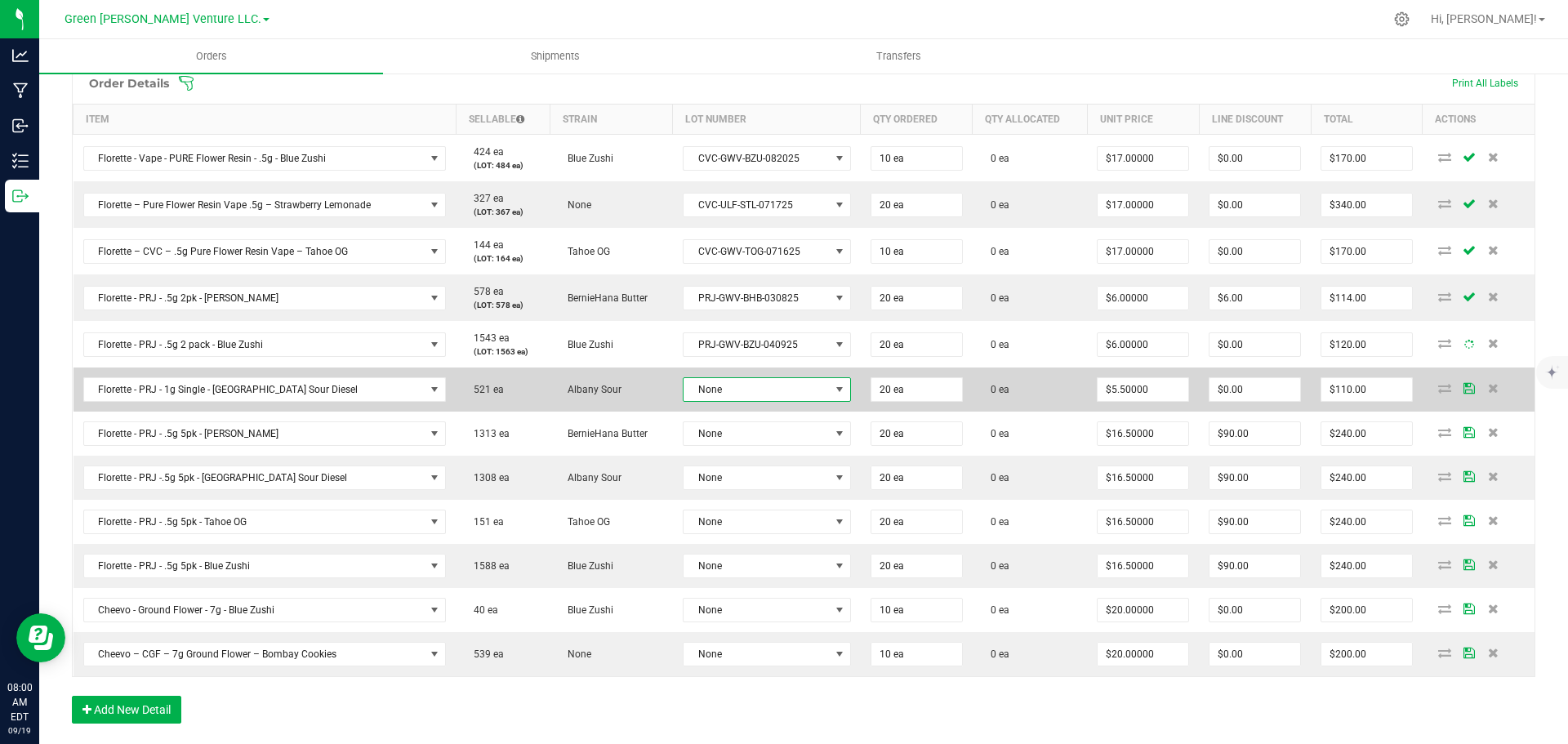
click at [735, 389] on span "None" at bounding box center [757, 390] width 147 height 23
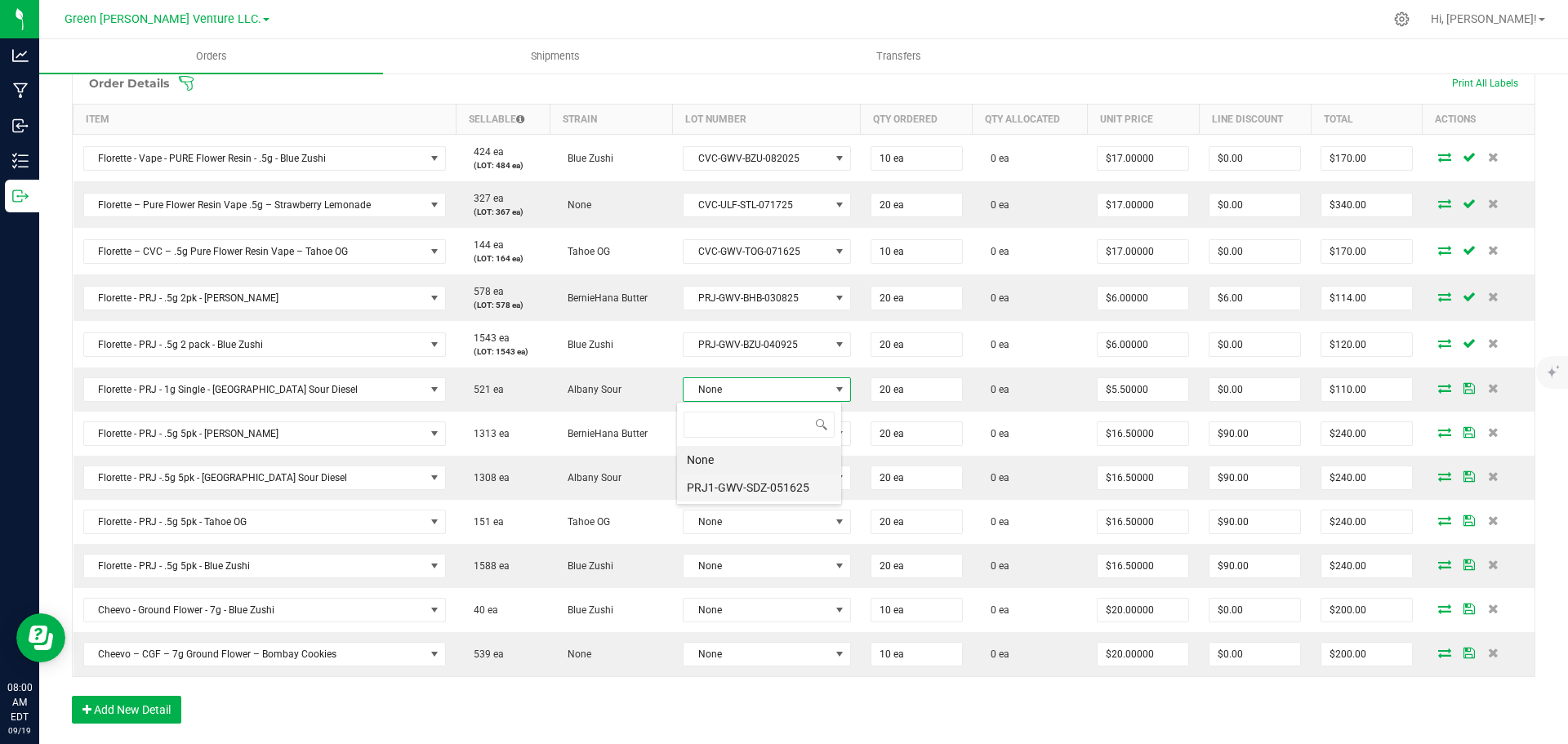
click at [739, 487] on li "PRJ1-GWV-SDZ-051625" at bounding box center [759, 487] width 164 height 28
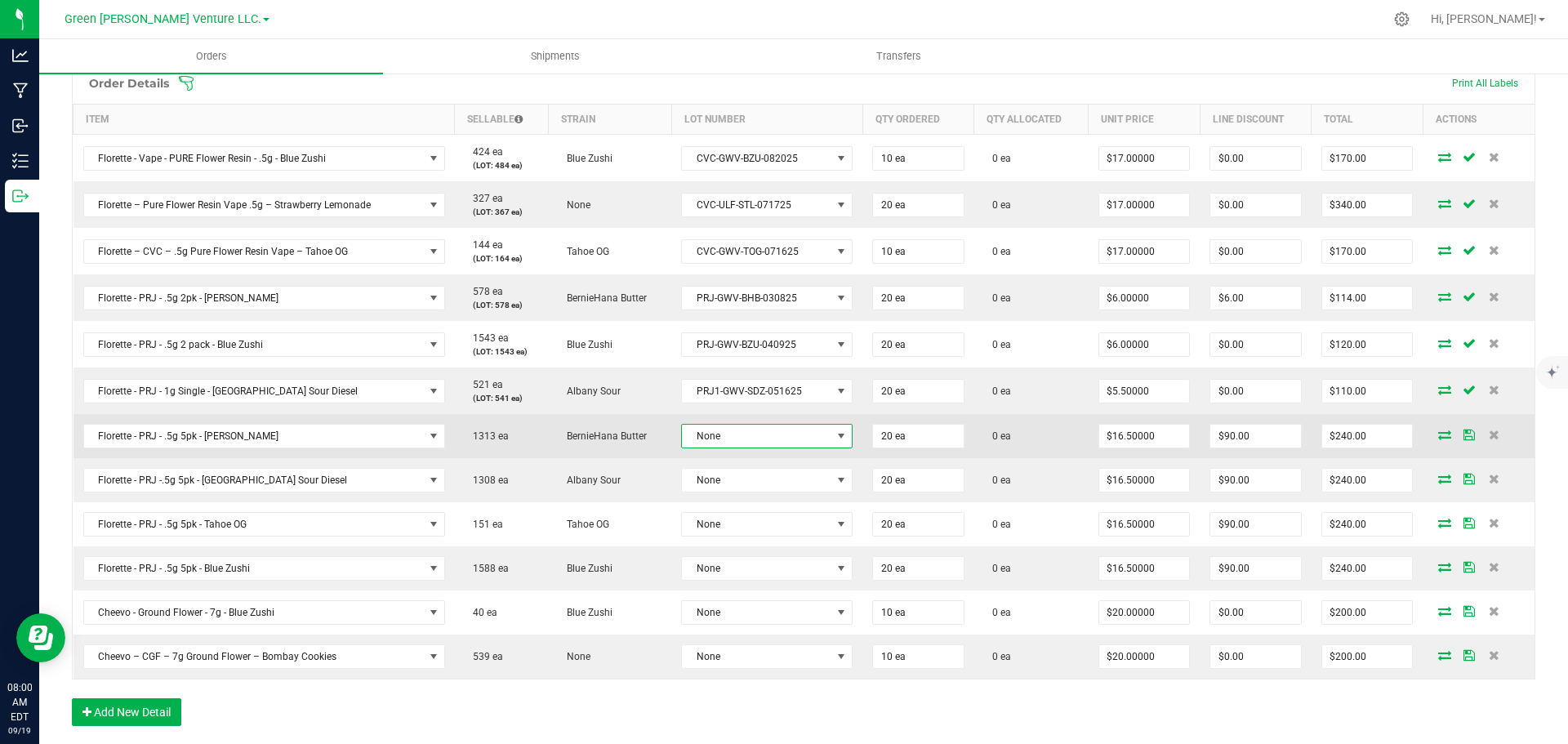
click at [720, 434] on span "None" at bounding box center [756, 436] width 150 height 23
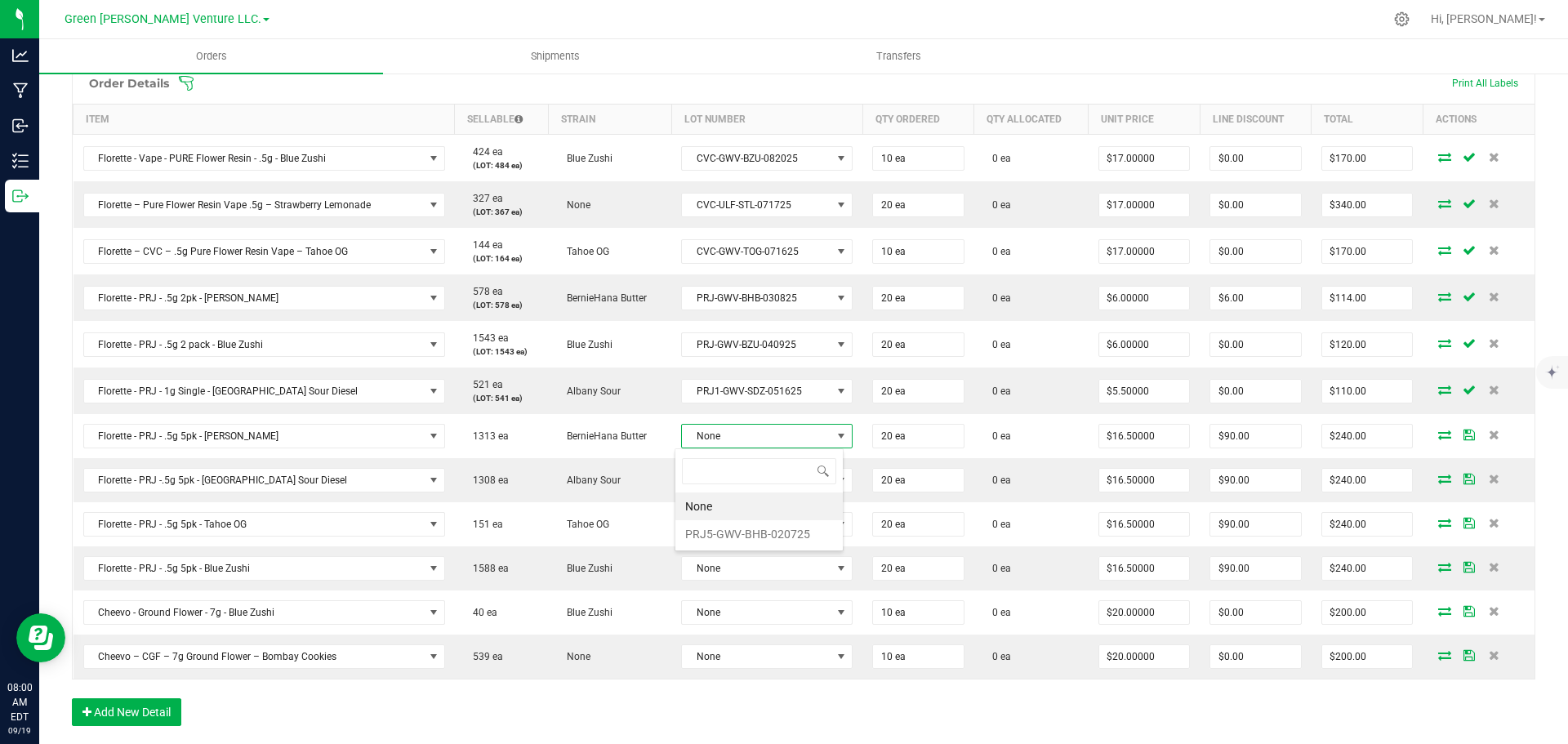
scroll to position [24, 168]
click at [730, 529] on li "PRJ5-GWV-BHB-020725" at bounding box center [759, 534] width 168 height 28
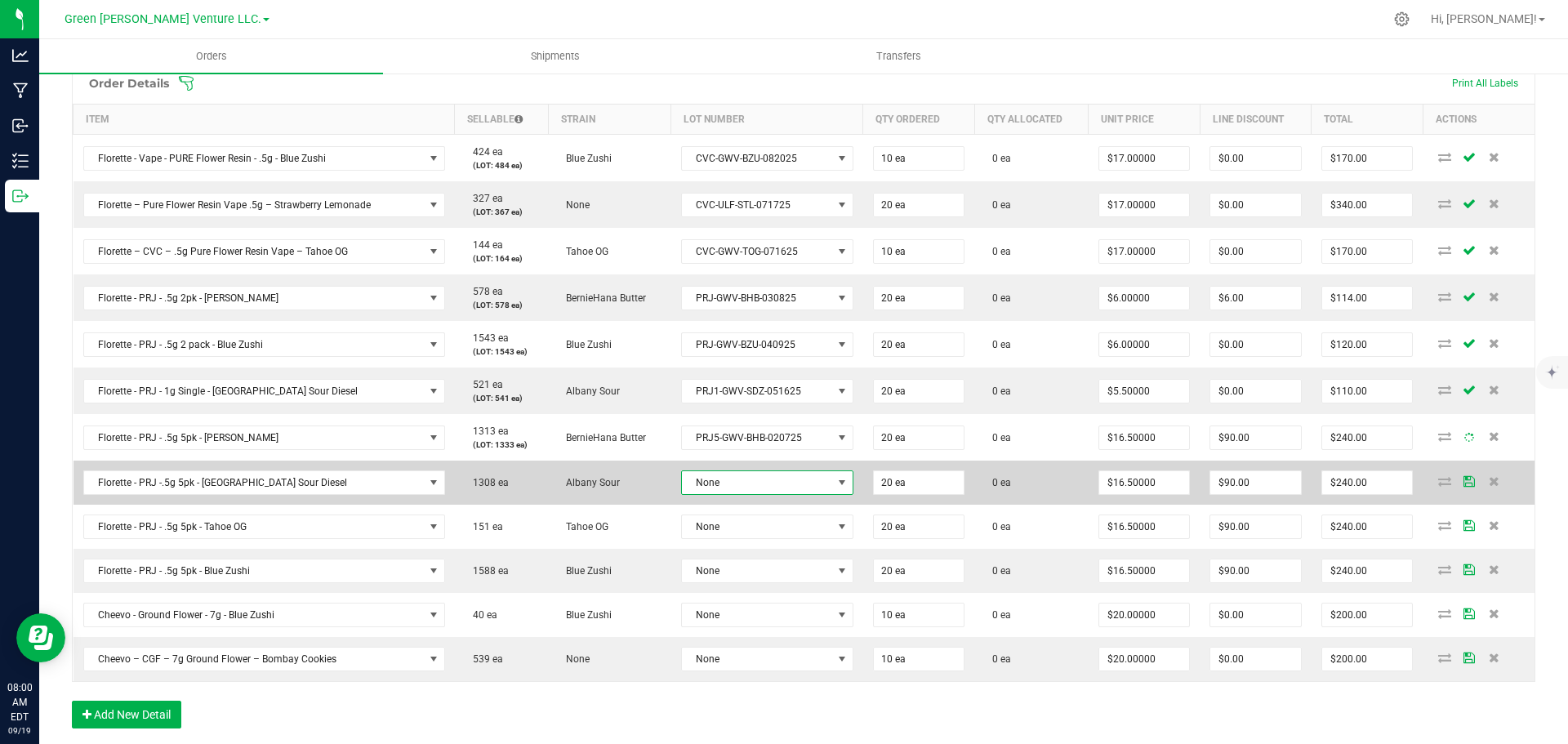
click at [727, 488] on span "None" at bounding box center [757, 482] width 151 height 23
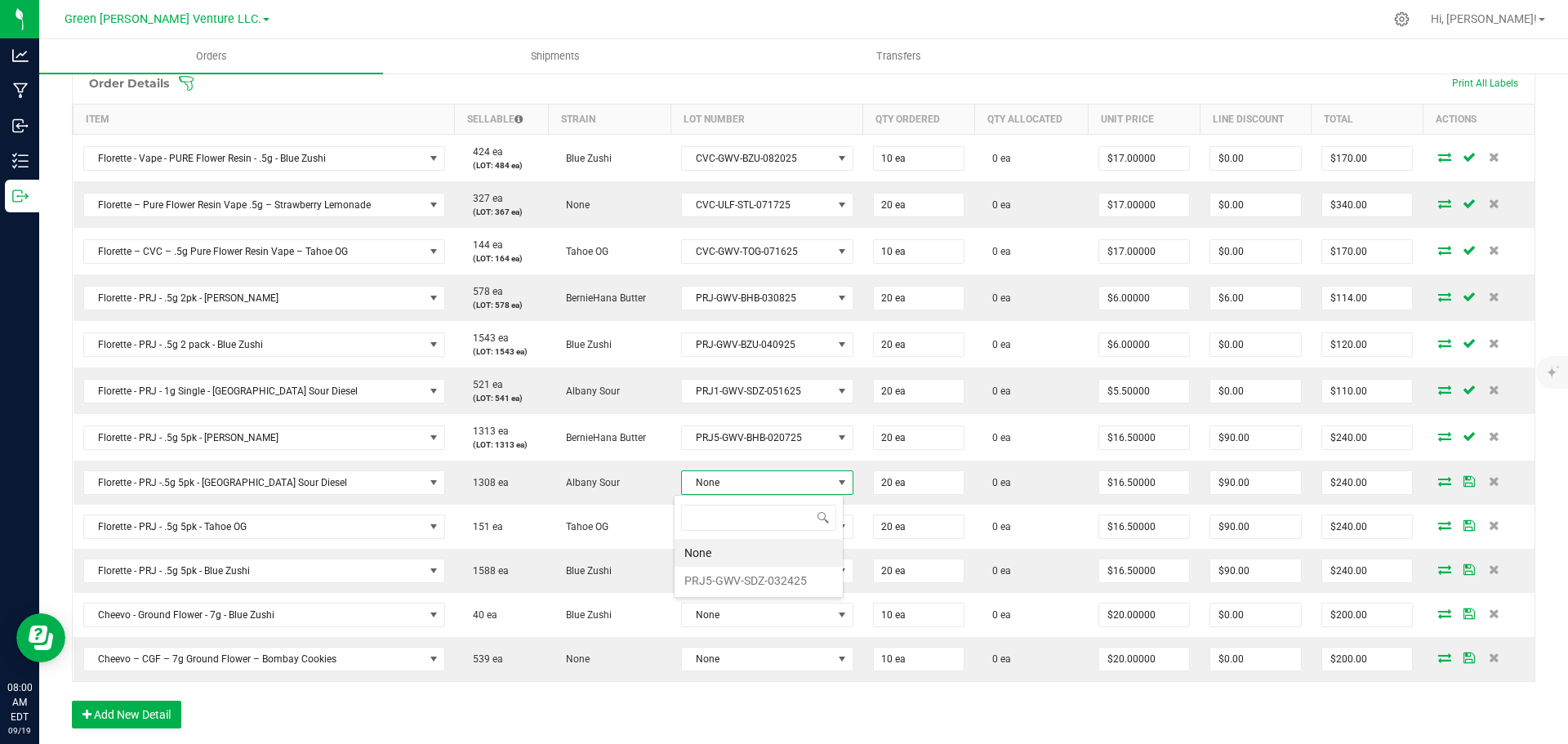
scroll to position [24, 170]
click at [742, 577] on li "PRJ5-GWV-SDZ-032425" at bounding box center [758, 581] width 168 height 28
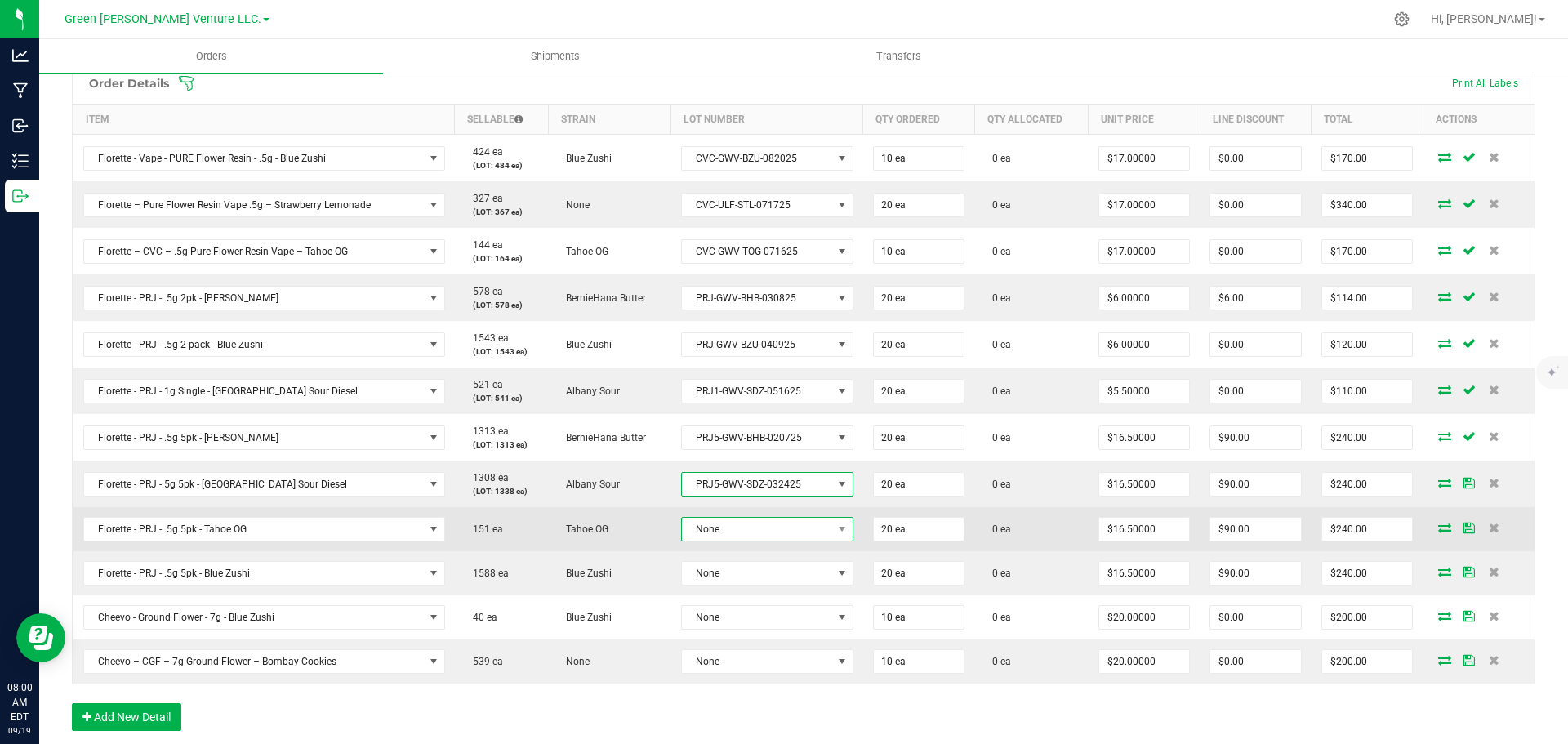
click at [710, 530] on span "None" at bounding box center [757, 530] width 151 height 23
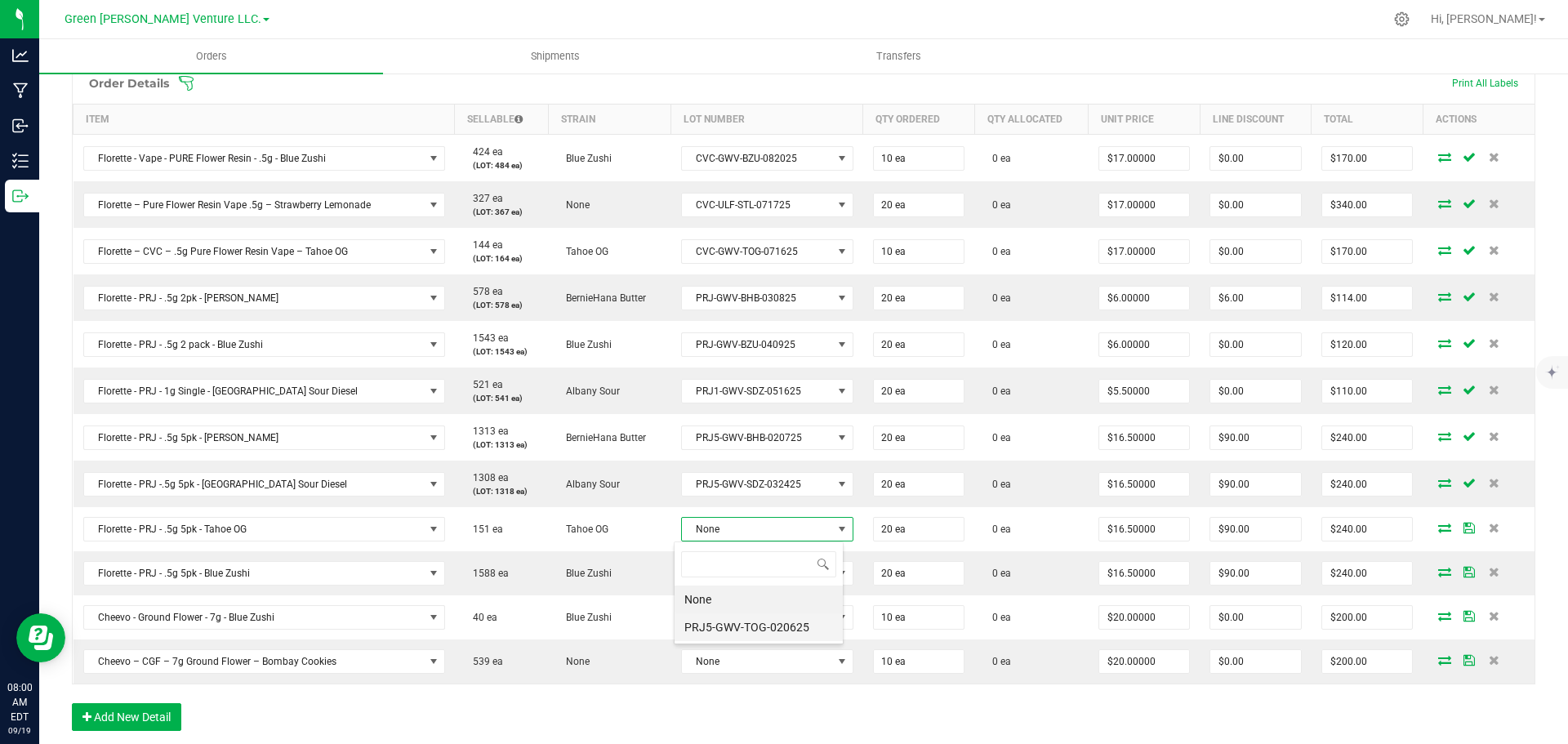
click at [749, 632] on li "PRJ5-GWV-TOG-020625" at bounding box center [758, 627] width 168 height 28
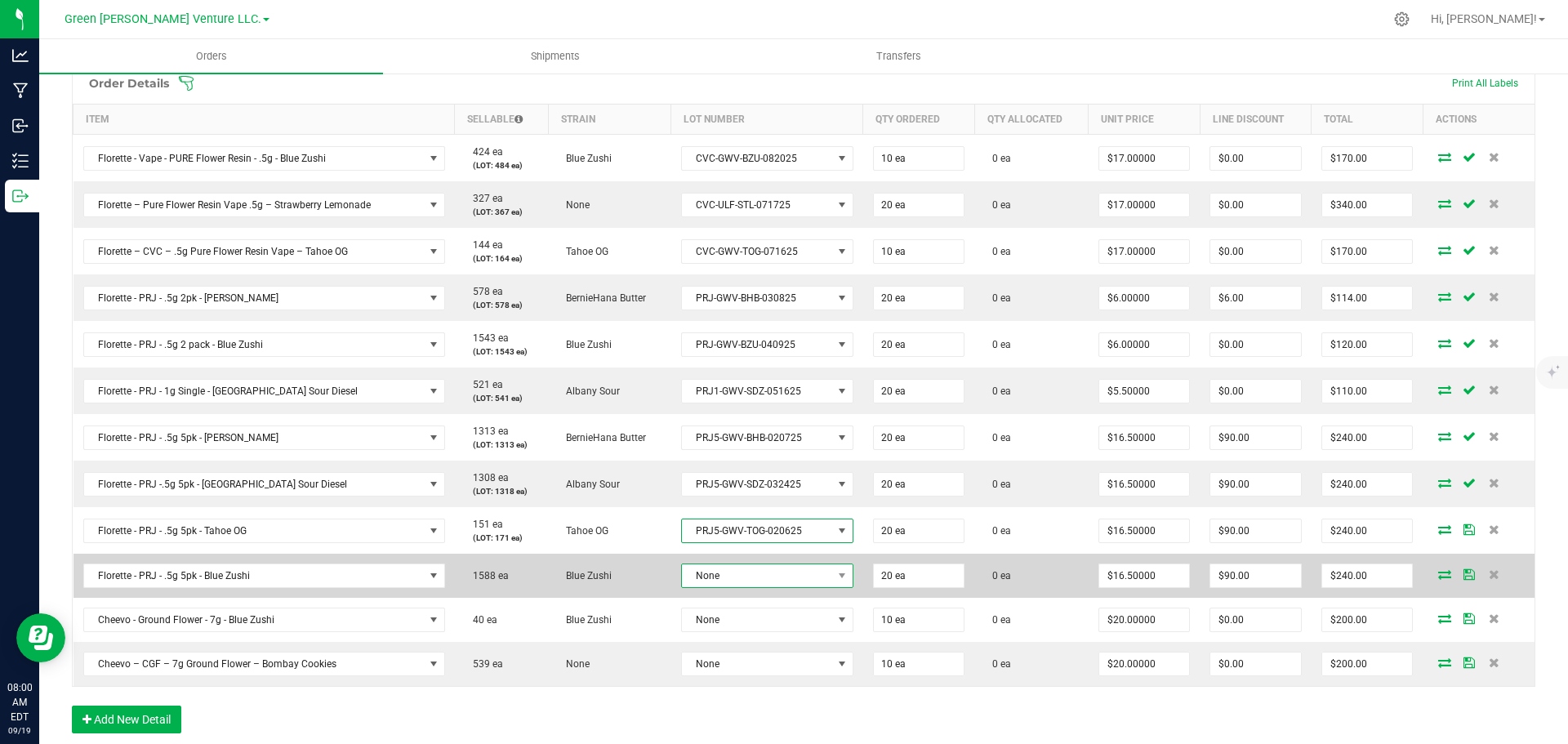
click at [744, 577] on span "None" at bounding box center [757, 576] width 151 height 23
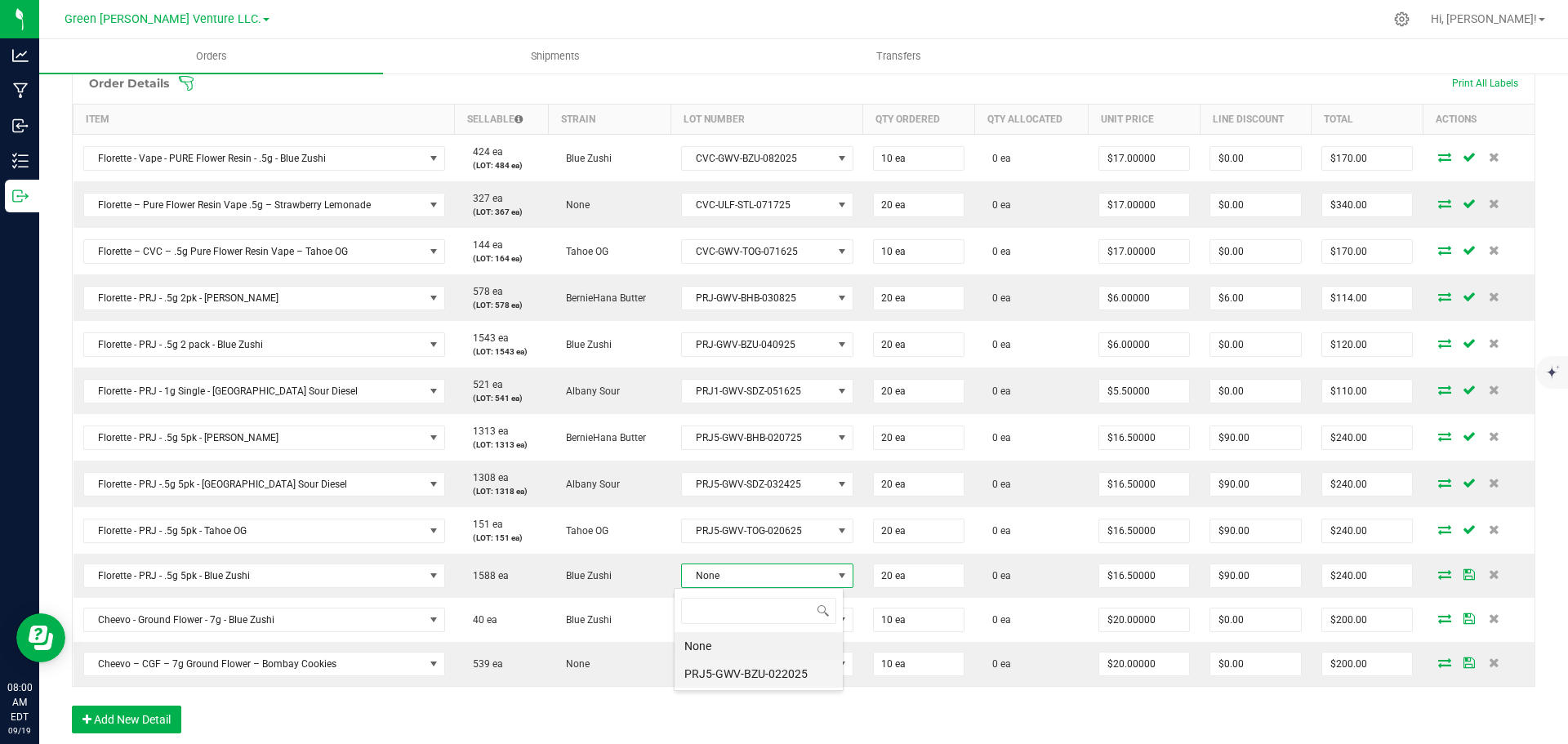
click at [769, 675] on li "PRJ5-GWV-BZU-022025" at bounding box center [758, 674] width 168 height 28
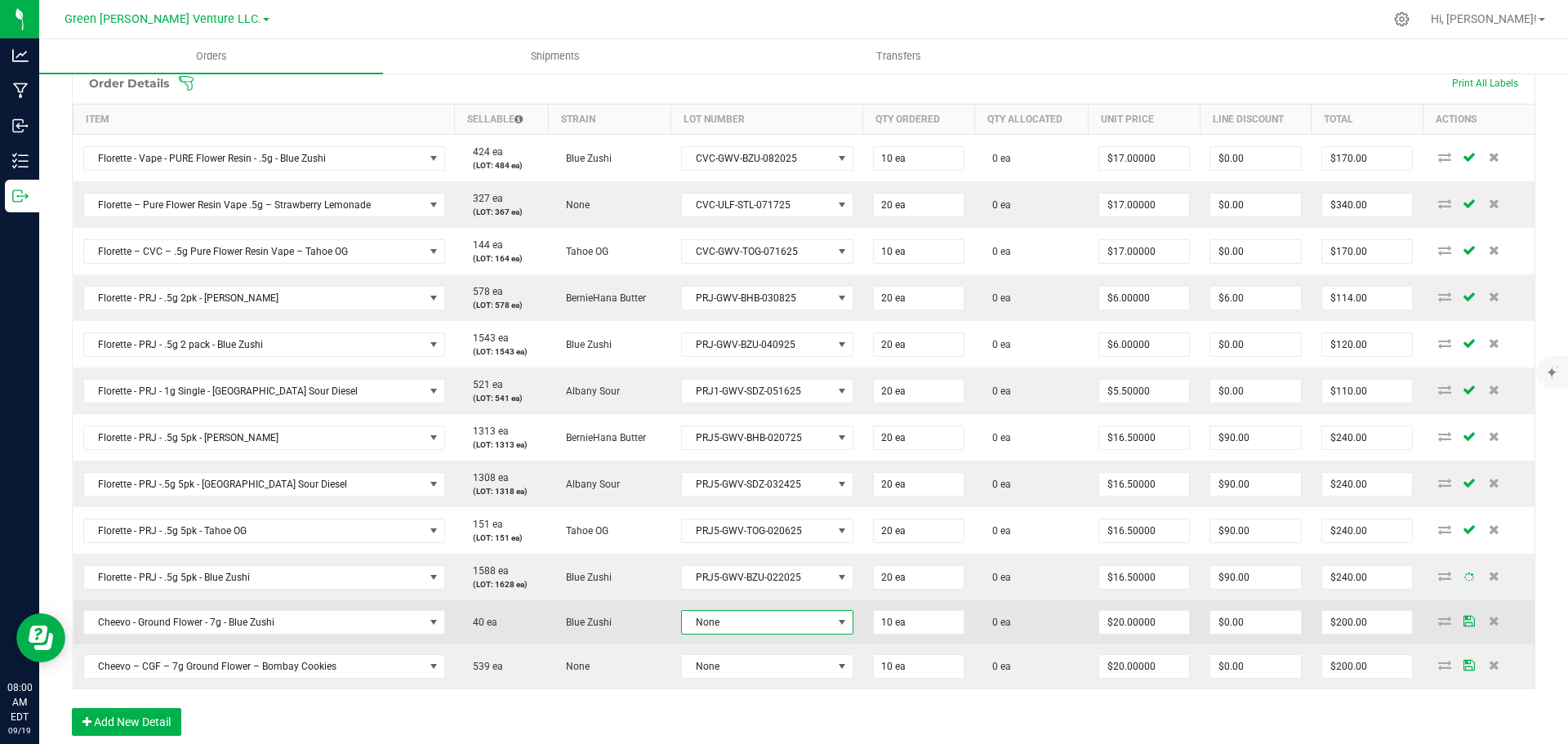
click at [734, 619] on span "None" at bounding box center [757, 622] width 151 height 23
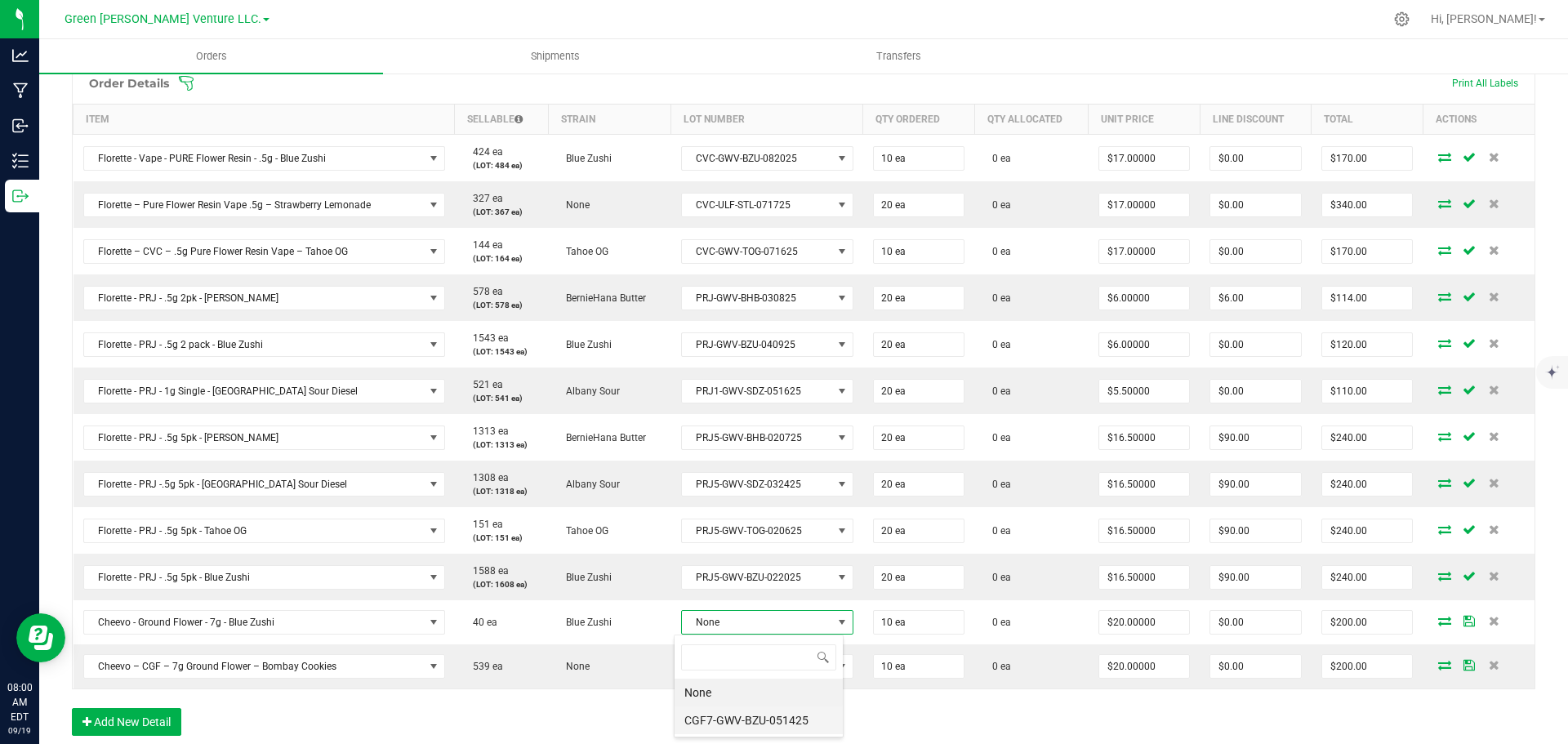
click at [757, 723] on li "CGF7-GWV-BZU-051425" at bounding box center [758, 720] width 168 height 28
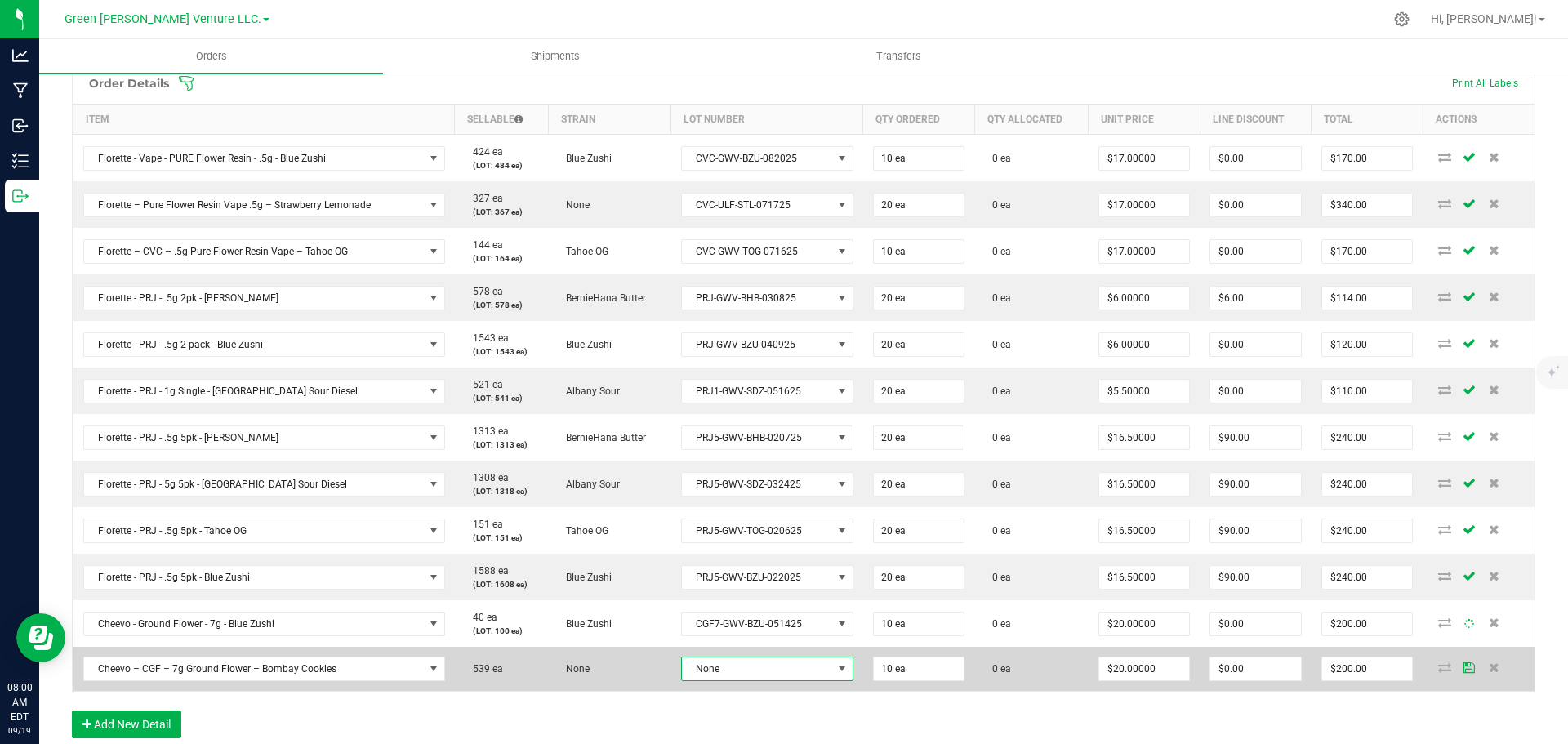
click at [742, 679] on span "None" at bounding box center [757, 670] width 151 height 23
click at [735, 672] on span "None" at bounding box center [757, 670] width 151 height 23
click at [733, 669] on span "None" at bounding box center [757, 670] width 151 height 23
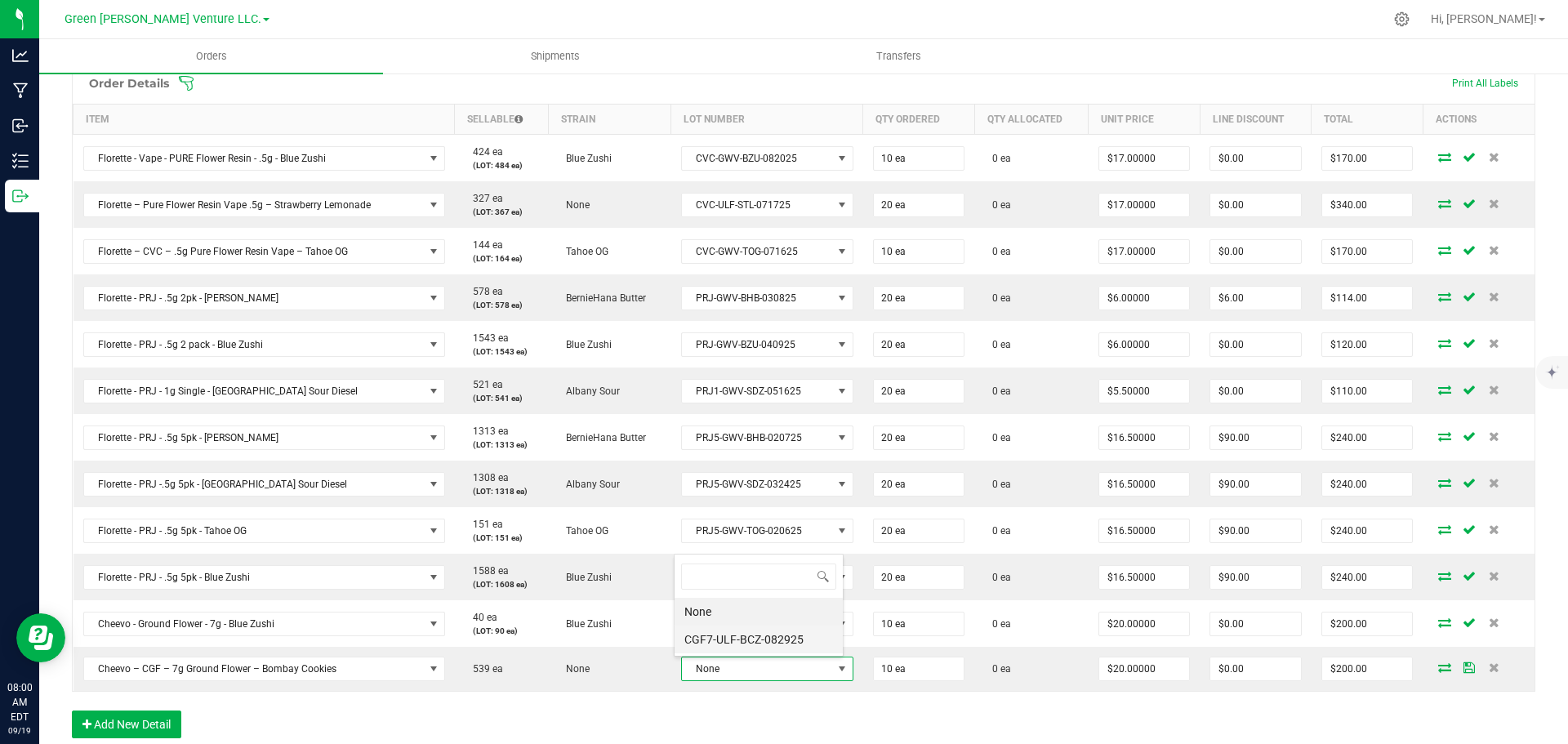
click at [725, 641] on li "CGF7-ULF-BCZ-082925" at bounding box center [758, 639] width 168 height 28
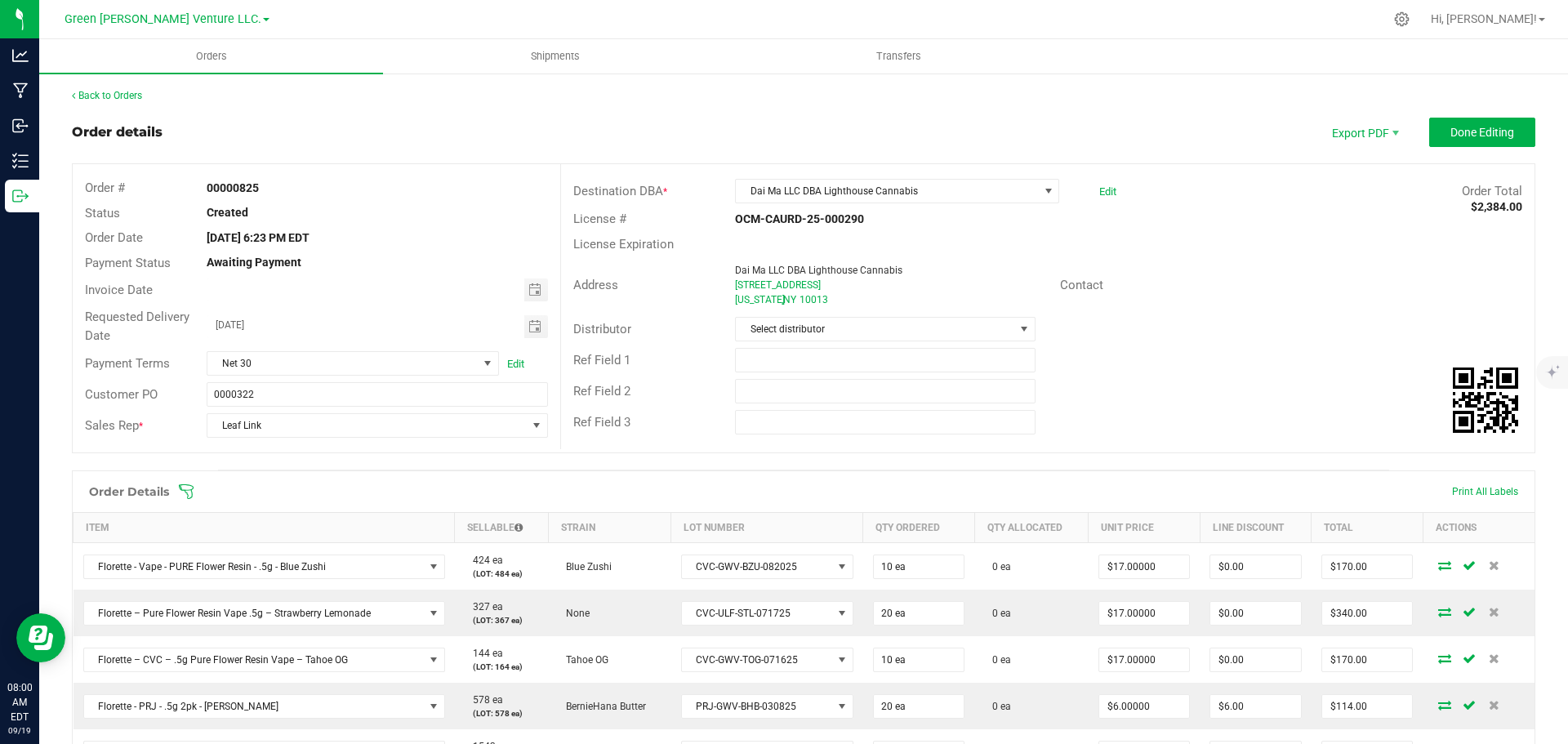
click at [195, 494] on span at bounding box center [910, 491] width 1464 height 16
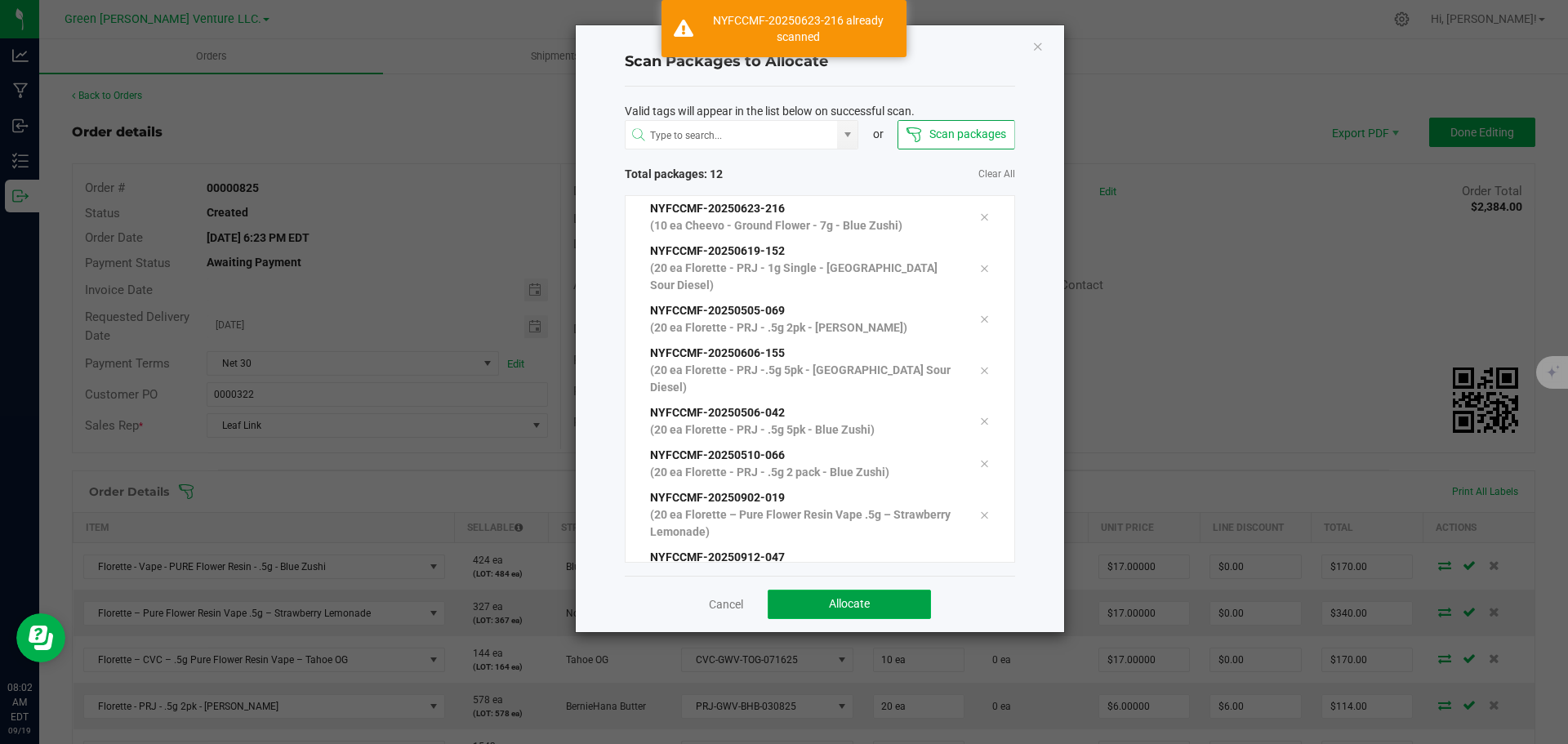
click at [867, 600] on span "Allocate" at bounding box center [849, 604] width 41 height 14
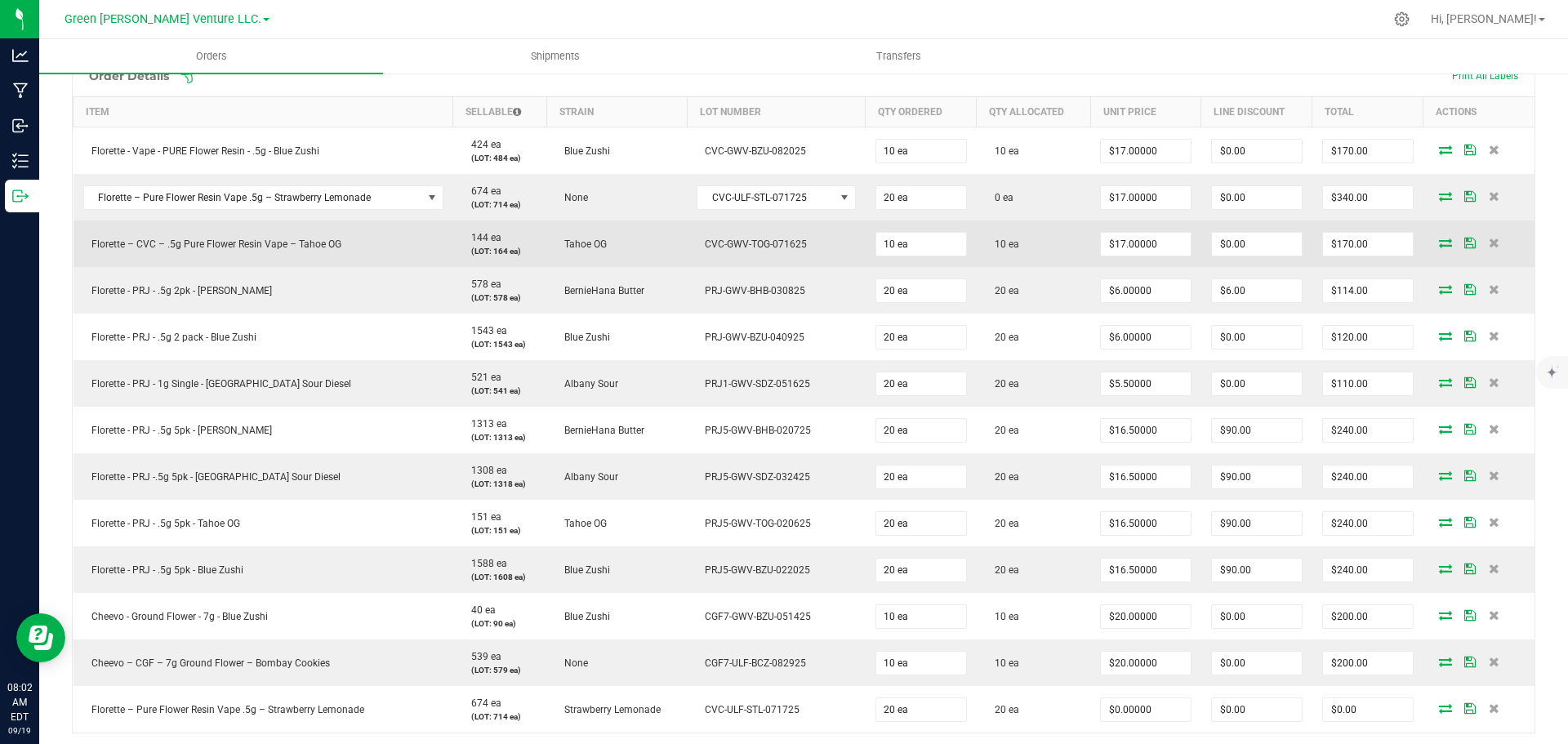
scroll to position [408, 0]
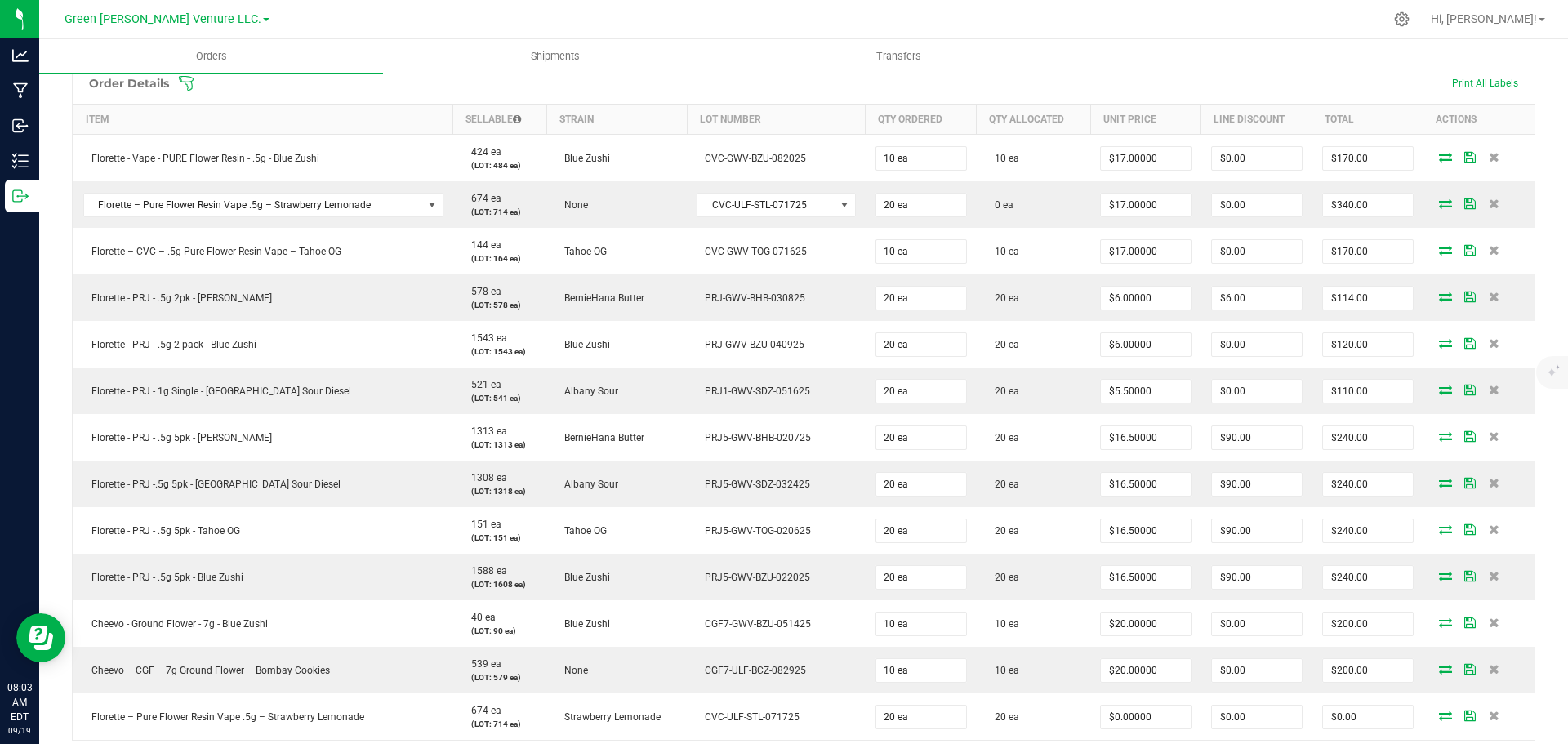
click at [185, 88] on icon at bounding box center [186, 83] width 16 height 16
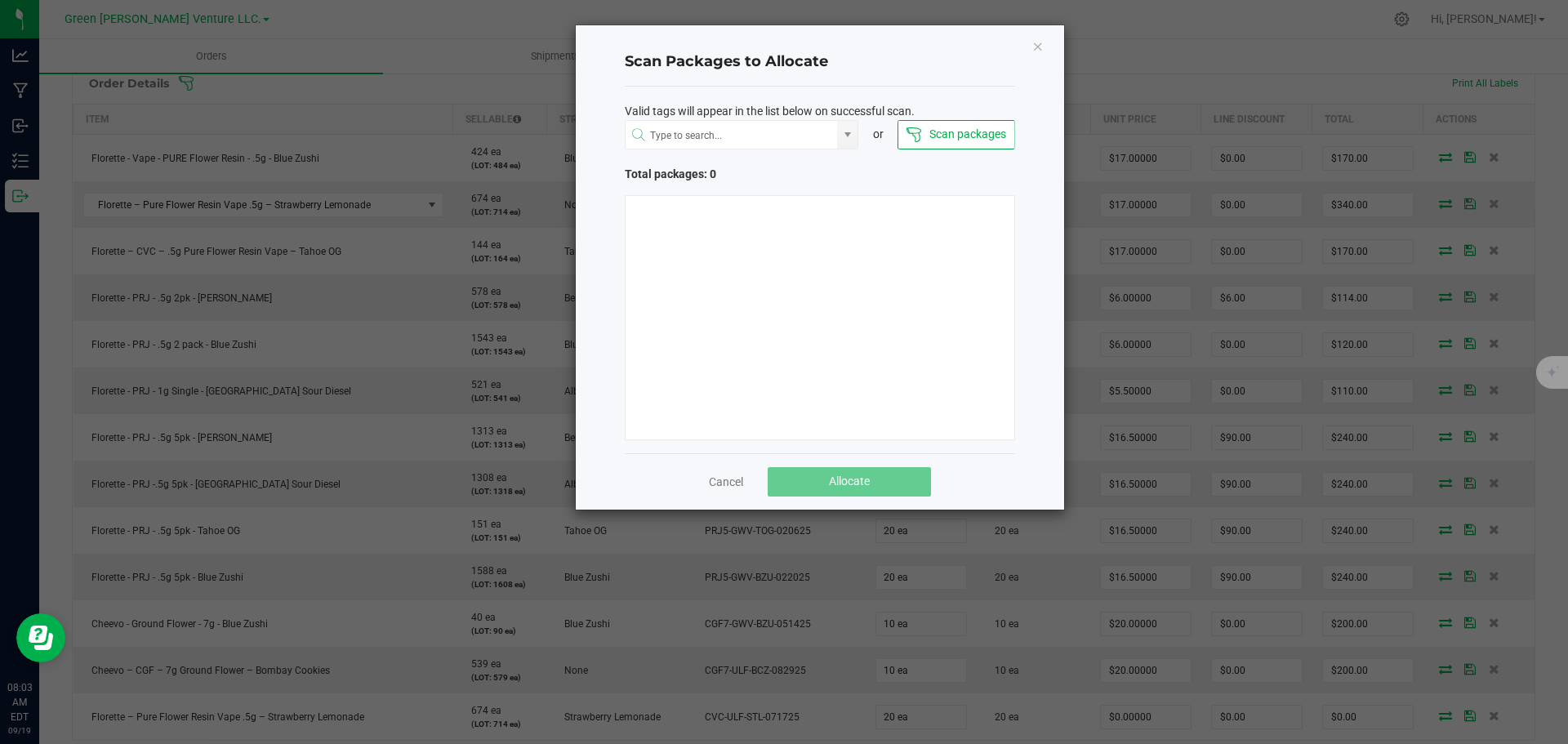
click at [1036, 45] on icon "Close" at bounding box center [1038, 45] width 12 height 19
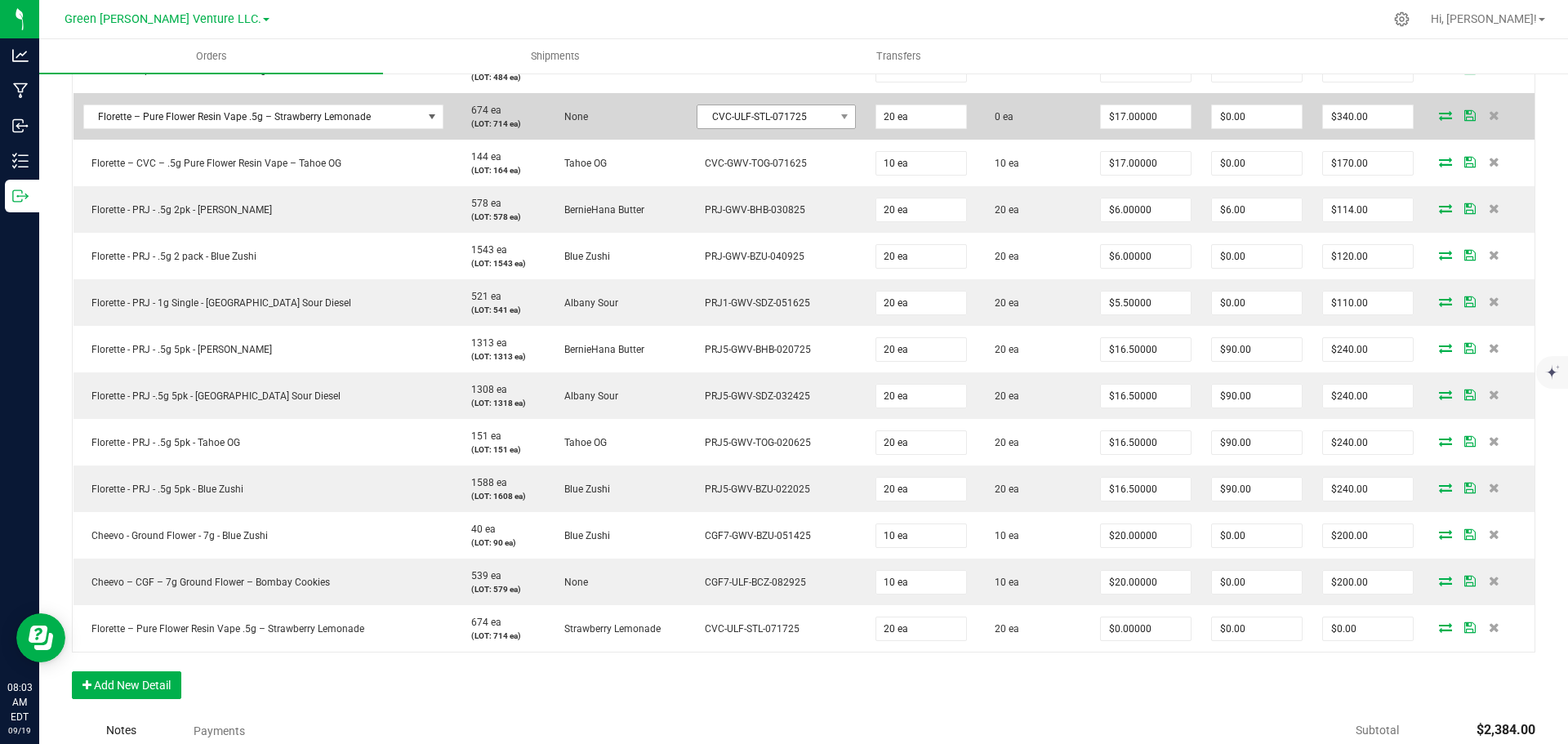
scroll to position [245, 0]
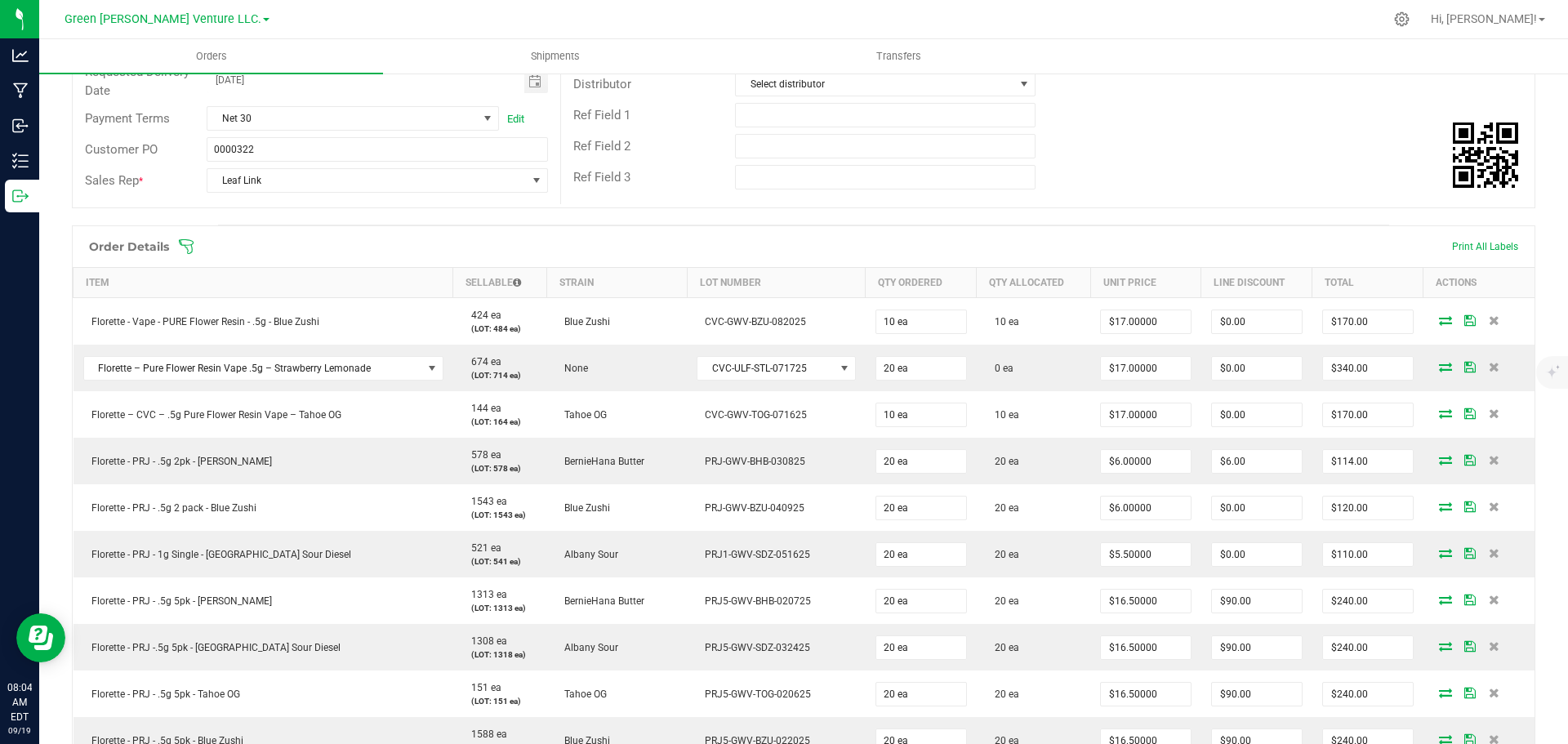
click at [189, 251] on icon at bounding box center [186, 246] width 16 height 16
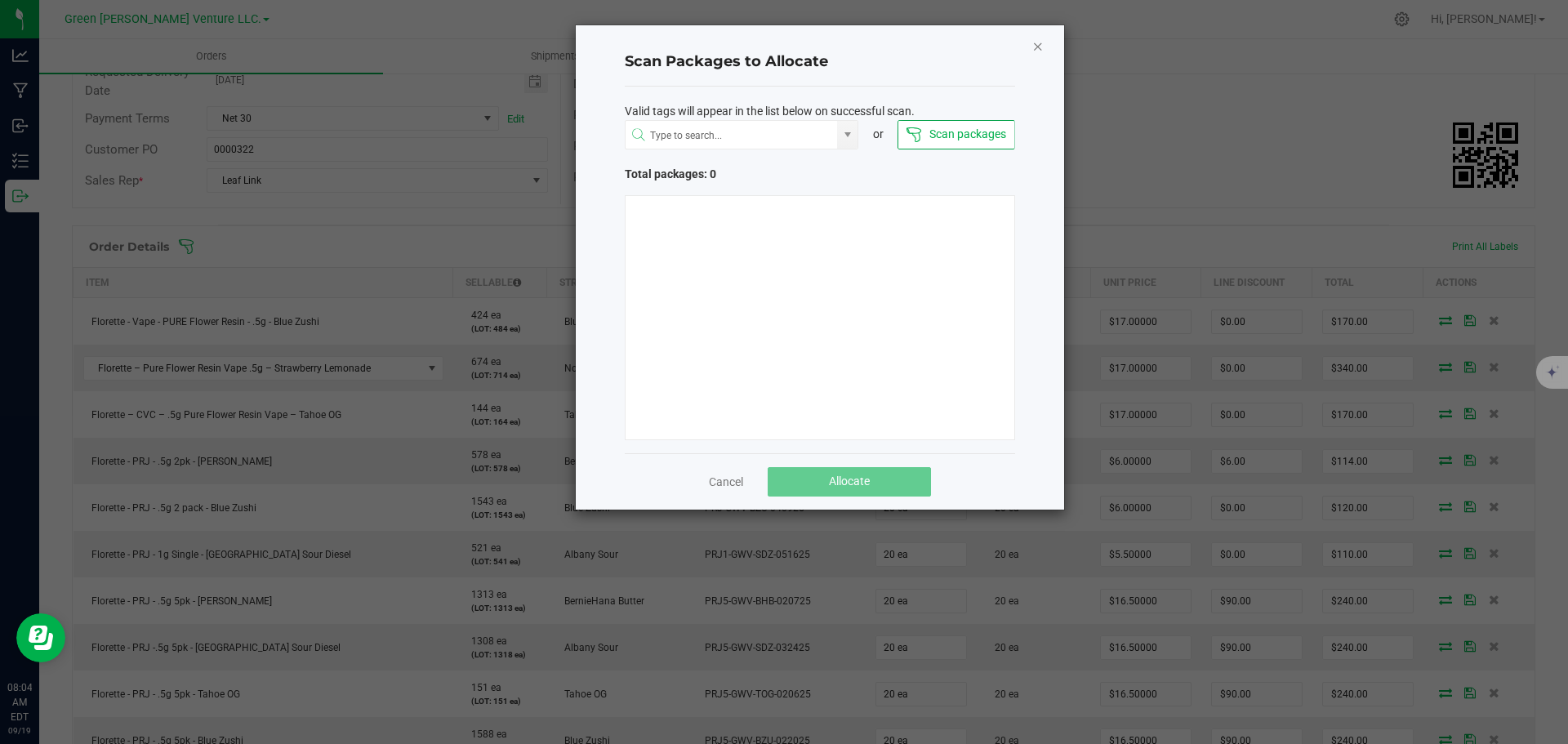
click at [1035, 42] on icon "Close" at bounding box center [1038, 45] width 12 height 19
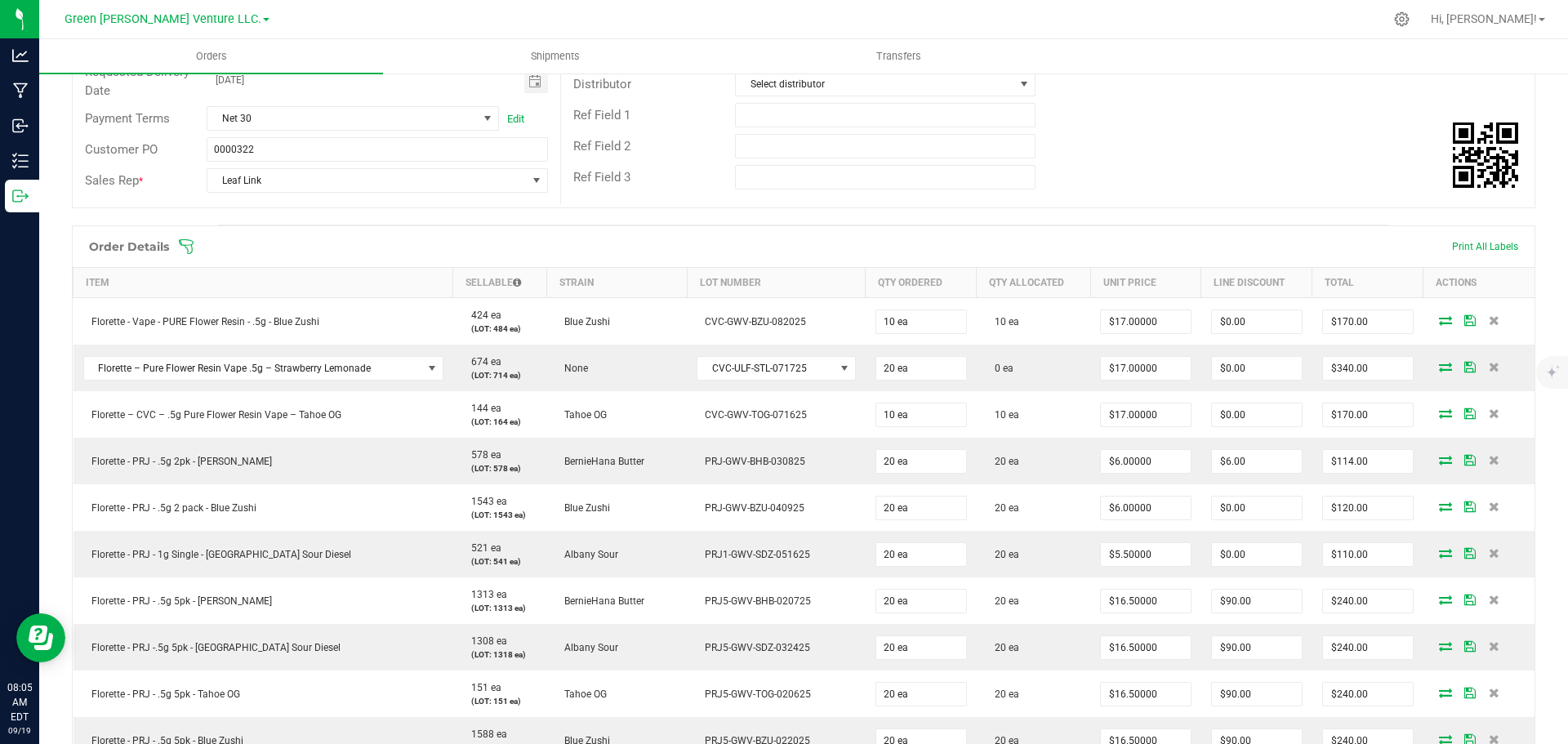
click at [190, 246] on icon at bounding box center [186, 246] width 16 height 16
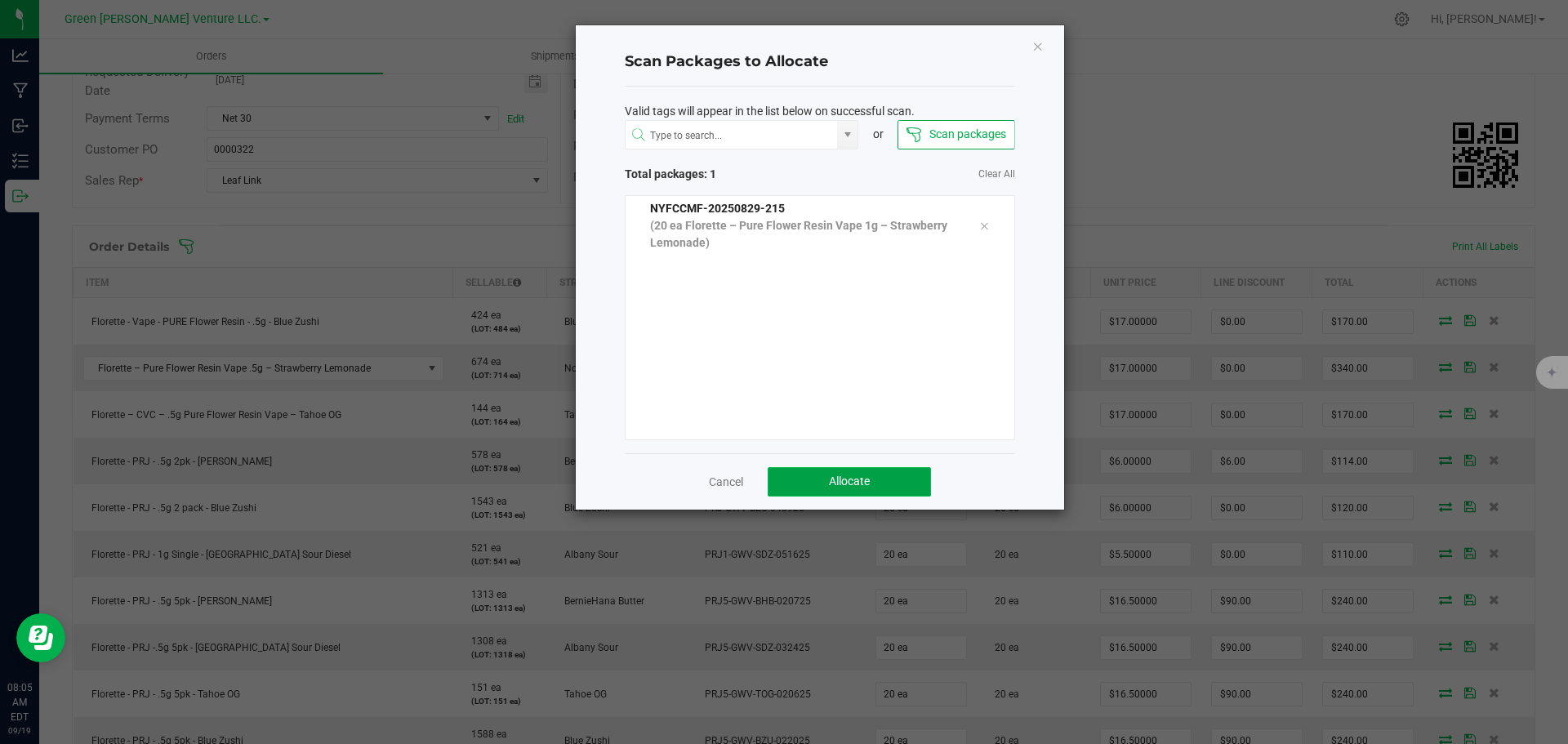
click at [839, 485] on span "Allocate" at bounding box center [849, 482] width 41 height 14
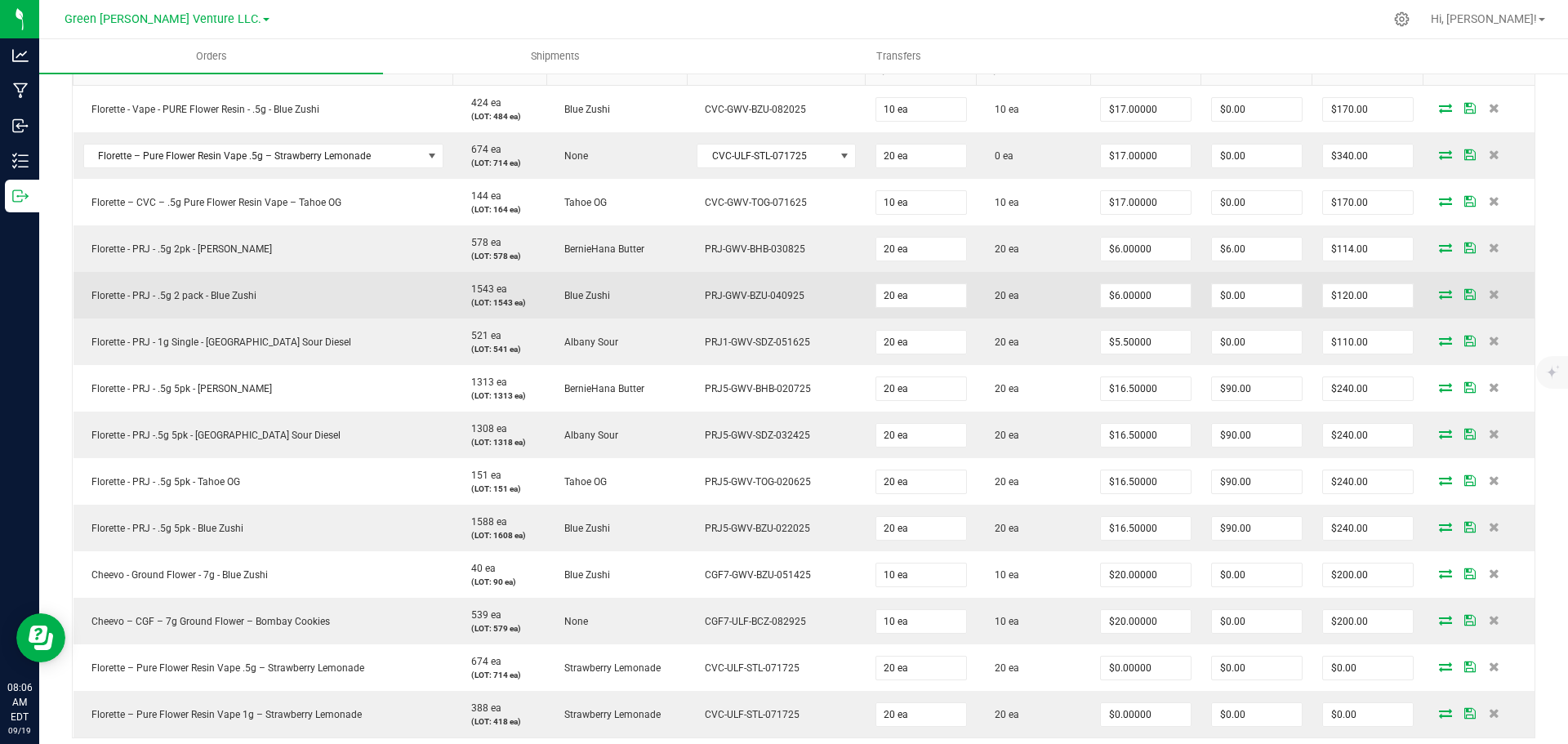
scroll to position [455, 0]
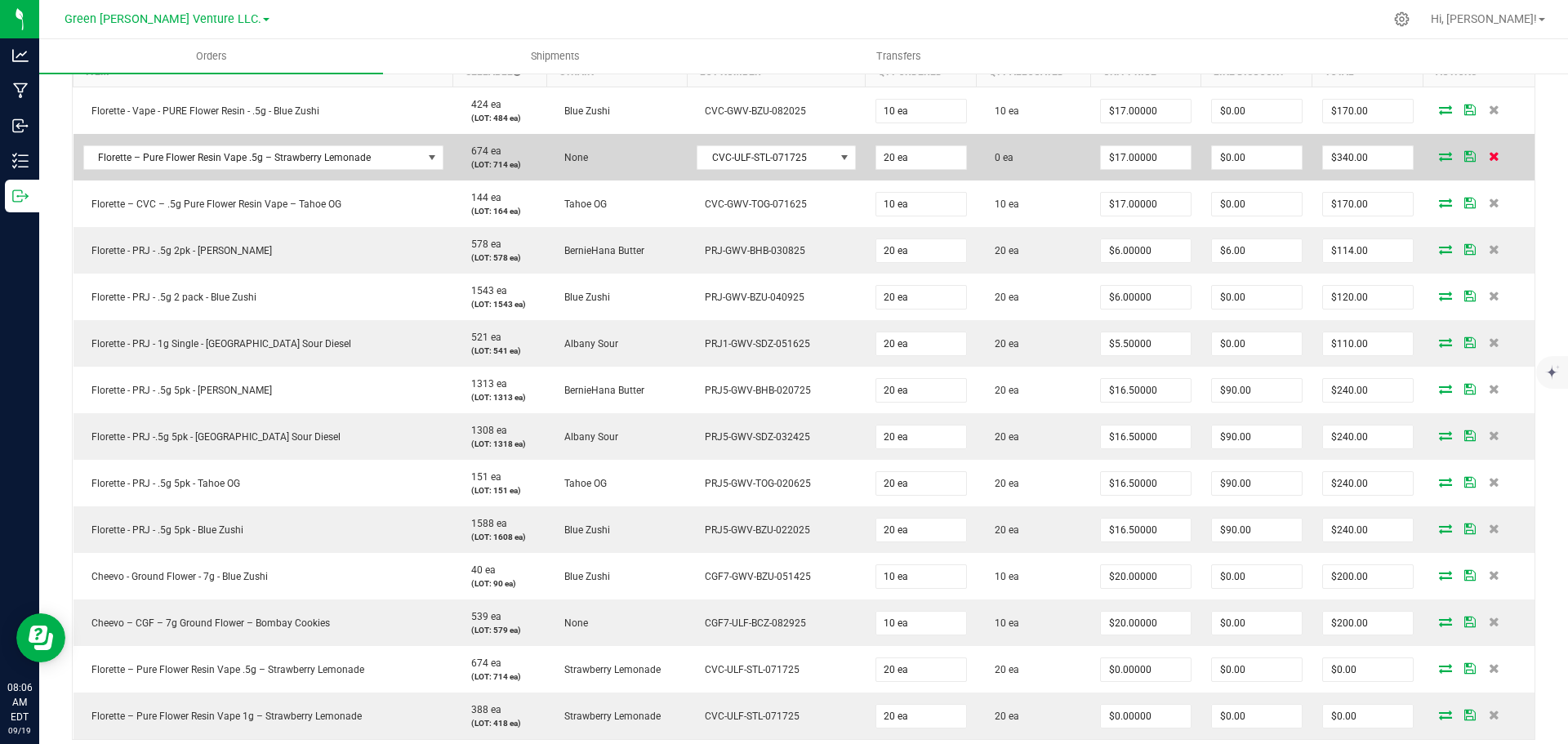
click at [1489, 153] on icon at bounding box center [1494, 156] width 11 height 10
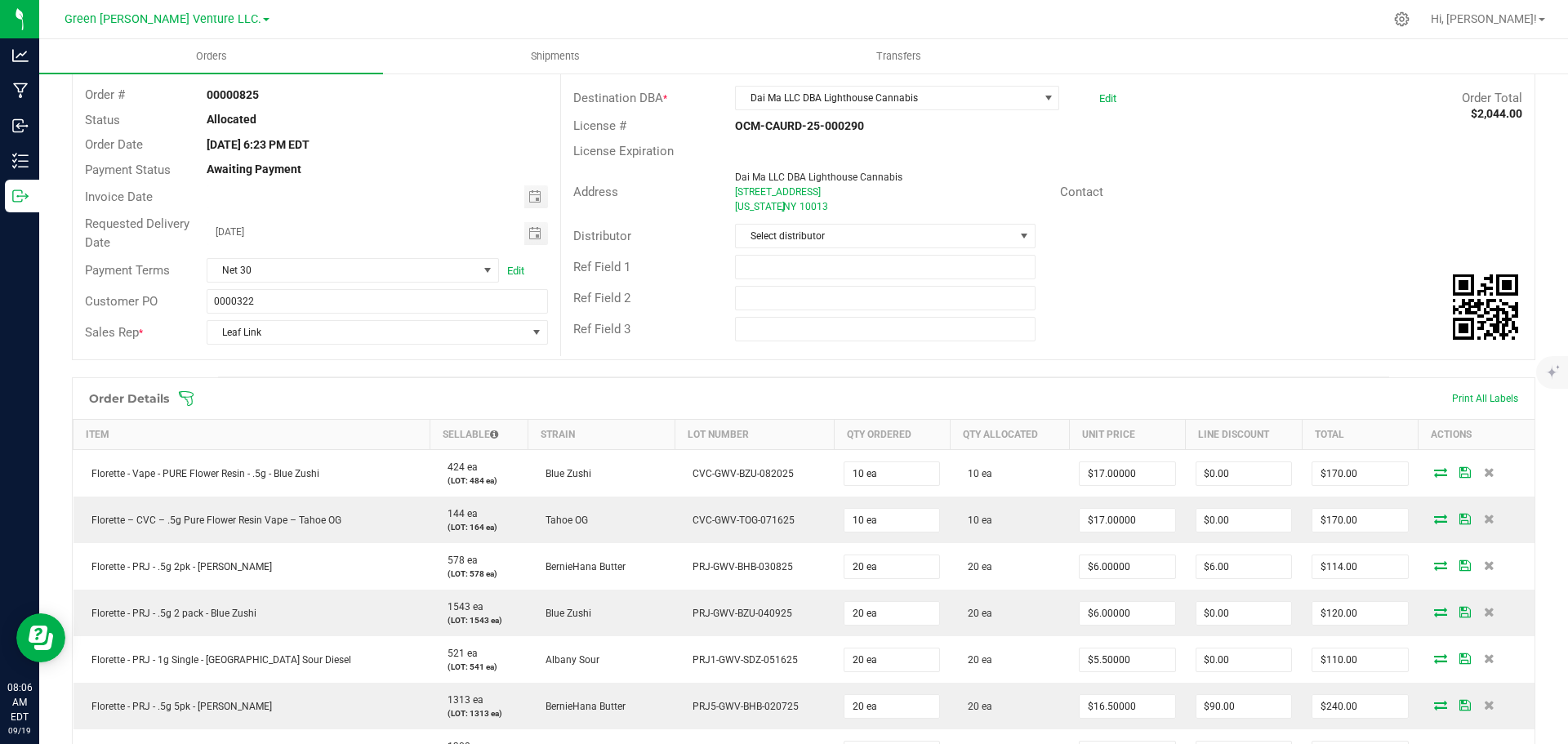
scroll to position [0, 0]
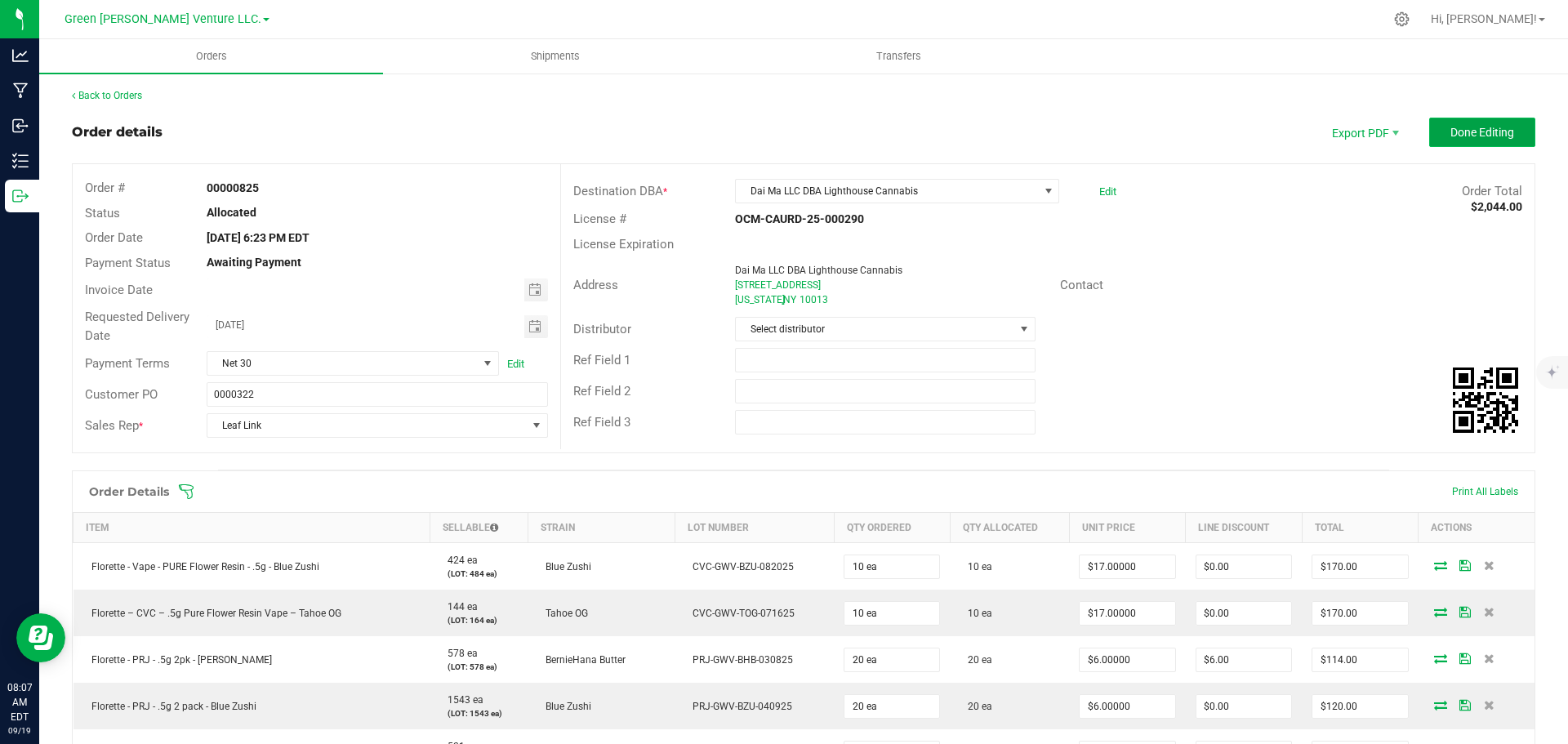
click at [1487, 136] on span "Done Editing" at bounding box center [1483, 132] width 64 height 14
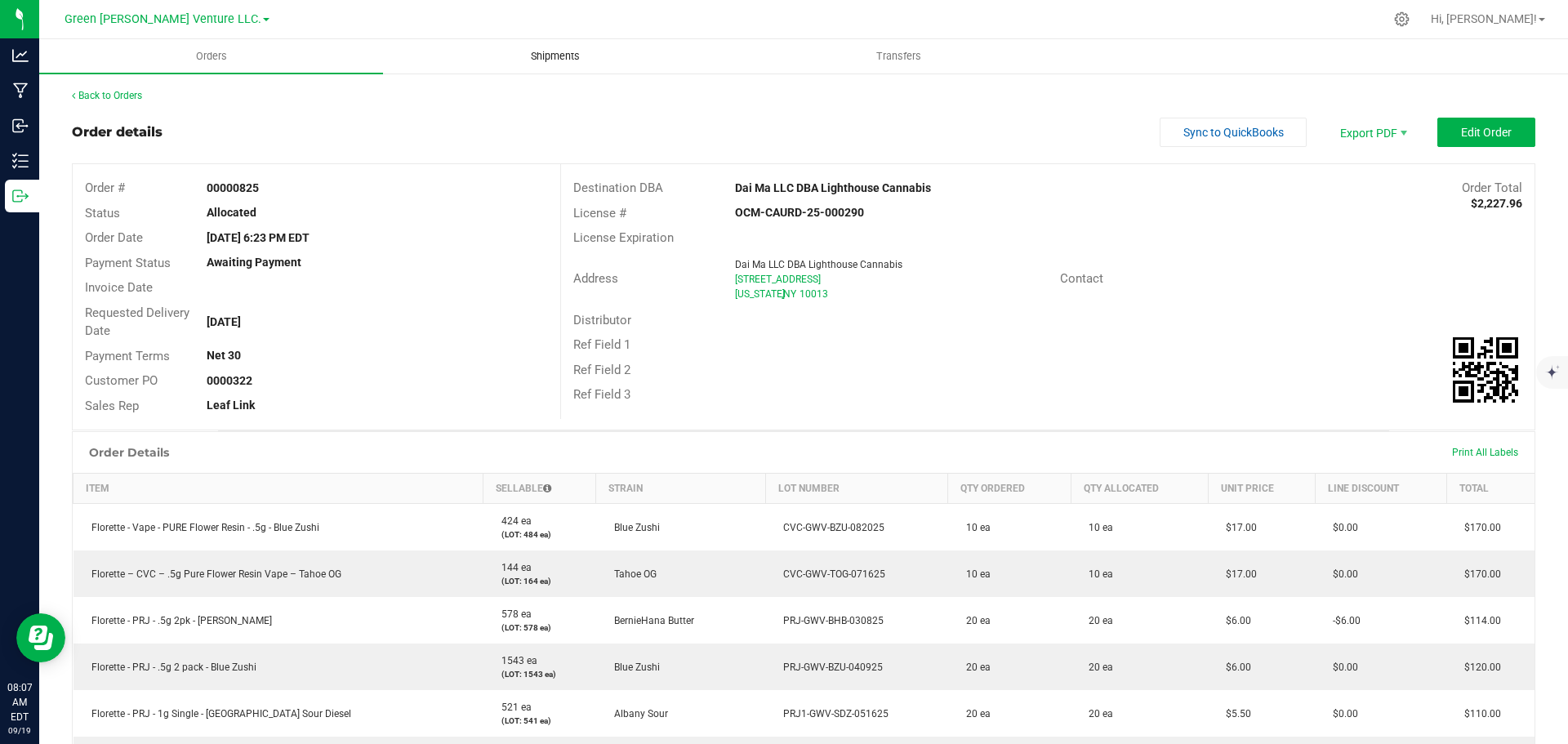
click at [566, 59] on span "Shipments" at bounding box center [555, 56] width 94 height 14
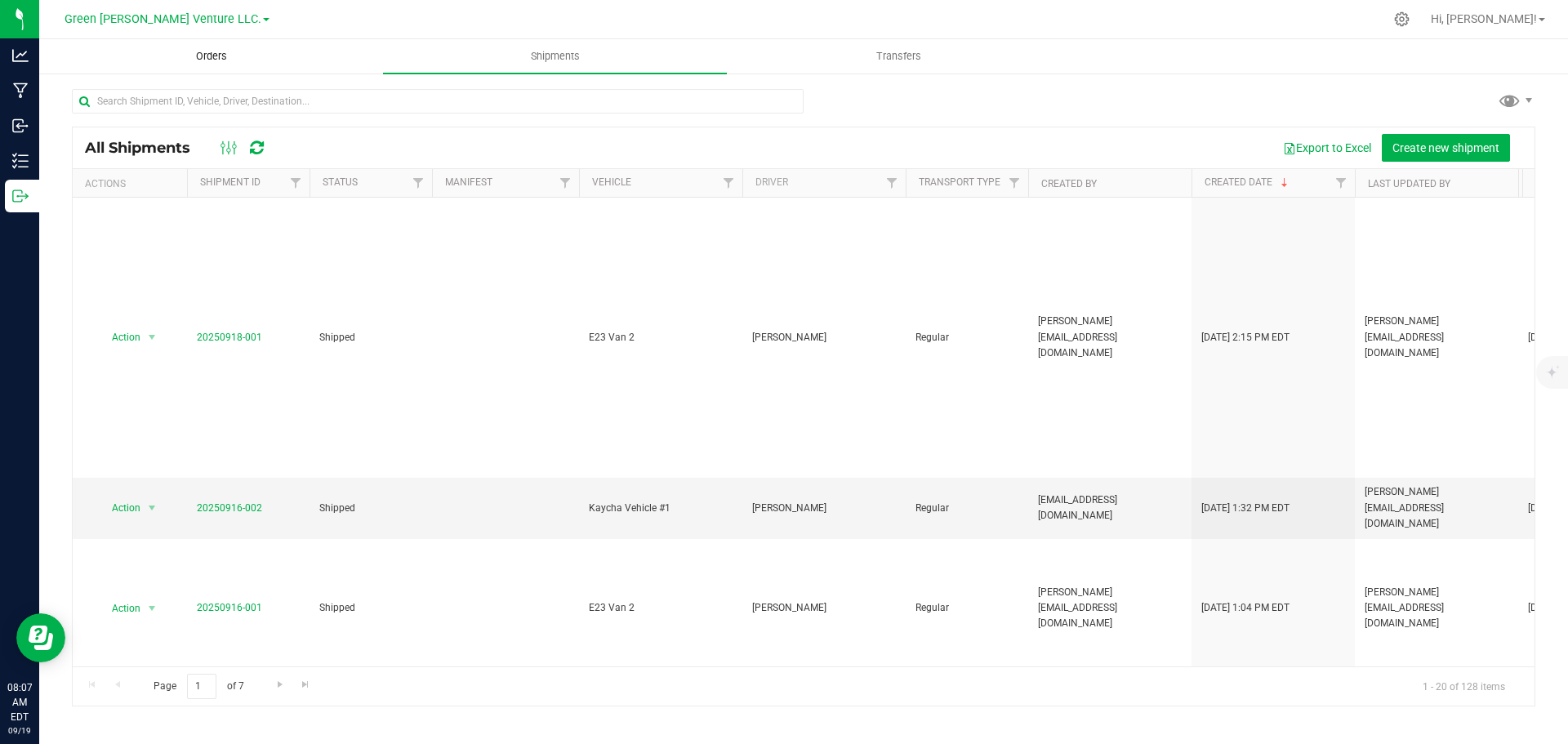
click at [205, 59] on span "Orders" at bounding box center [211, 56] width 75 height 14
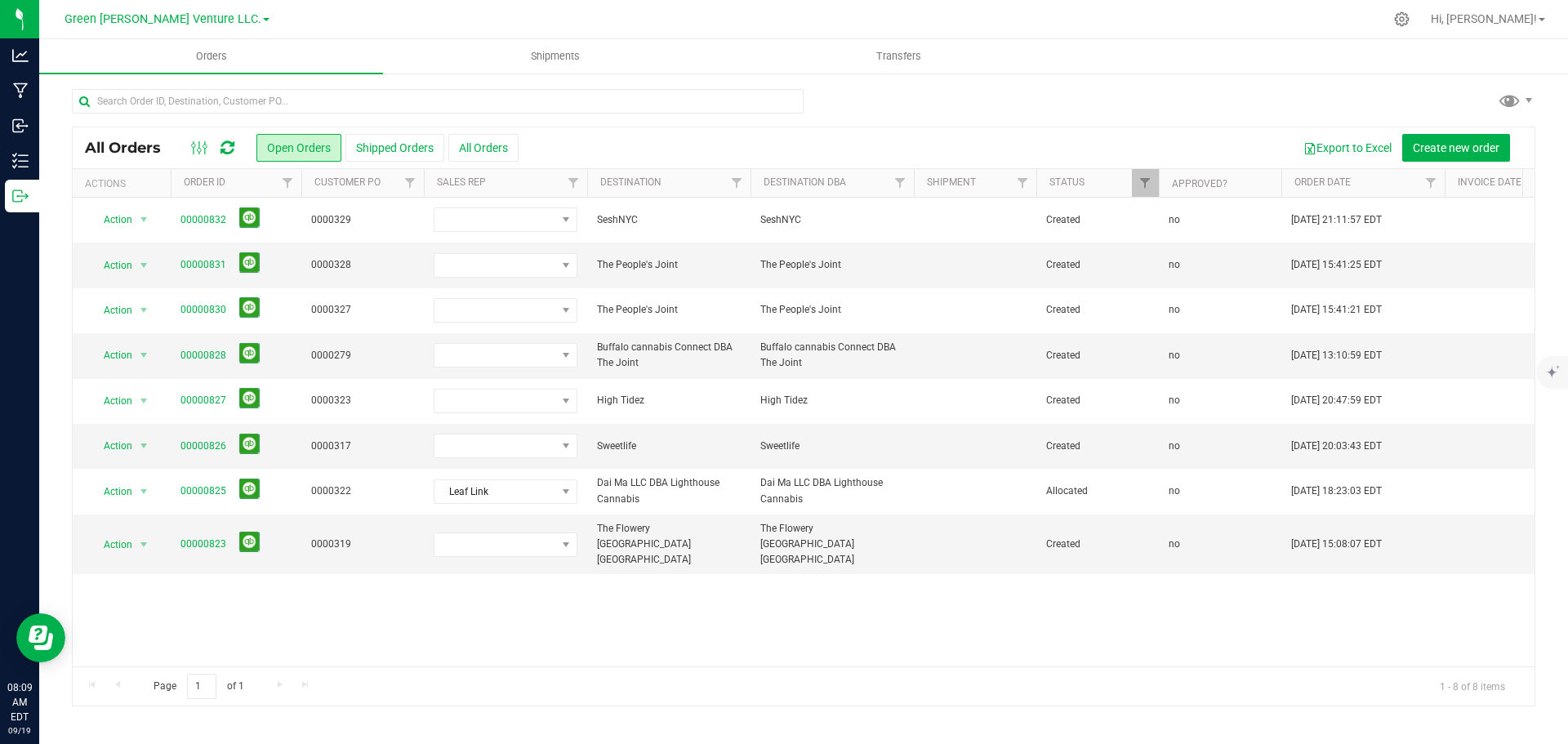
click at [1334, 46] on ul "Orders Shipments Transfers" at bounding box center [823, 57] width 1568 height 35
click at [1401, 88] on div "All Orders Open Orders Shipped Orders All Orders Export to Excel Create new ord…" at bounding box center [804, 398] width 1529 height 651
